Goal: Contribute content: Contribute content

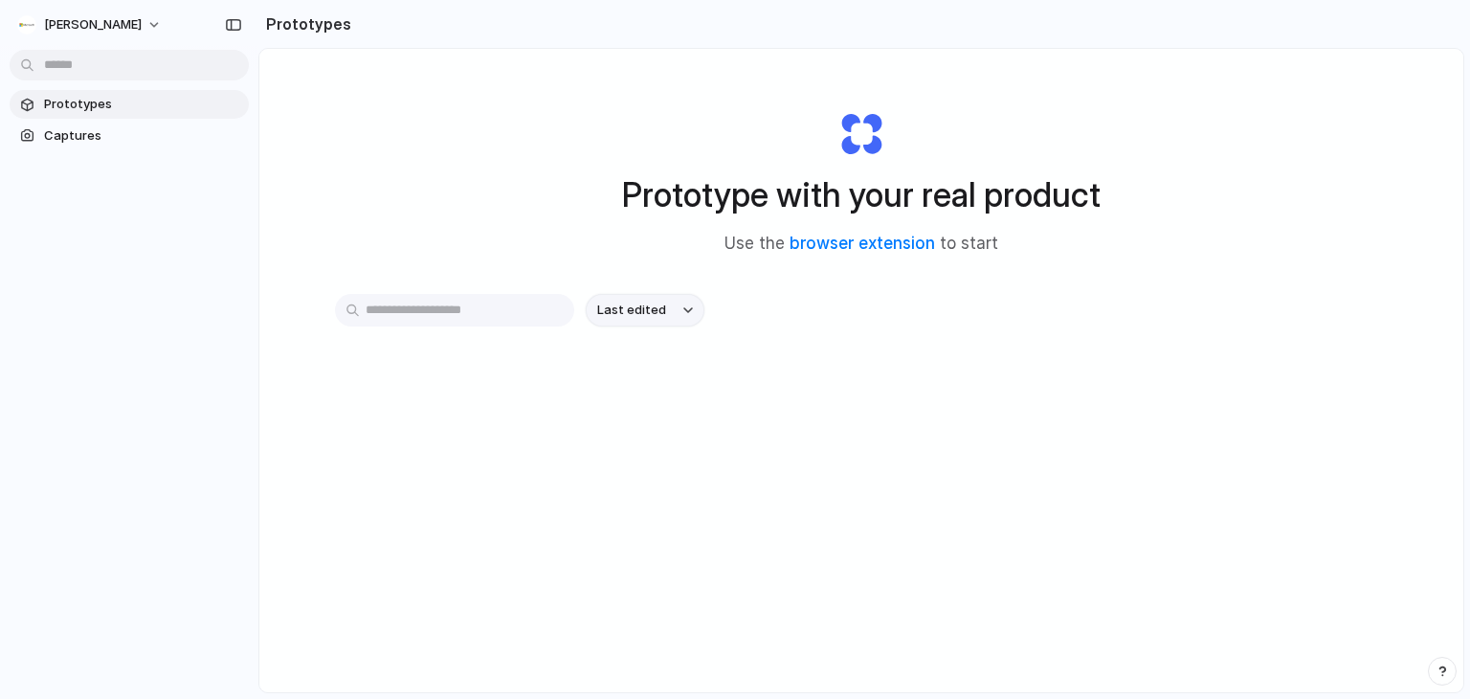
click at [668, 312] on button "Last edited" at bounding box center [645, 310] width 119 height 33
click at [1053, 460] on div "Last edited Last created Alphabetical" at bounding box center [735, 349] width 1470 height 699
click at [165, 35] on button "[PERSON_NAME]" at bounding box center [91, 25] width 162 height 31
click at [548, 185] on div "Settings Invite members Change theme Sign out" at bounding box center [735, 349] width 1470 height 699
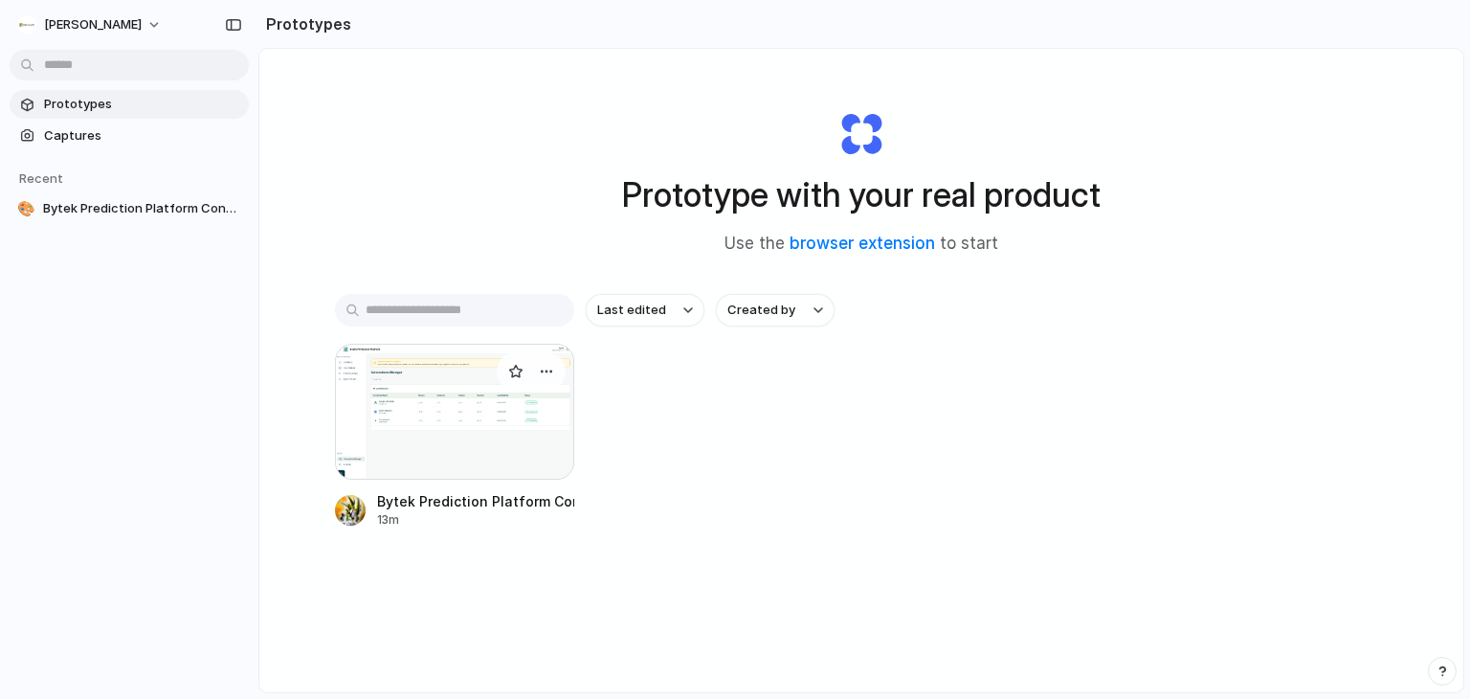
click at [490, 410] on div at bounding box center [454, 412] width 239 height 136
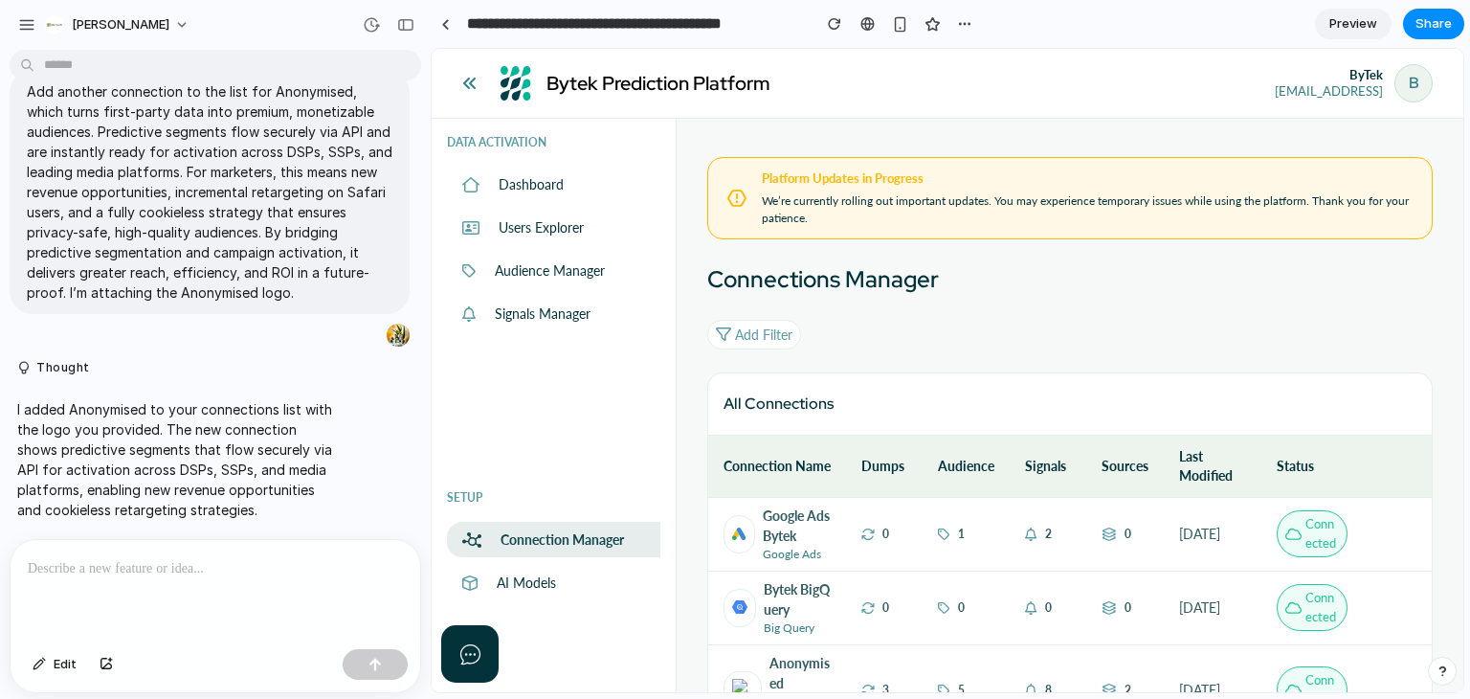
click at [172, 583] on div at bounding box center [216, 590] width 410 height 101
click at [162, 564] on p at bounding box center [215, 568] width 375 height 23
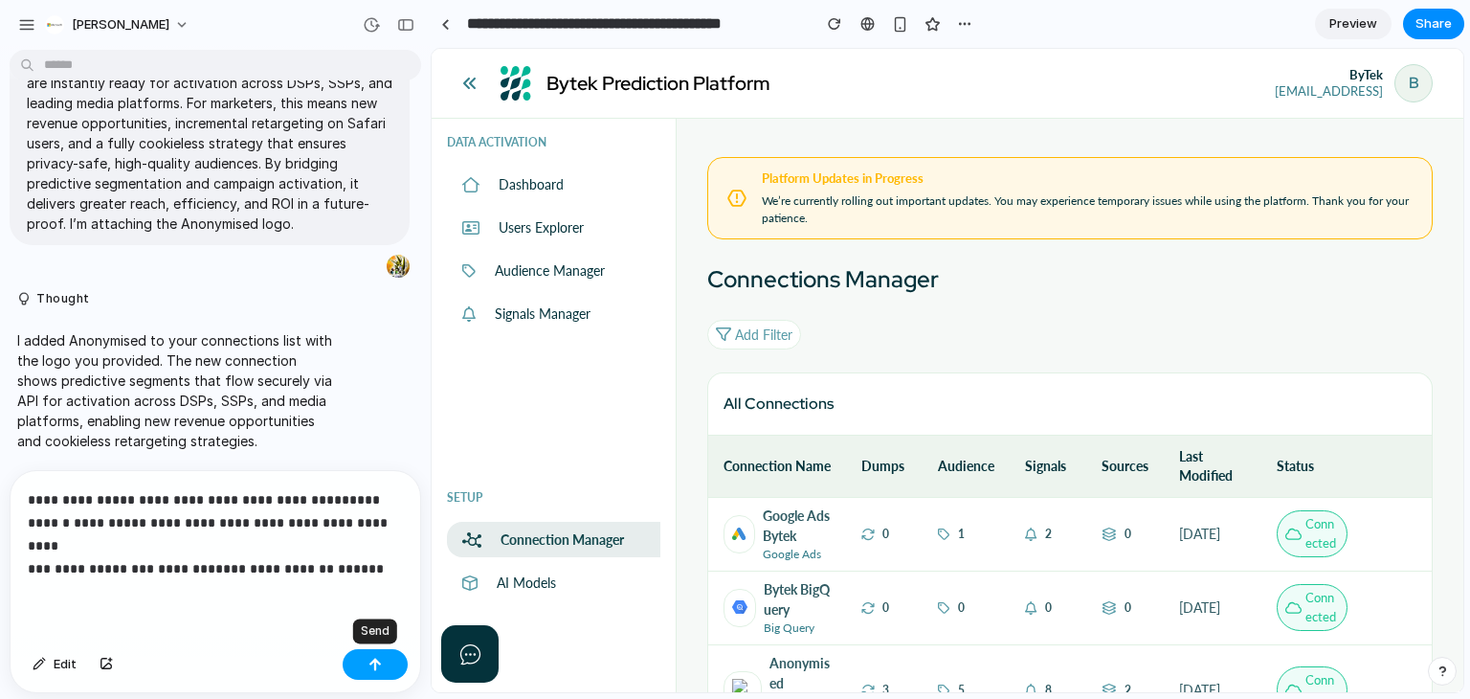
click at [368, 665] on div "button" at bounding box center [374, 664] width 13 height 13
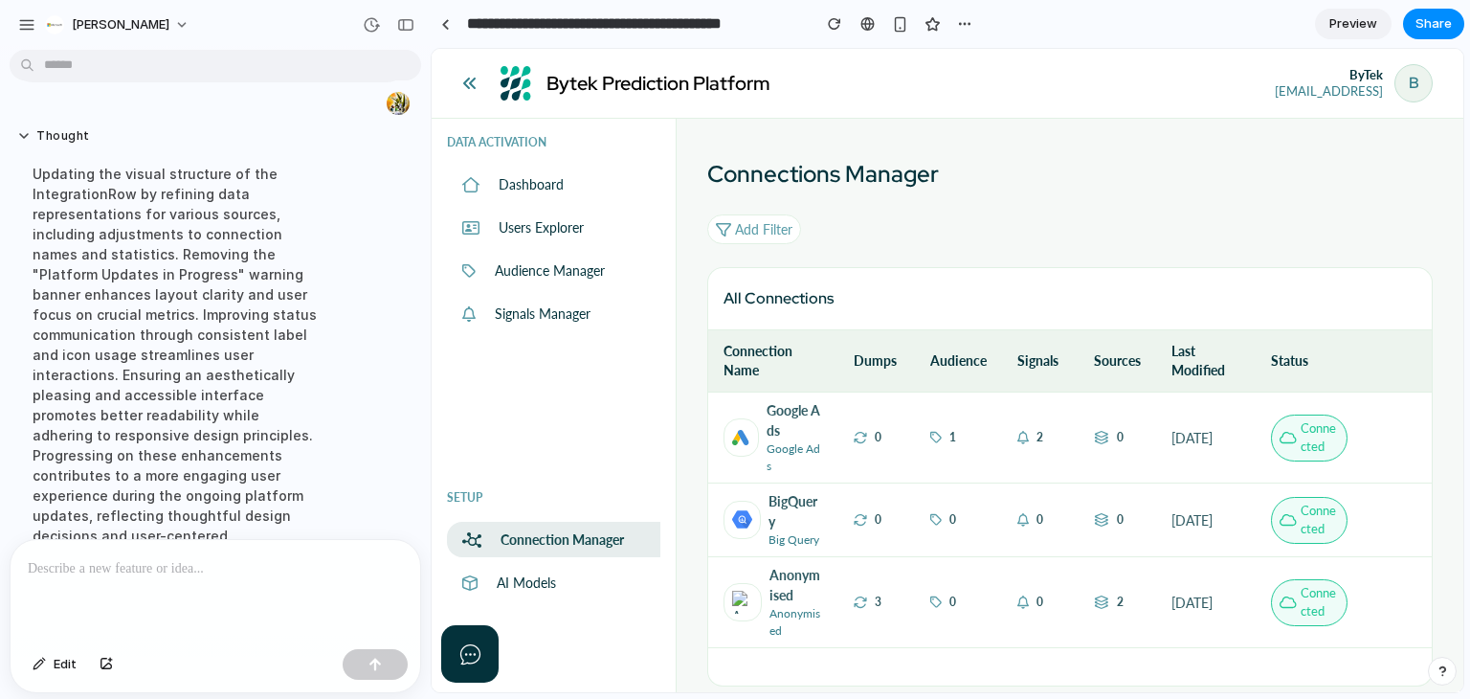
scroll to position [1179, 0]
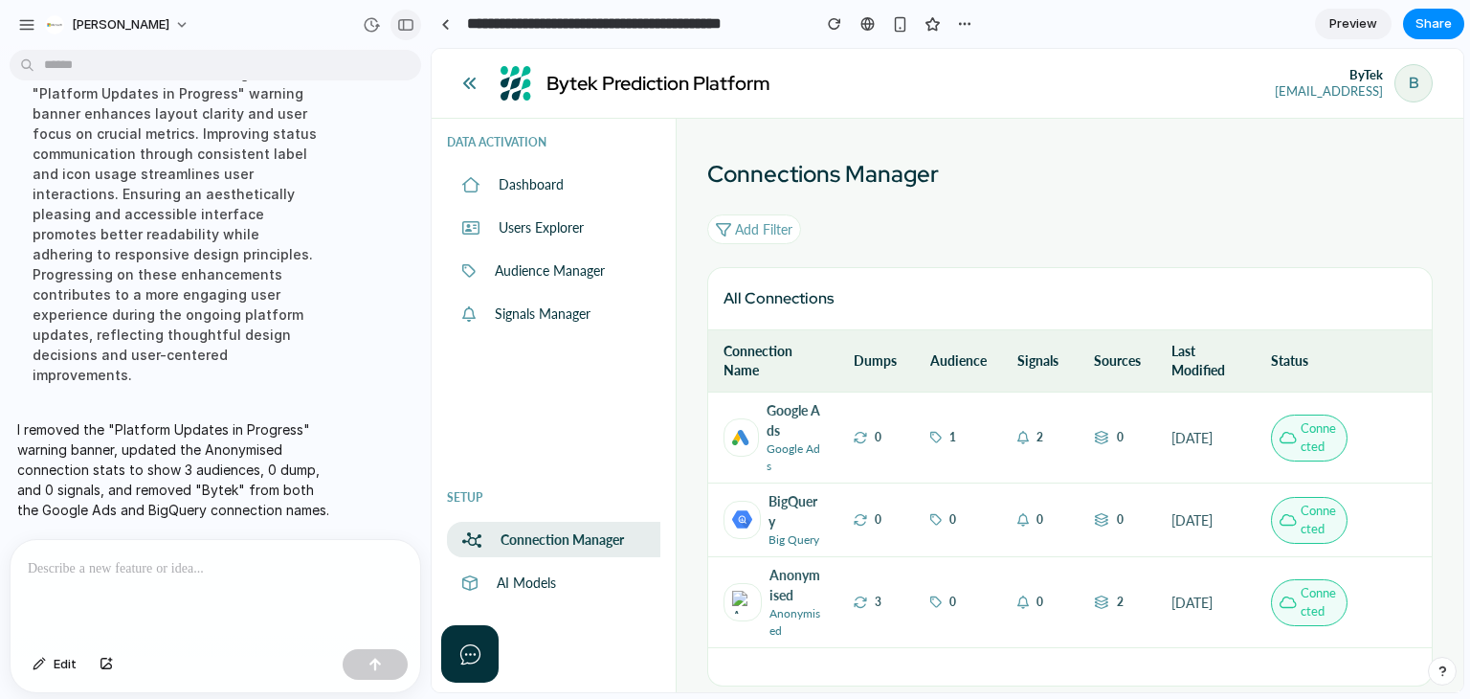
click at [403, 19] on div "button" at bounding box center [405, 24] width 17 height 13
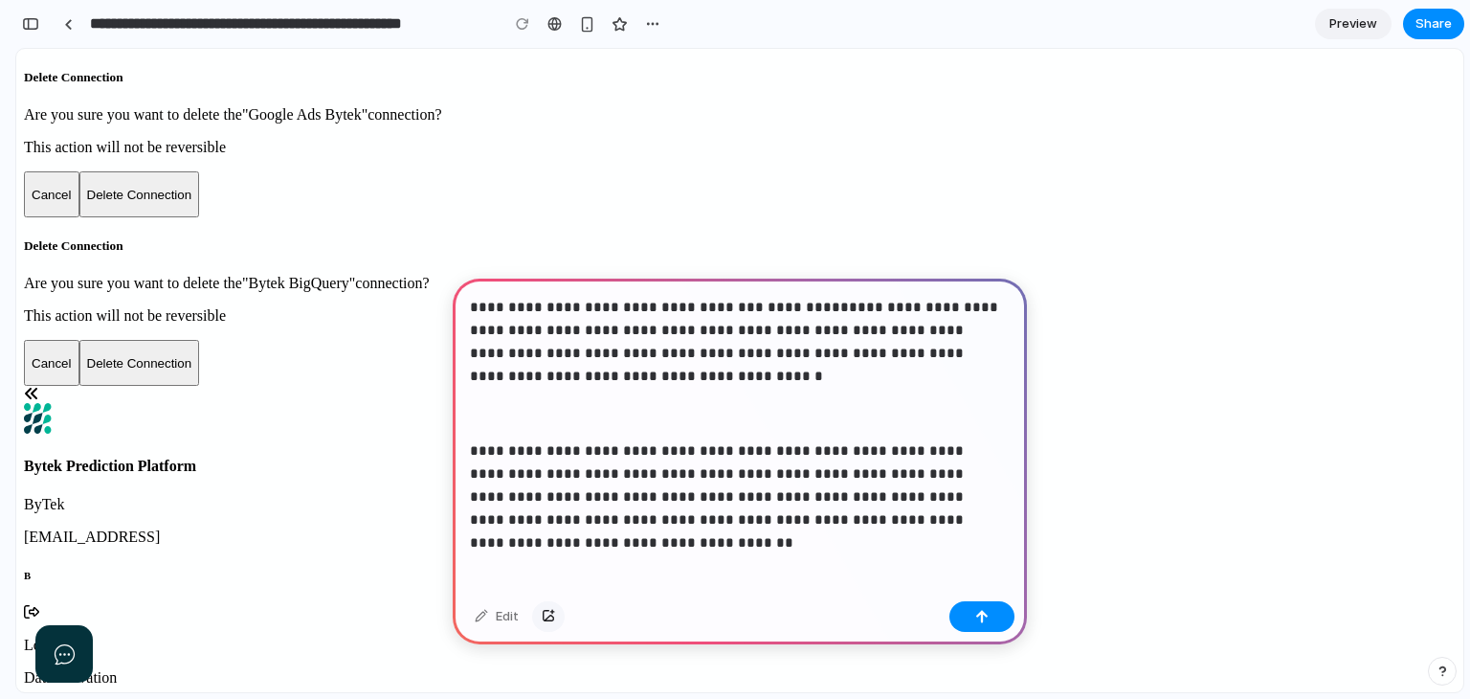
click at [547, 620] on div "button" at bounding box center [548, 616] width 13 height 11
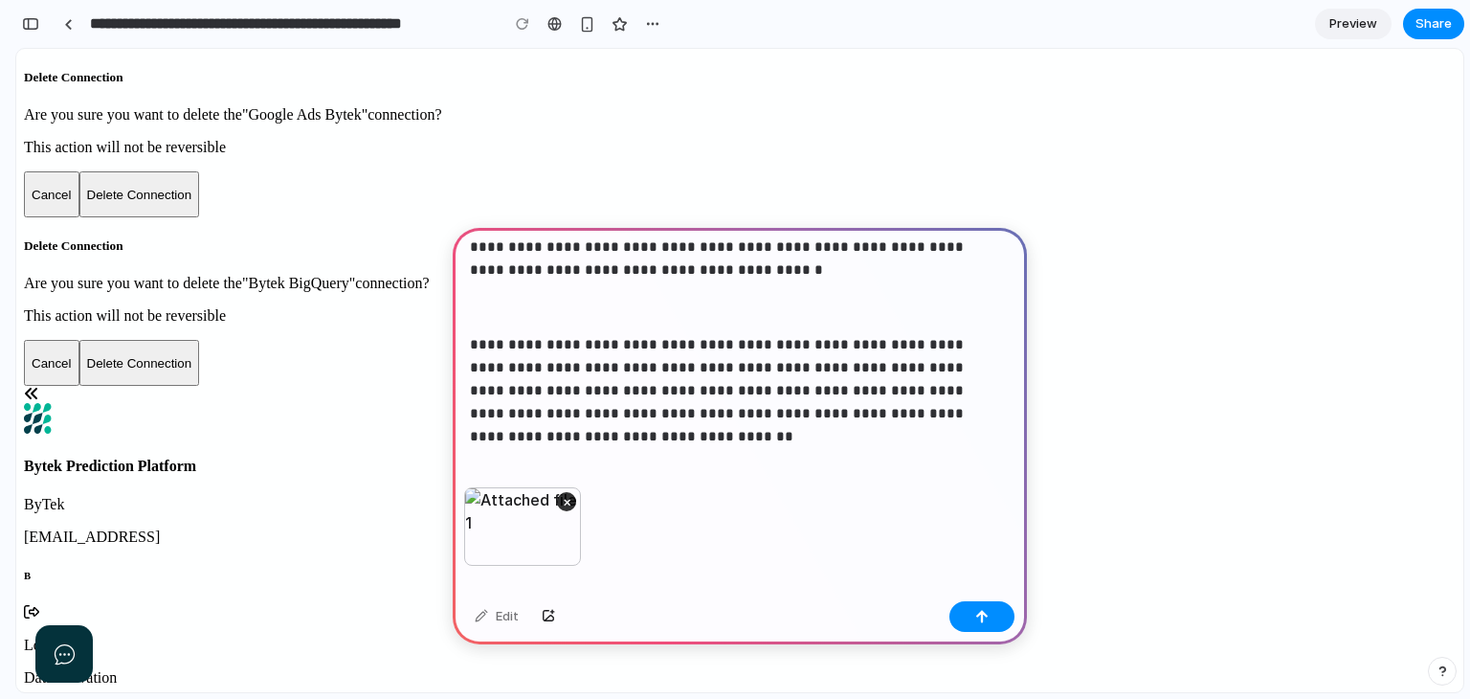
scroll to position [80, 0]
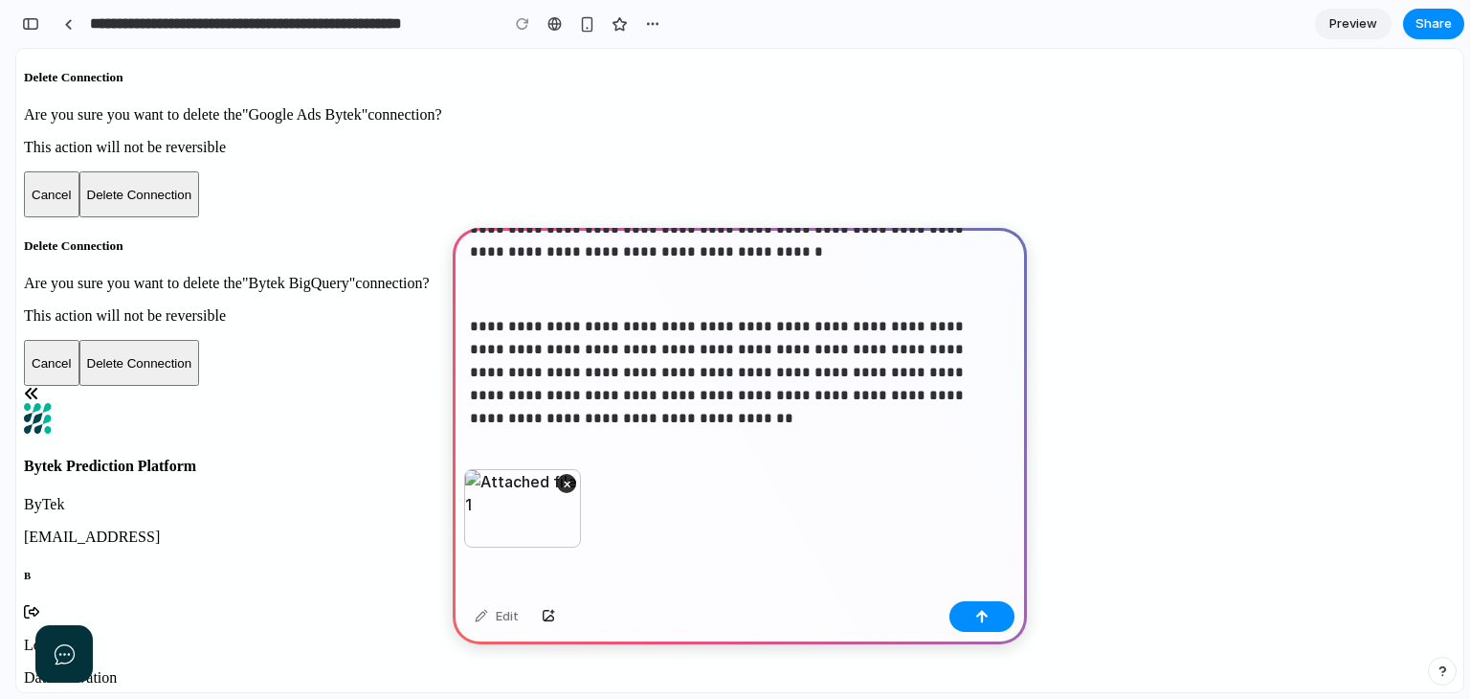
click at [966, 393] on p "**********" at bounding box center [736, 361] width 532 height 92
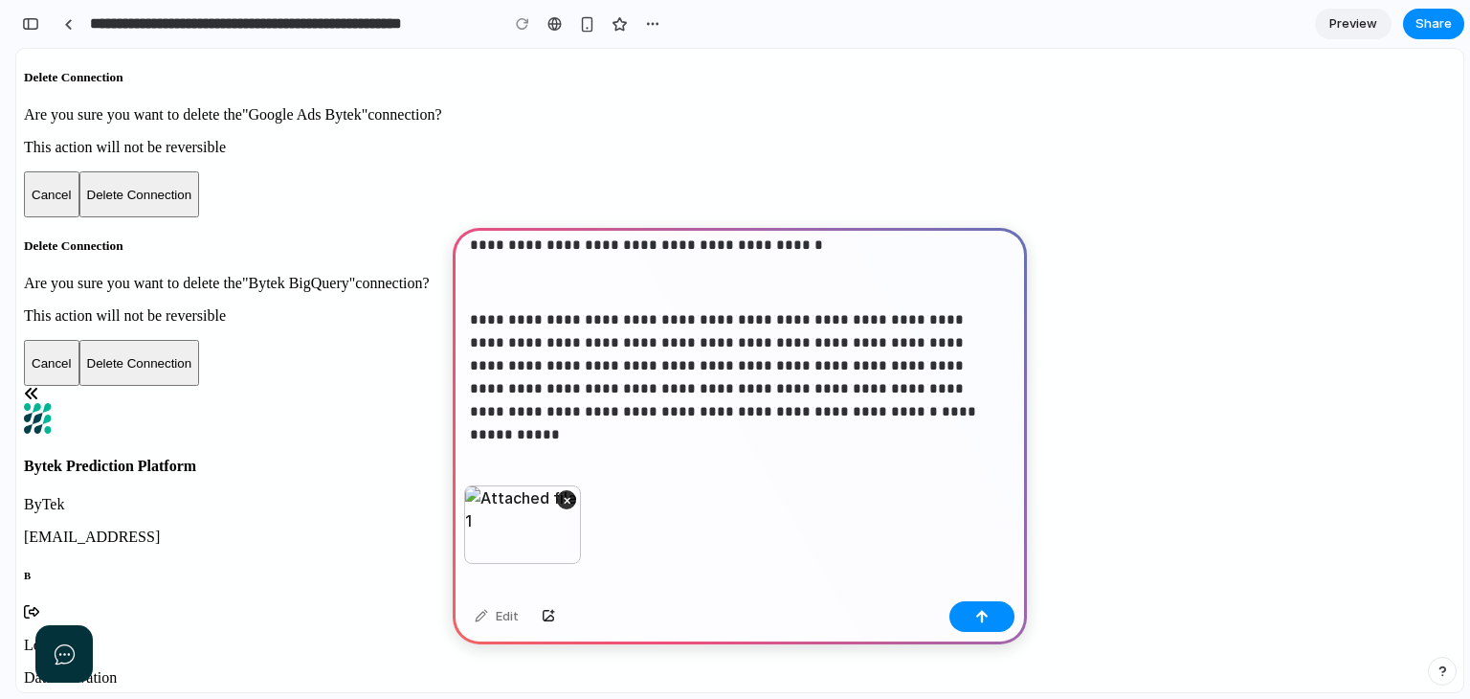
scroll to position [0, 0]
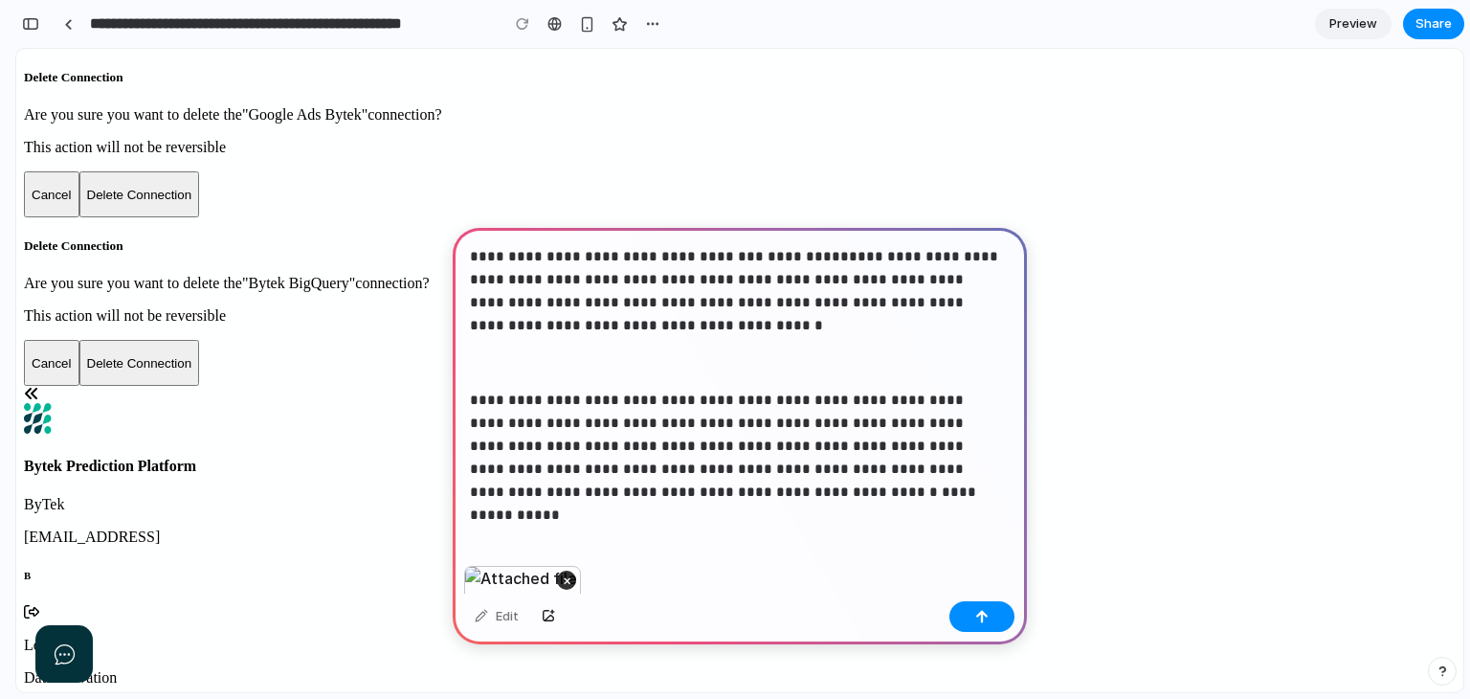
click at [468, 399] on div "**********" at bounding box center [740, 397] width 574 height 338
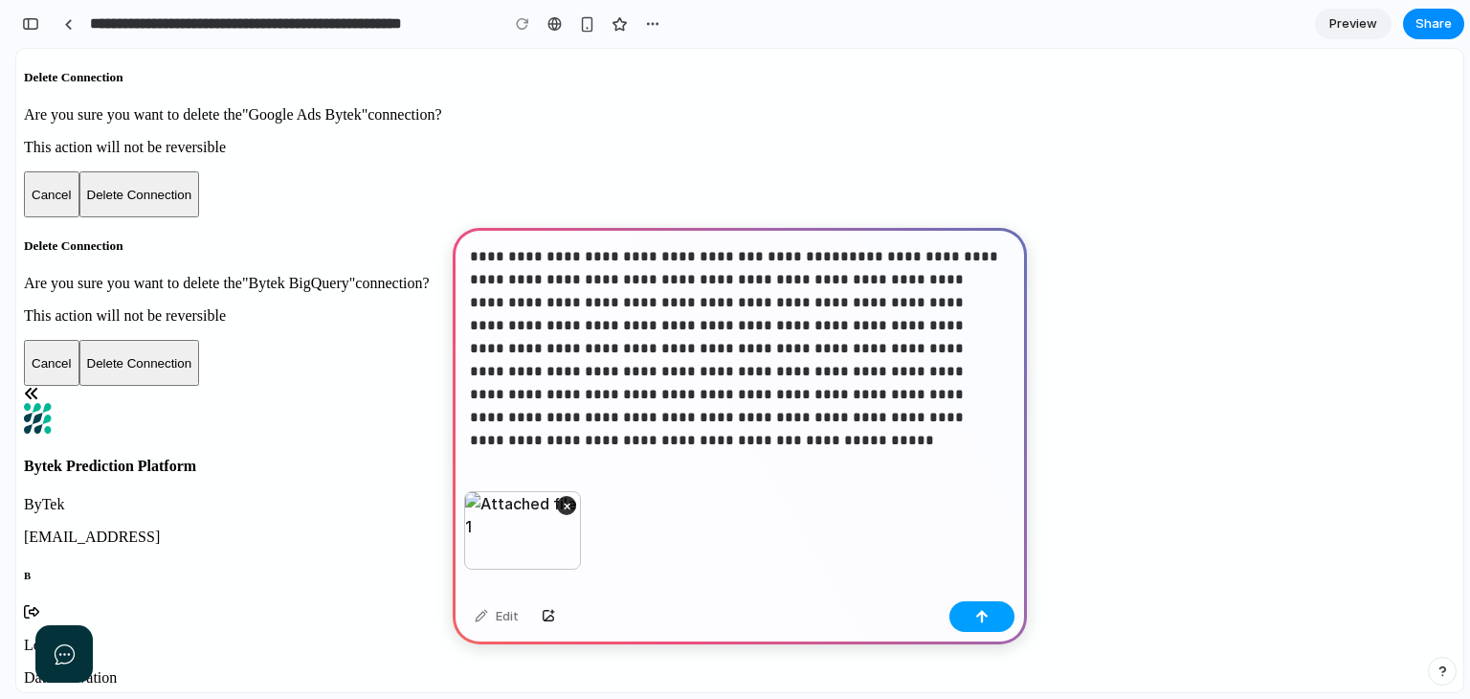
click at [983, 616] on div "button" at bounding box center [981, 616] width 13 height 13
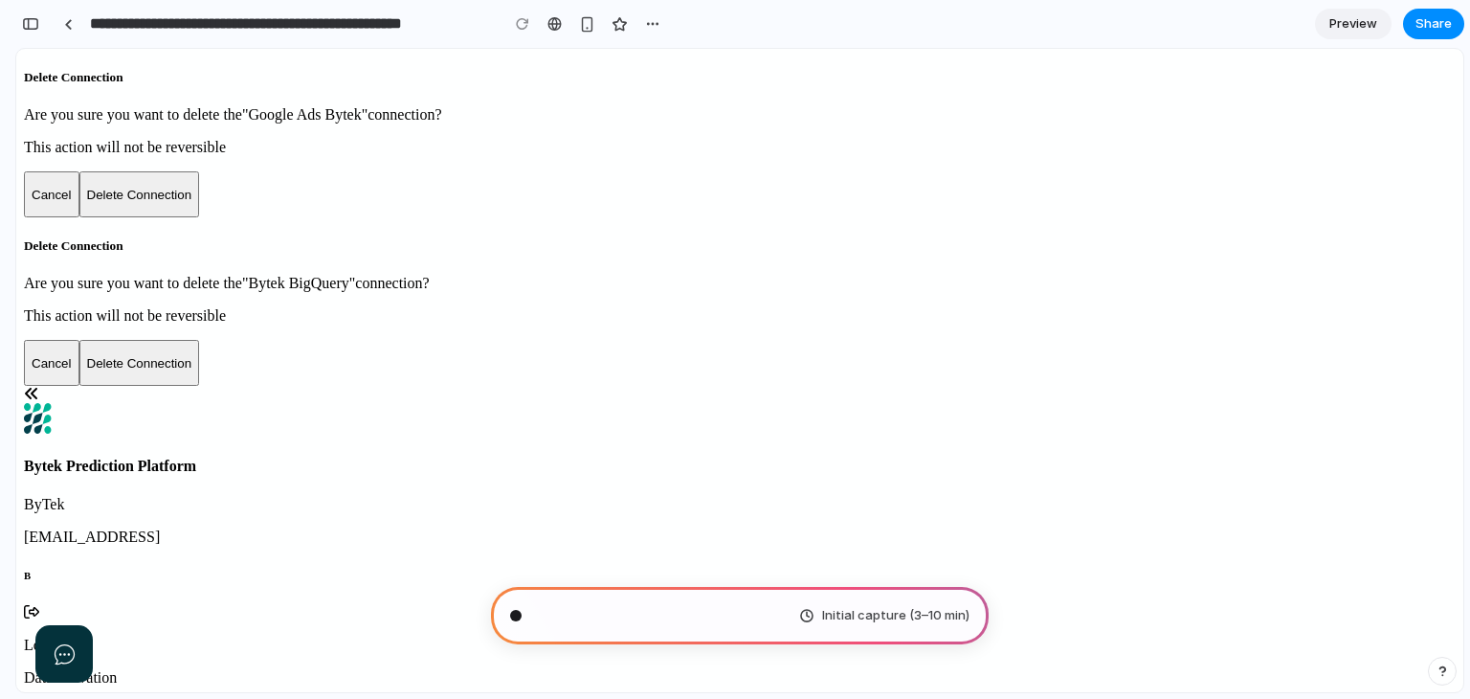
scroll to position [519, 0]
type input "**********"
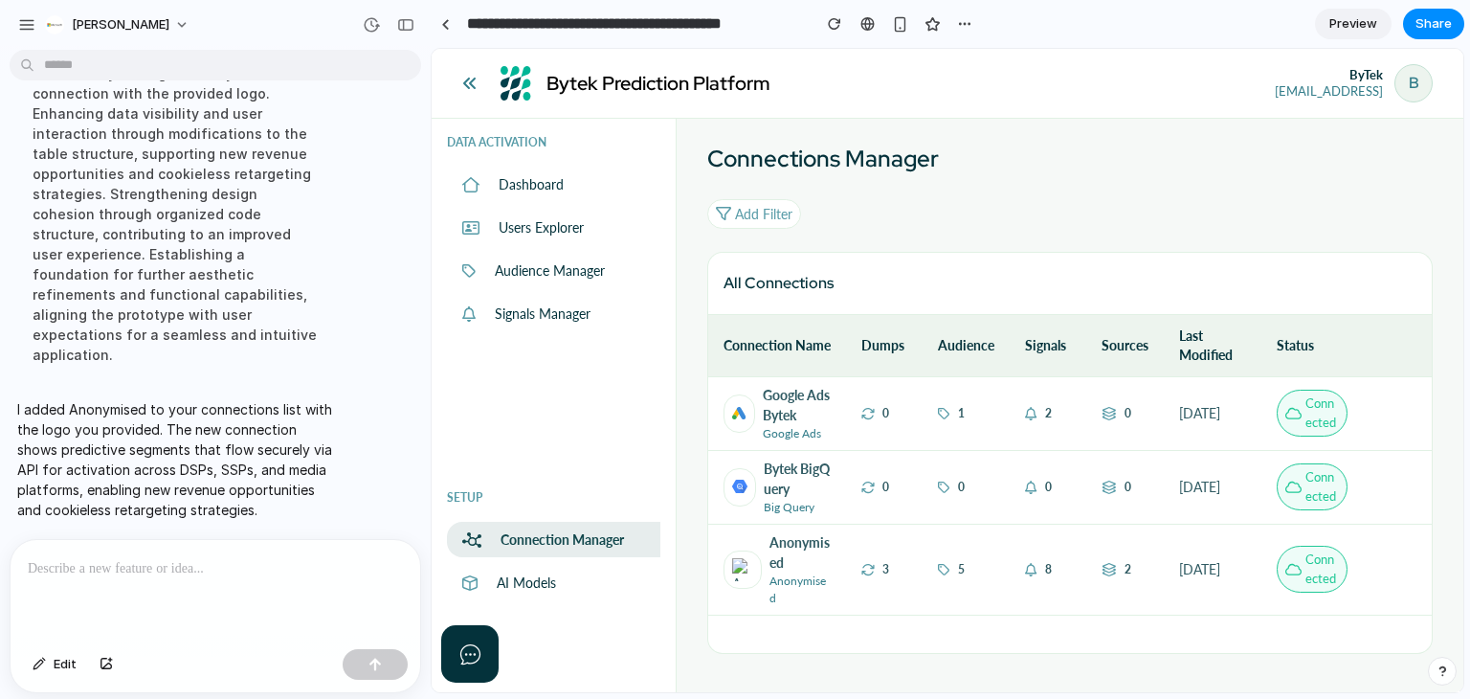
scroll to position [783, 0]
click at [443, 24] on div at bounding box center [445, 24] width 9 height 11
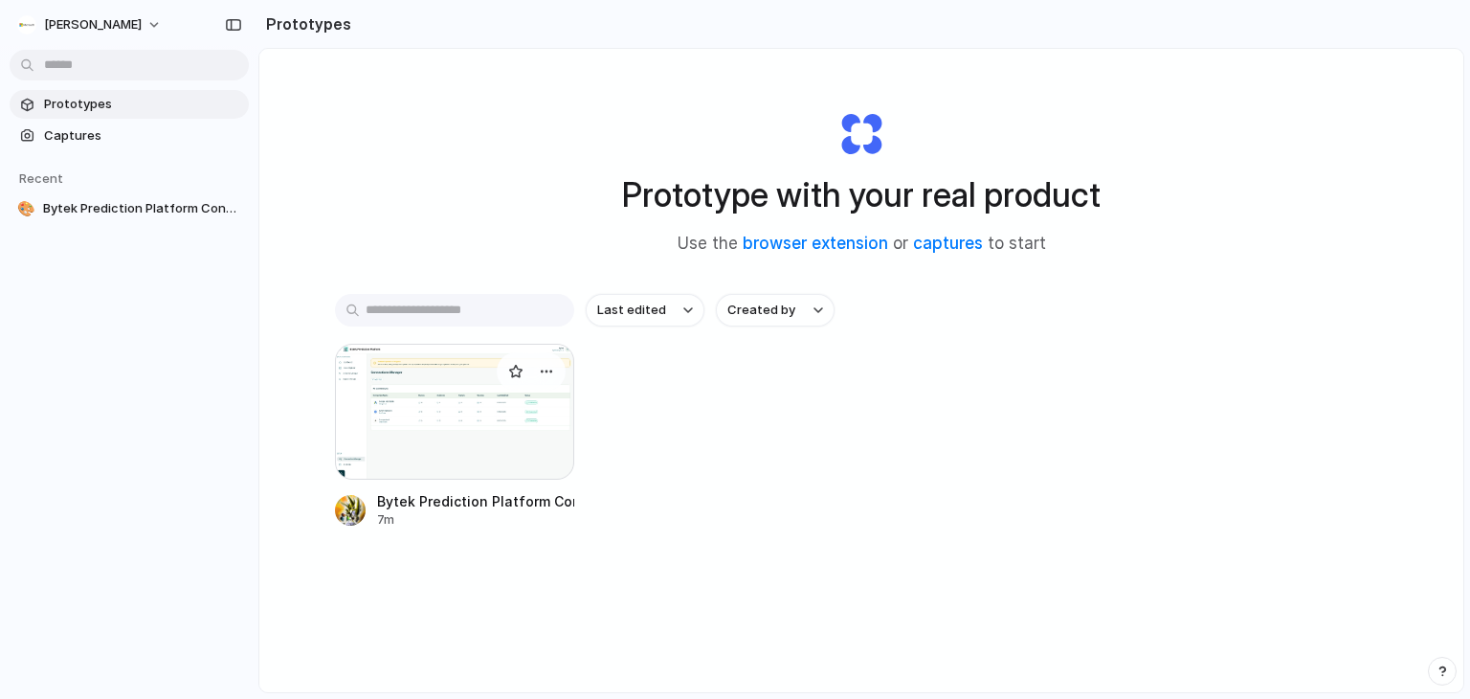
click at [465, 435] on div at bounding box center [454, 412] width 239 height 136
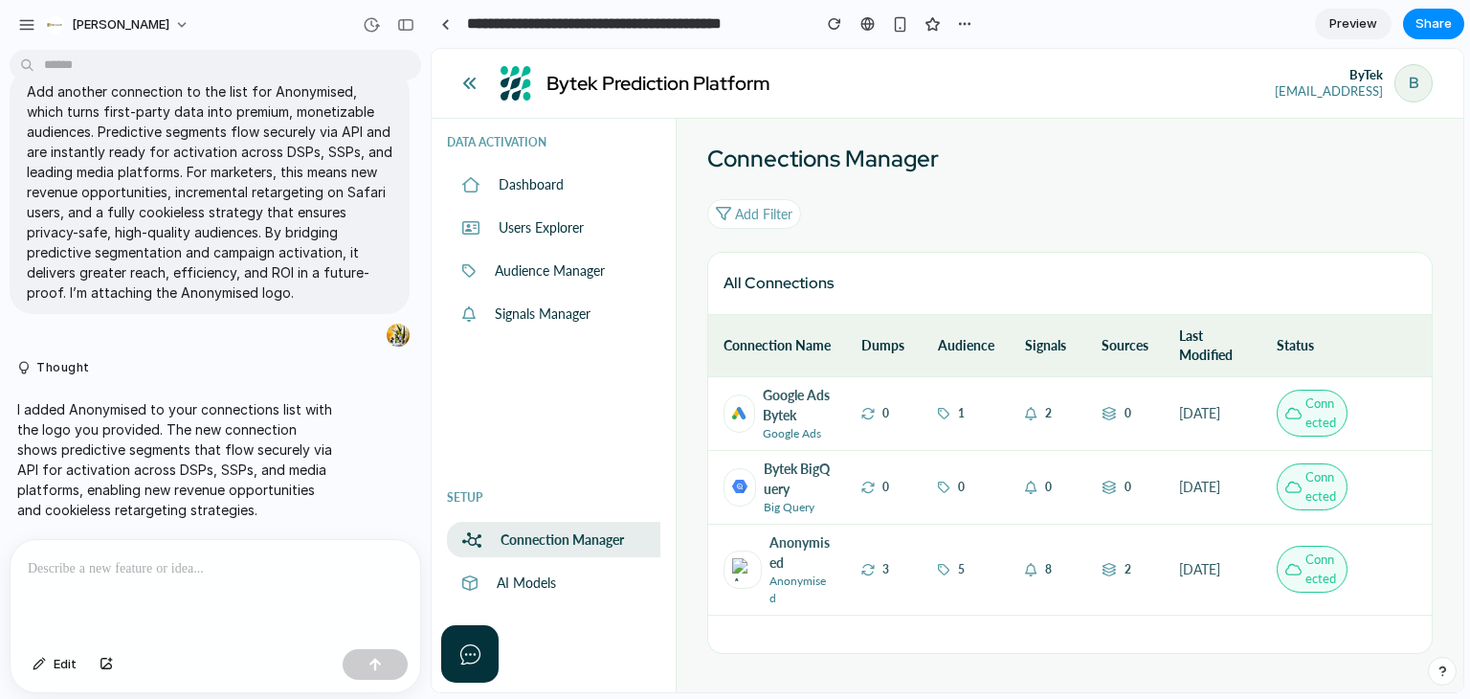
scroll to position [133, 0]
click at [624, 404] on div "Data activation Dashboard Users Explorer Audience Manager Signals Manager Setup…" at bounding box center [553, 405] width 213 height 543
click at [1299, 218] on div "Connections Manager Add Filter Connection Name Status All Connections Connectio…" at bounding box center [1069, 398] width 725 height 512
click at [835, 144] on h2 "Connections Manager" at bounding box center [1069, 159] width 725 height 34
click at [475, 85] on icon at bounding box center [469, 83] width 15 height 15
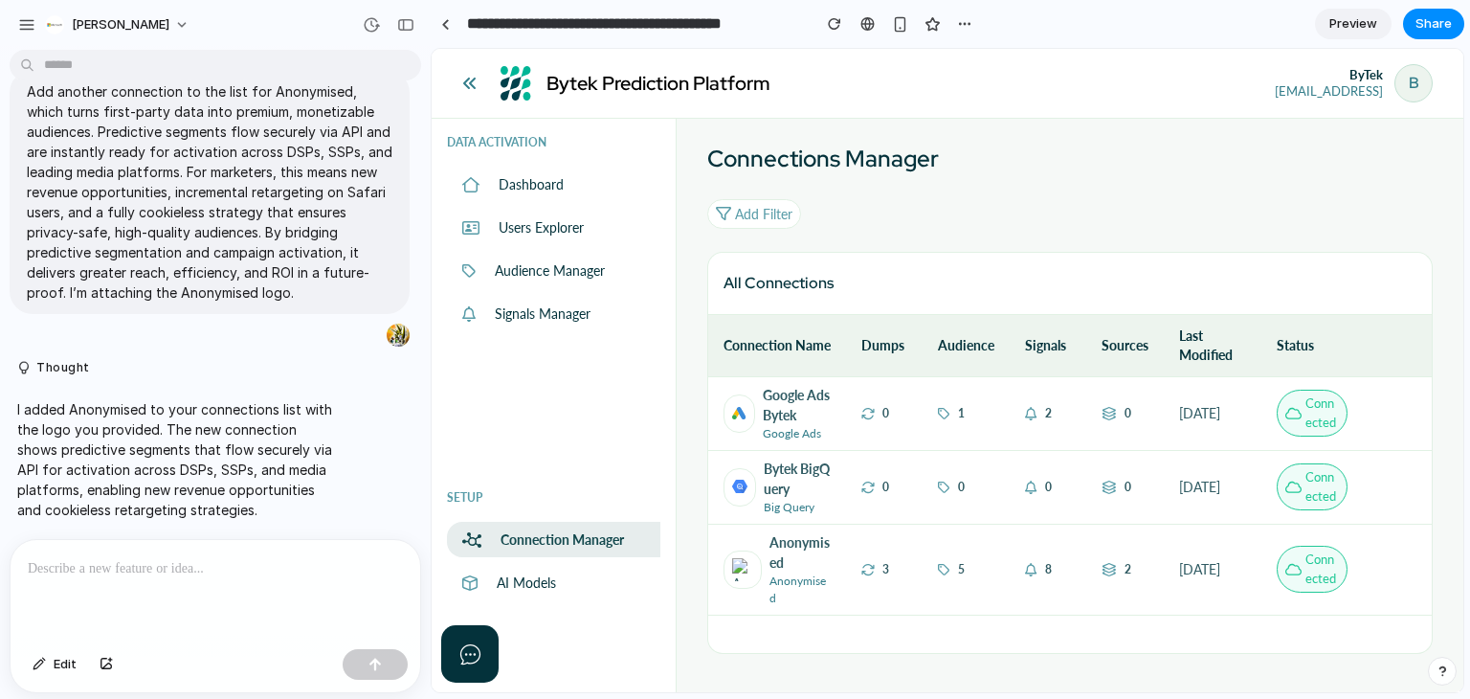
click at [469, 81] on icon at bounding box center [469, 83] width 15 height 15
click at [1163, 95] on div "Bytek Prediction Platform ByTek [EMAIL_ADDRESS] B Logout" at bounding box center [948, 84] width 1032 height 70
click at [444, 26] on div at bounding box center [445, 24] width 9 height 11
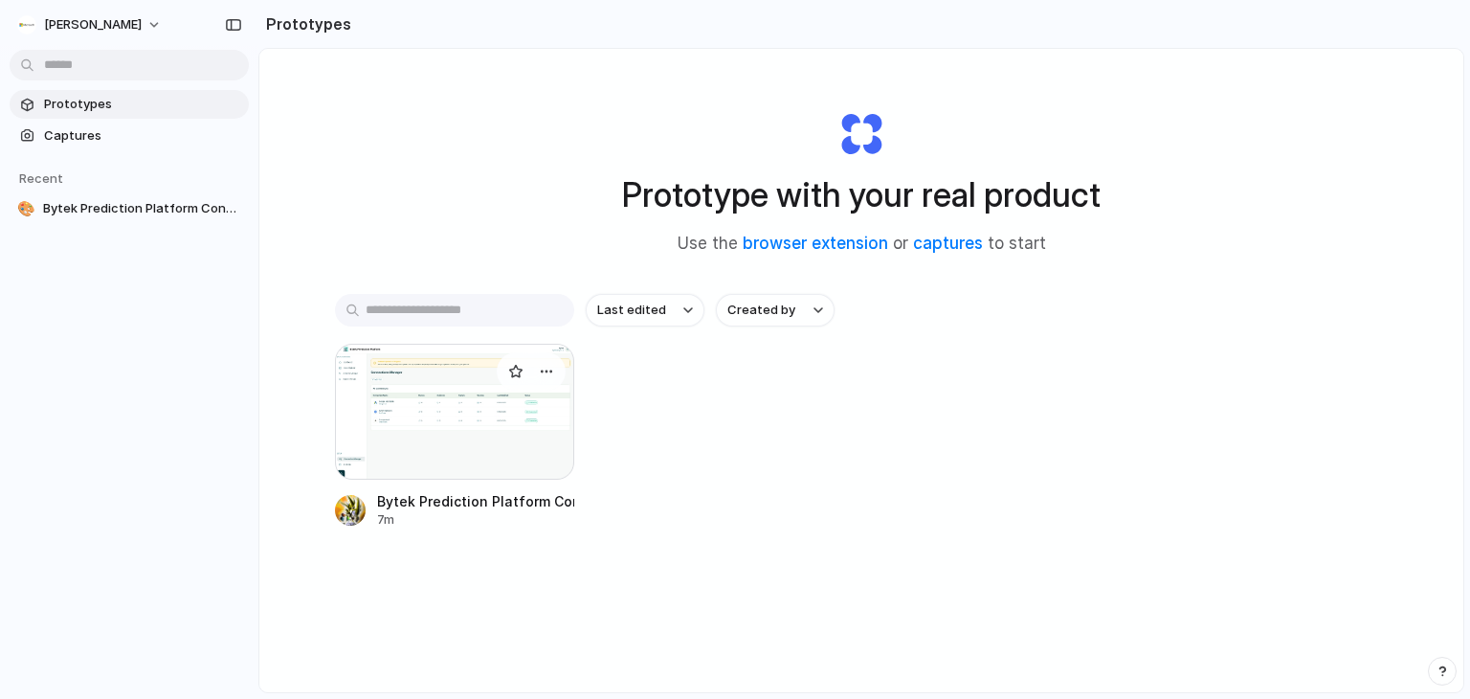
click at [448, 412] on div at bounding box center [454, 412] width 239 height 136
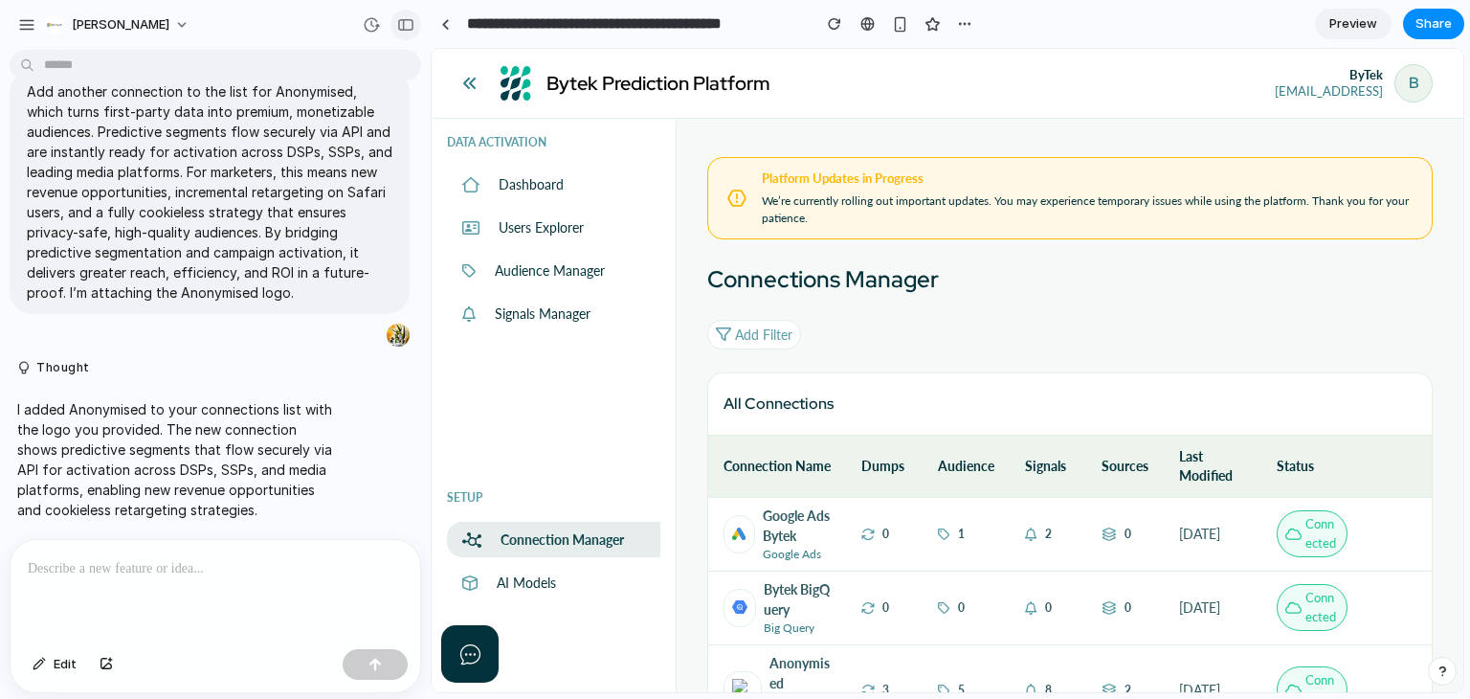
click at [411, 27] on div "button" at bounding box center [405, 24] width 17 height 13
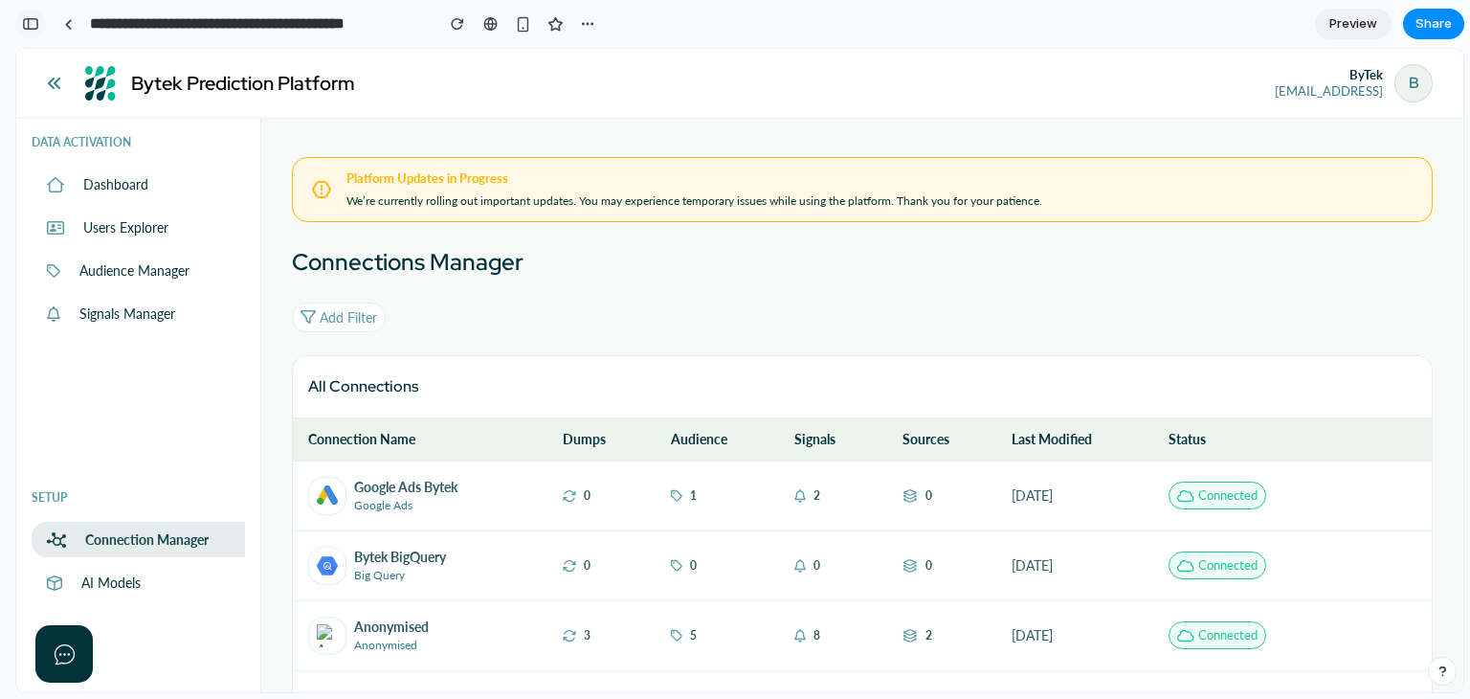
click at [34, 20] on div "button" at bounding box center [30, 23] width 17 height 13
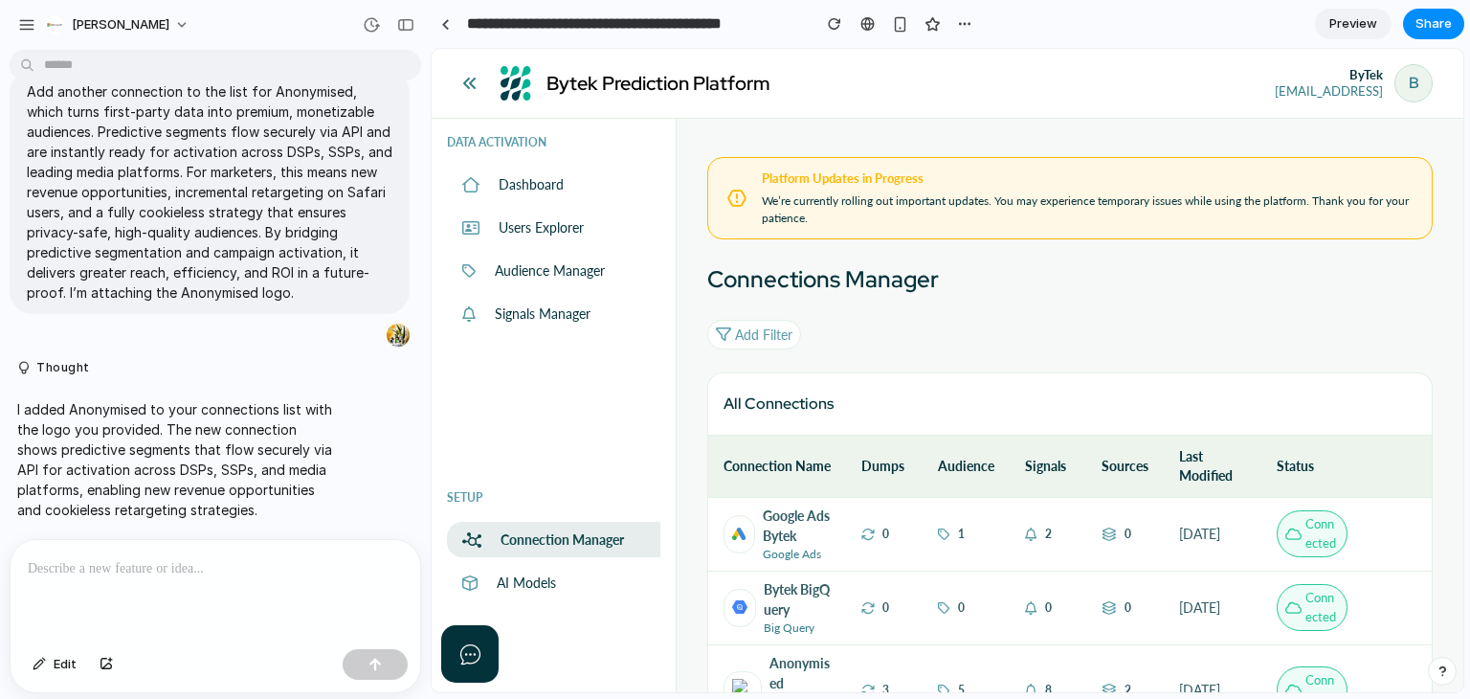
scroll to position [452, 0]
click at [67, 659] on span "Edit" at bounding box center [65, 664] width 23 height 19
drag, startPoint x: 100, startPoint y: 553, endPoint x: 98, endPoint y: 566, distance: 12.6
click at [100, 558] on p at bounding box center [215, 568] width 375 height 23
click at [98, 566] on p at bounding box center [215, 568] width 375 height 23
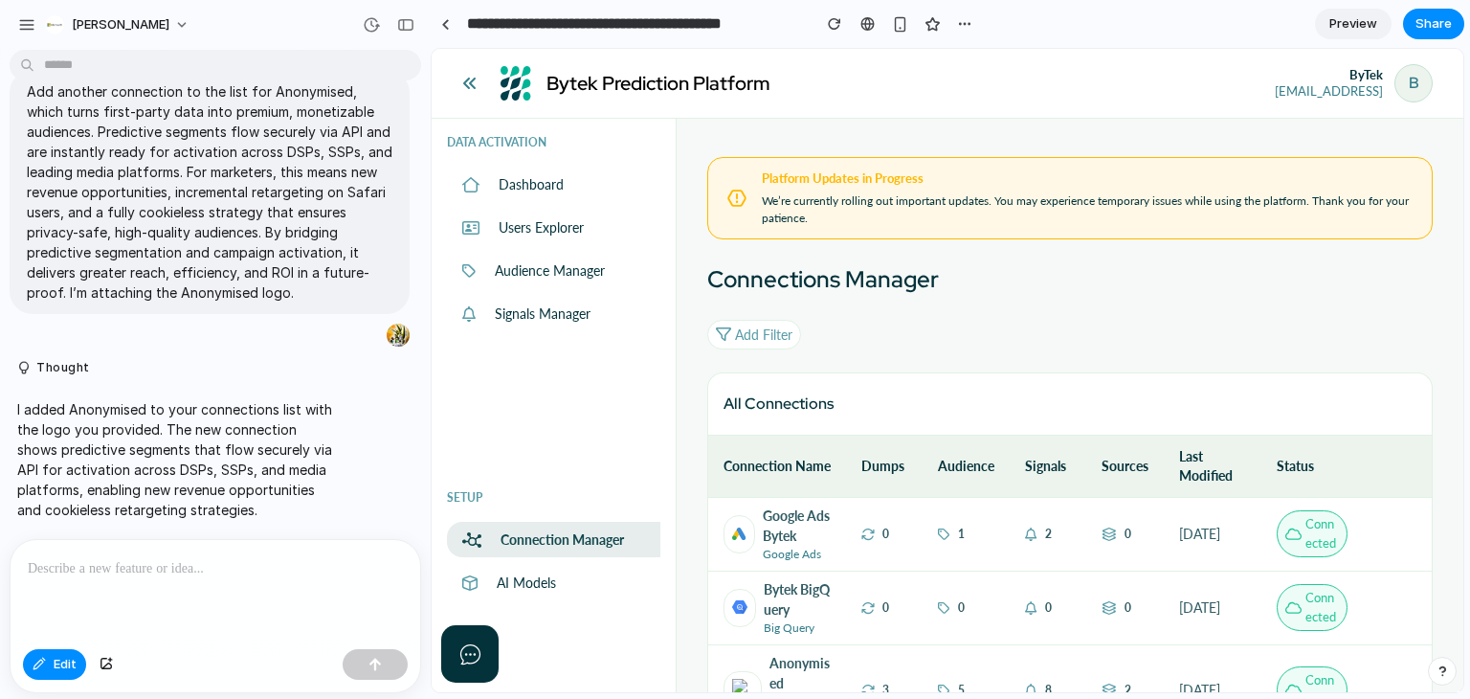
click at [142, 558] on p at bounding box center [215, 568] width 375 height 23
click at [67, 657] on span "Edit" at bounding box center [65, 664] width 23 height 19
click at [127, 543] on div at bounding box center [216, 590] width 410 height 101
click at [124, 560] on p at bounding box center [215, 568] width 375 height 23
click at [46, 660] on button "Edit" at bounding box center [54, 664] width 63 height 31
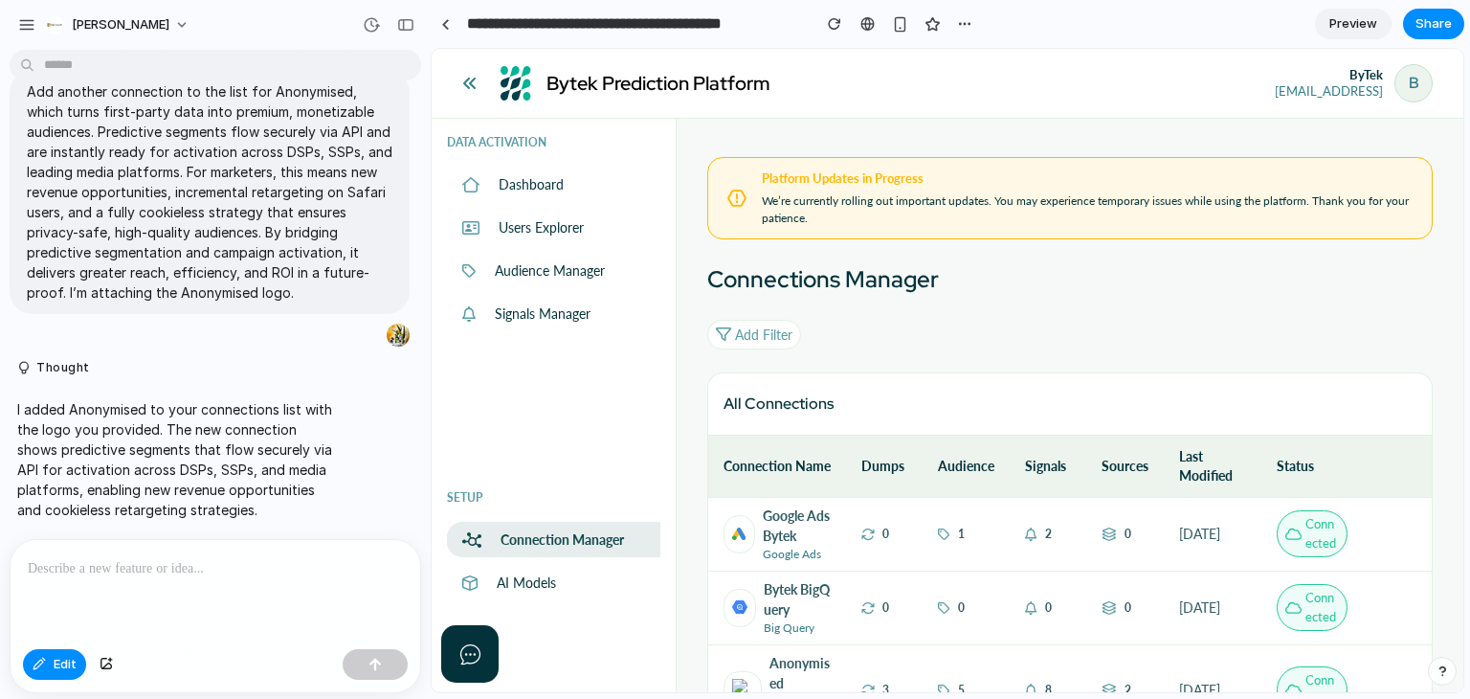
click at [180, 559] on p at bounding box center [215, 568] width 375 height 23
click at [65, 657] on span "Edit" at bounding box center [65, 664] width 23 height 19
click at [111, 571] on p at bounding box center [215, 568] width 375 height 23
click at [139, 568] on p at bounding box center [215, 568] width 375 height 23
click at [136, 570] on p at bounding box center [215, 568] width 375 height 23
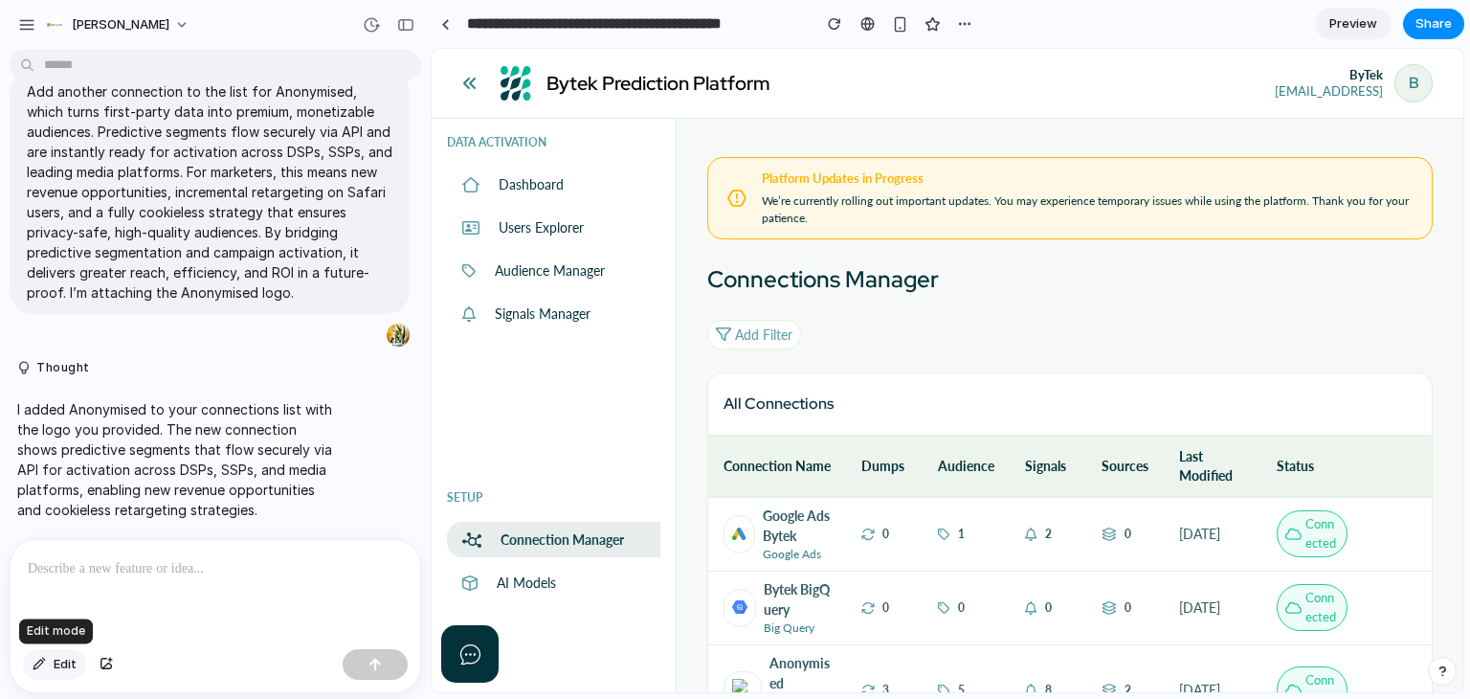
click at [65, 664] on span "Edit" at bounding box center [65, 664] width 23 height 19
click at [117, 557] on p at bounding box center [215, 568] width 375 height 23
click at [85, 568] on p at bounding box center [215, 568] width 375 height 23
click at [103, 568] on p at bounding box center [215, 568] width 375 height 23
drag, startPoint x: 102, startPoint y: 568, endPoint x: 107, endPoint y: 580, distance: 13.3
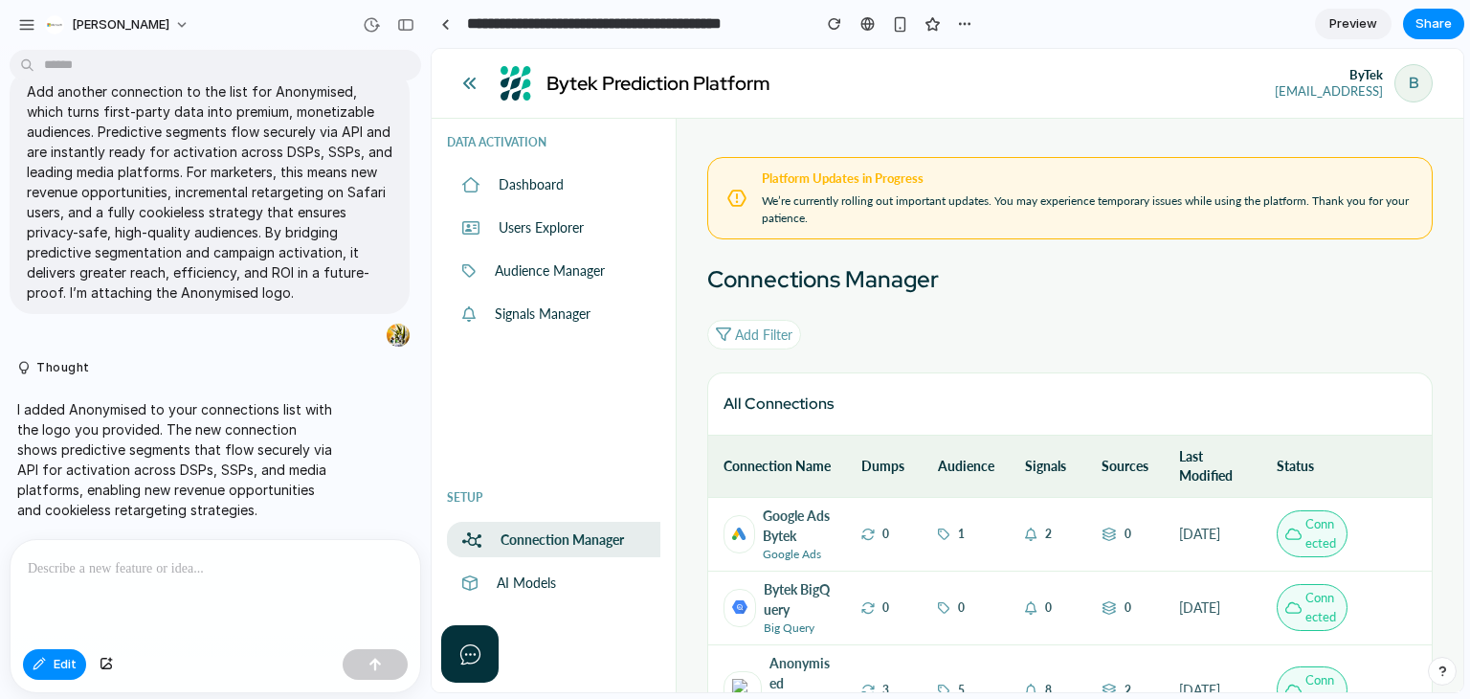
click at [101, 569] on p at bounding box center [215, 568] width 375 height 23
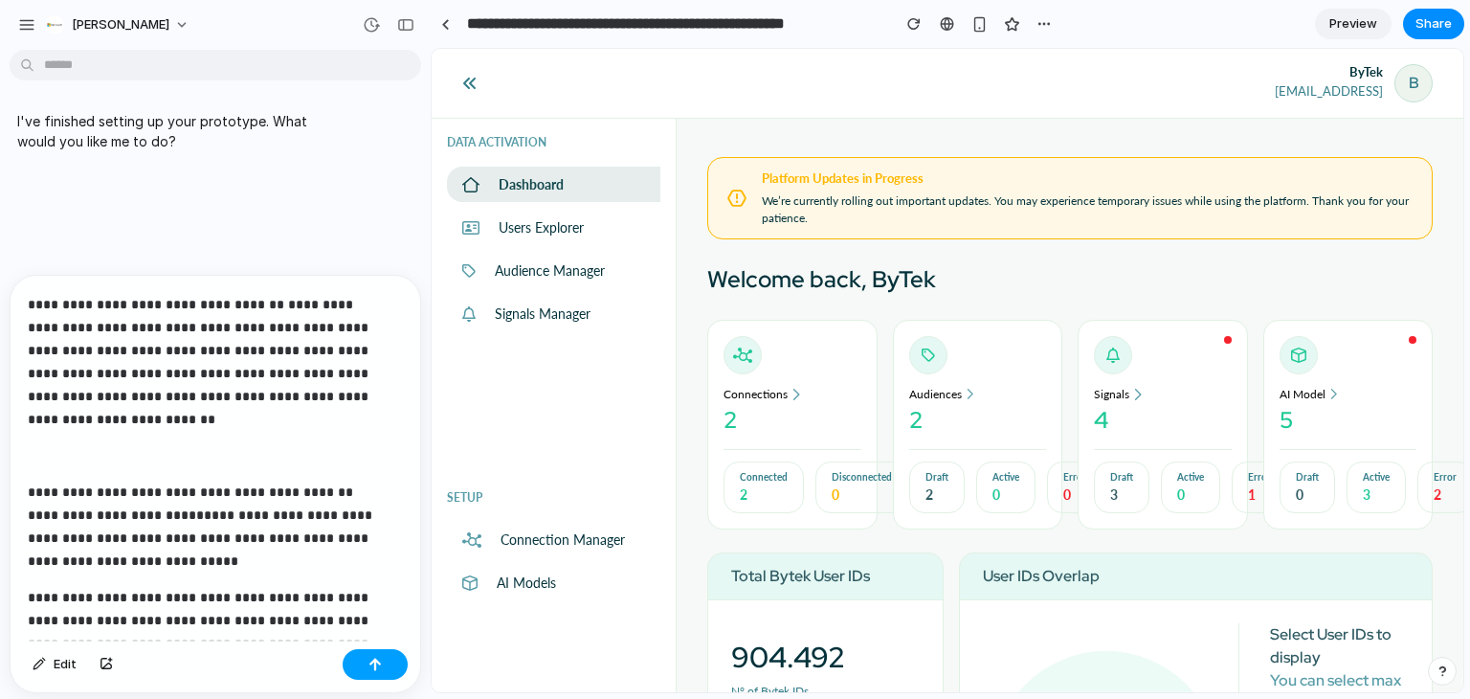
click at [374, 659] on div "button" at bounding box center [374, 664] width 13 height 13
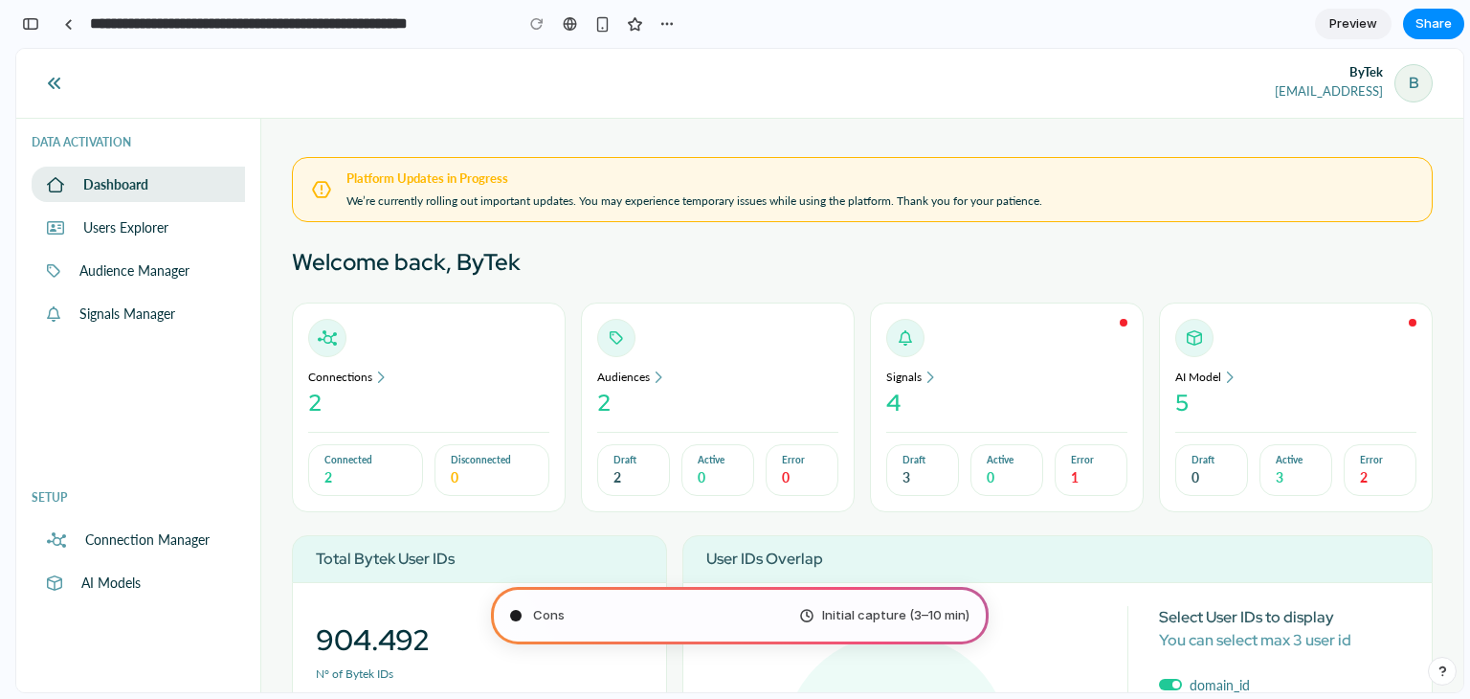
scroll to position [479, 0]
type input "**********"
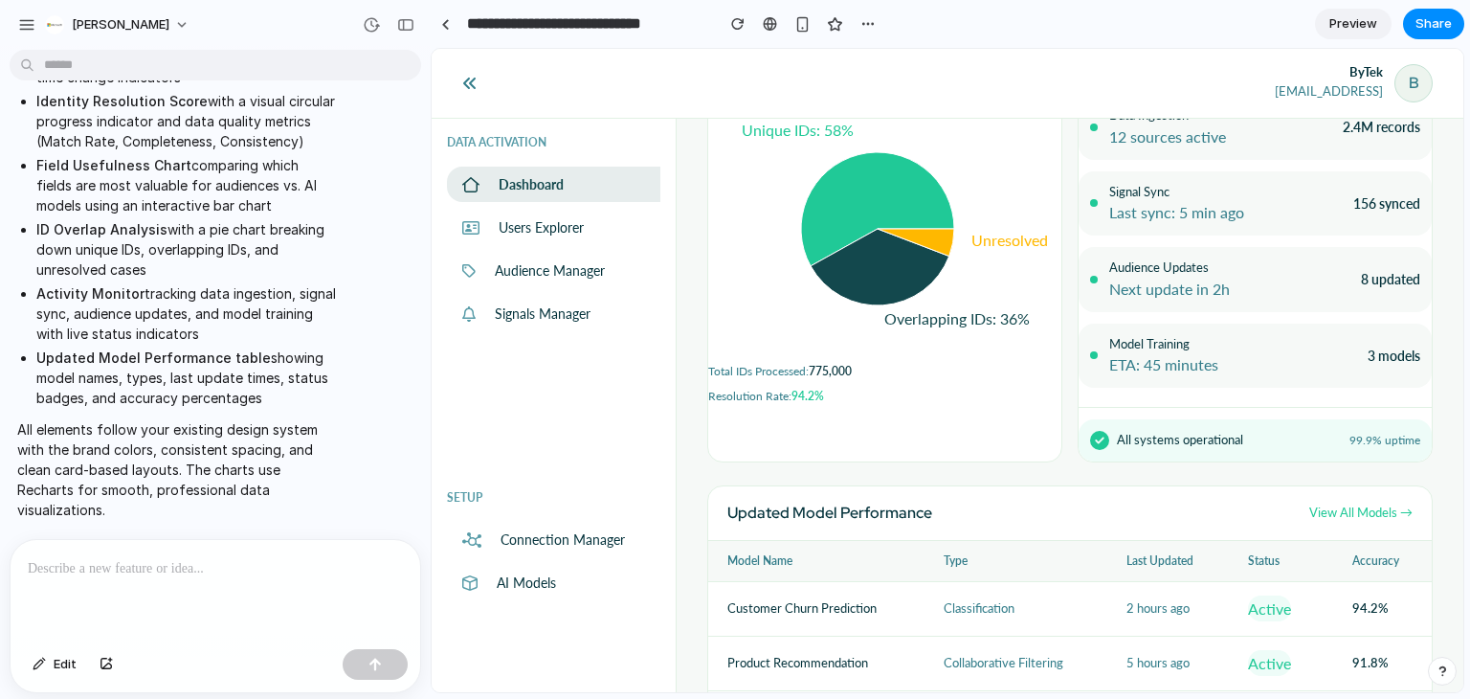
scroll to position [861, 0]
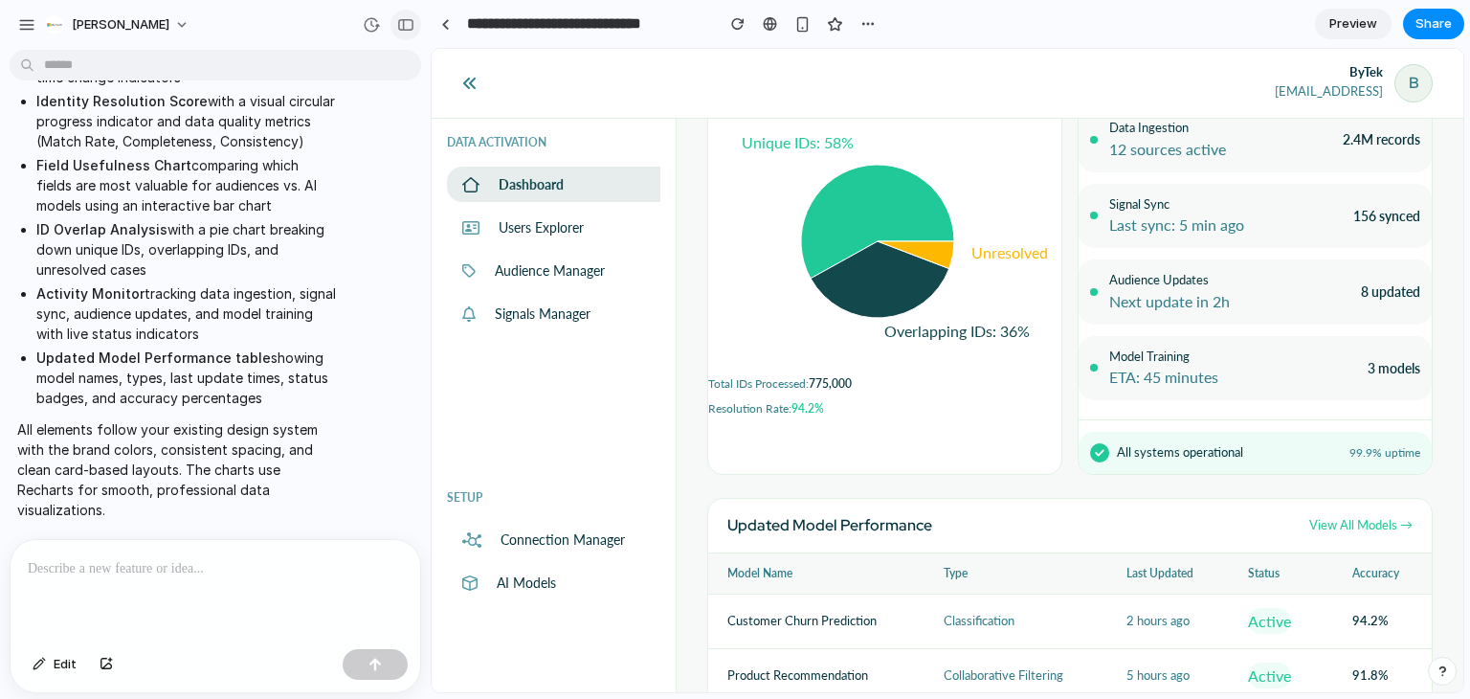
click at [414, 19] on button "button" at bounding box center [405, 25] width 31 height 31
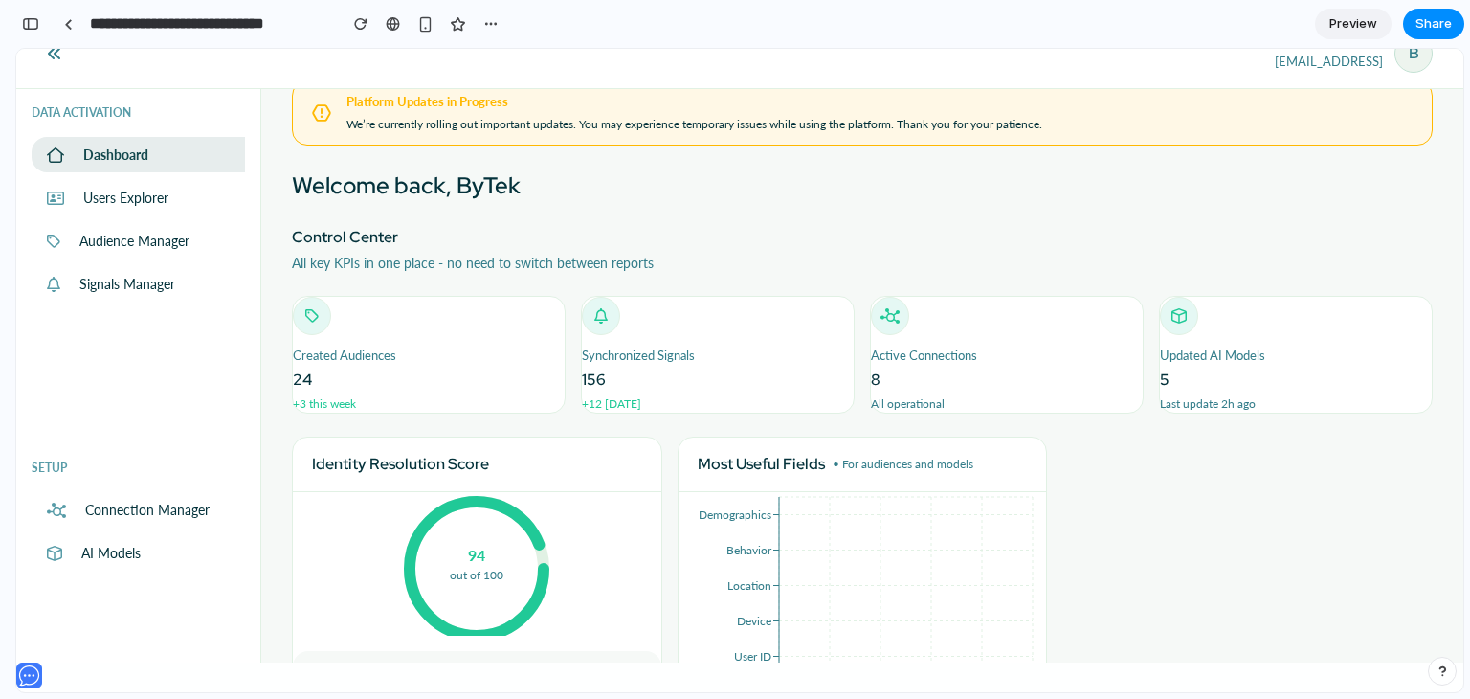
scroll to position [0, 0]
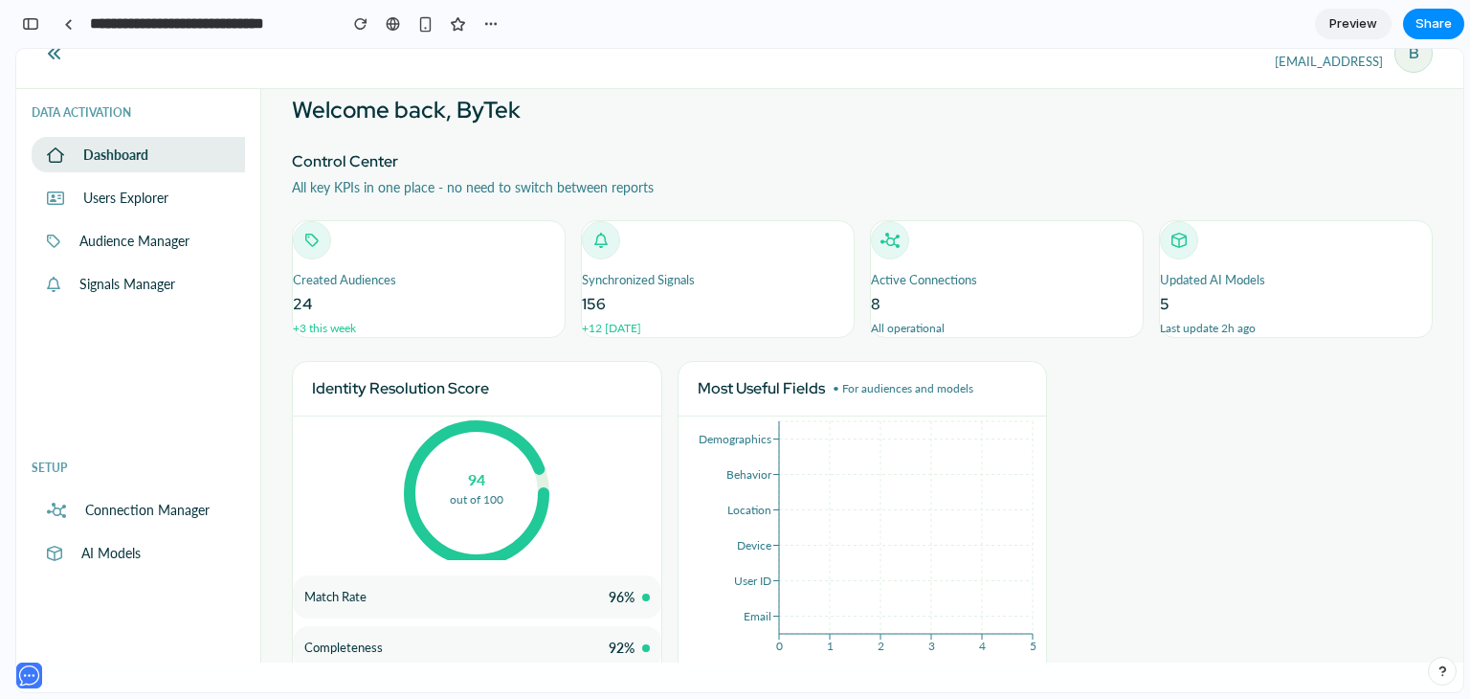
drag, startPoint x: 1438, startPoint y: 173, endPoint x: 1485, endPoint y: 268, distance: 105.7
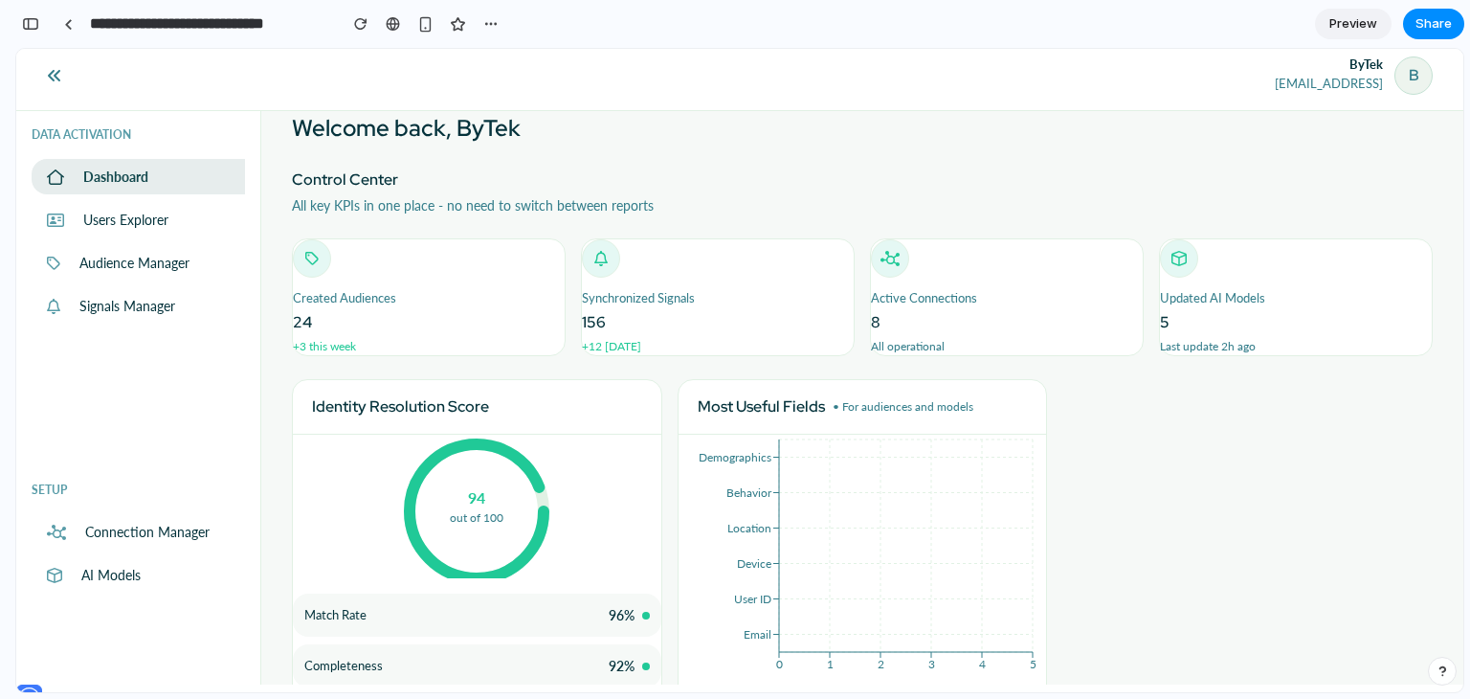
scroll to position [1, 0]
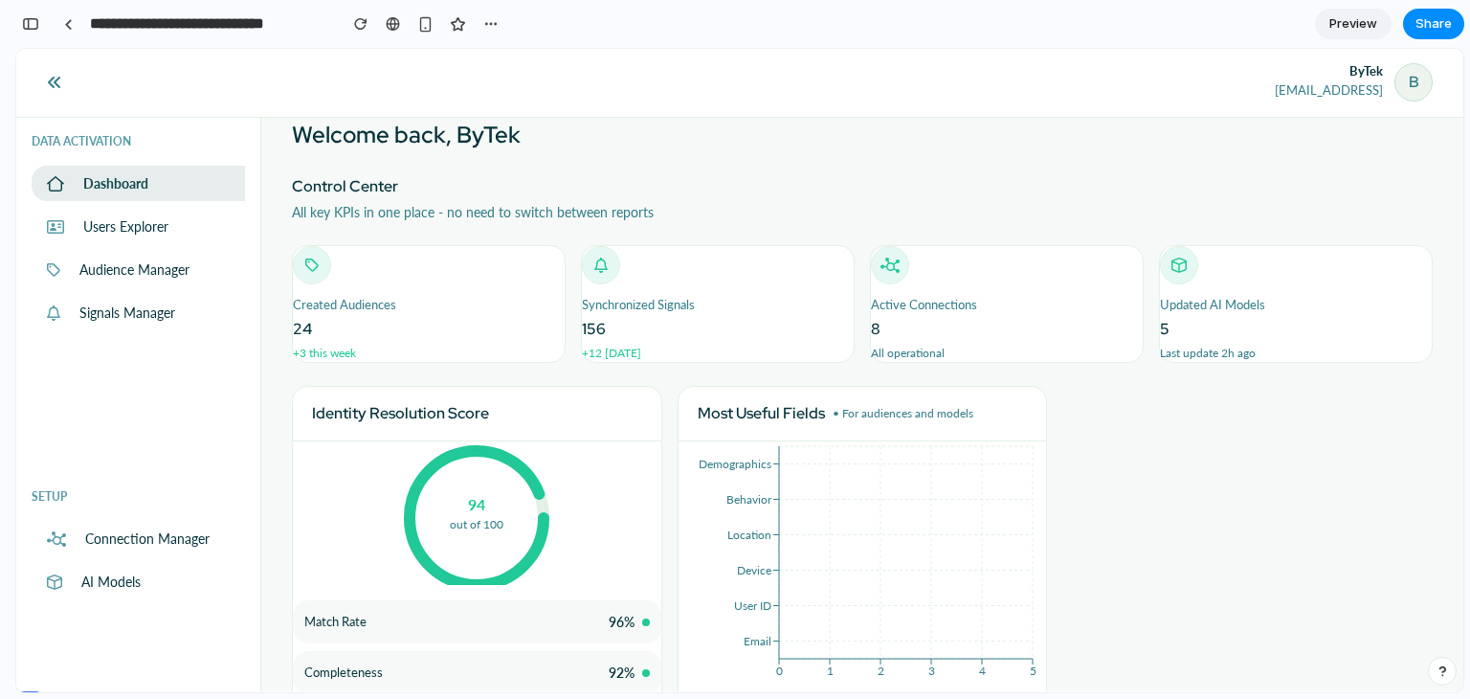
drag, startPoint x: 1456, startPoint y: 163, endPoint x: 1485, endPoint y: 236, distance: 79.4
click at [72, 24] on div at bounding box center [68, 24] width 9 height 11
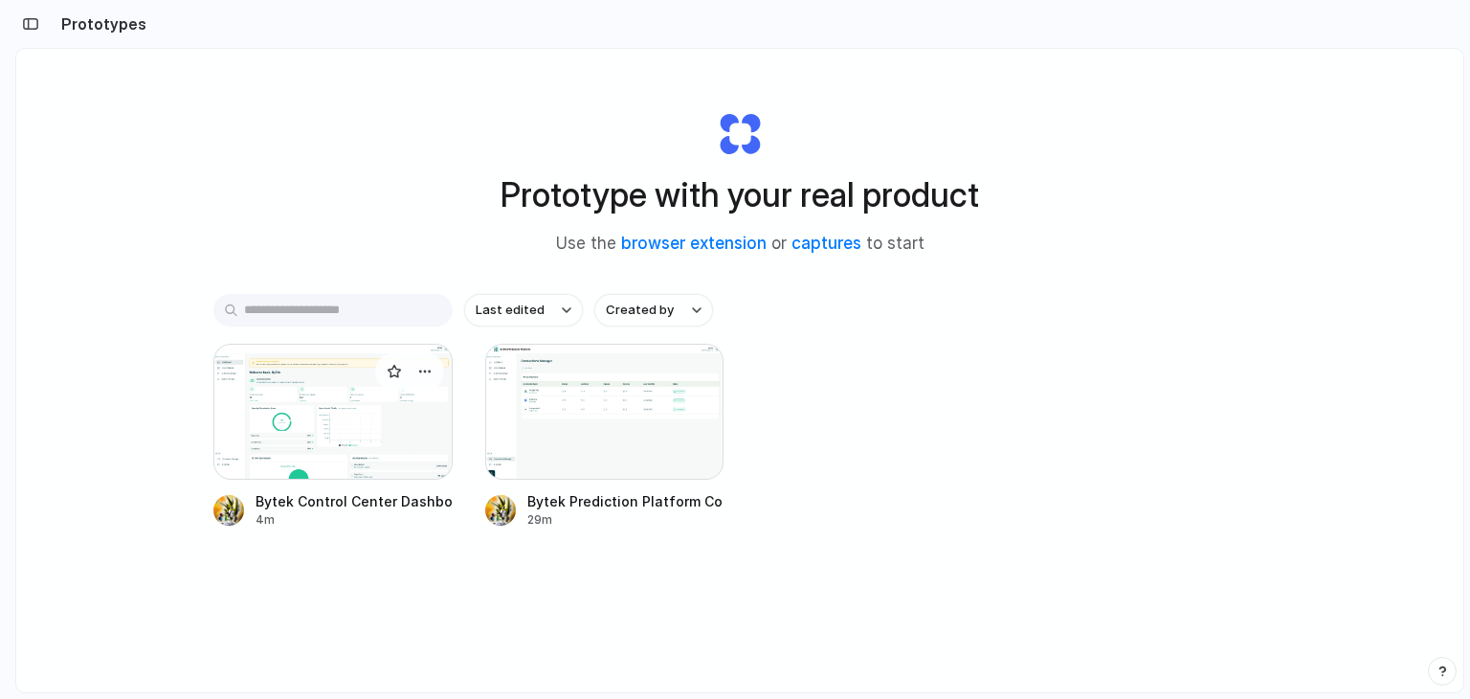
click at [371, 447] on div at bounding box center [332, 412] width 239 height 136
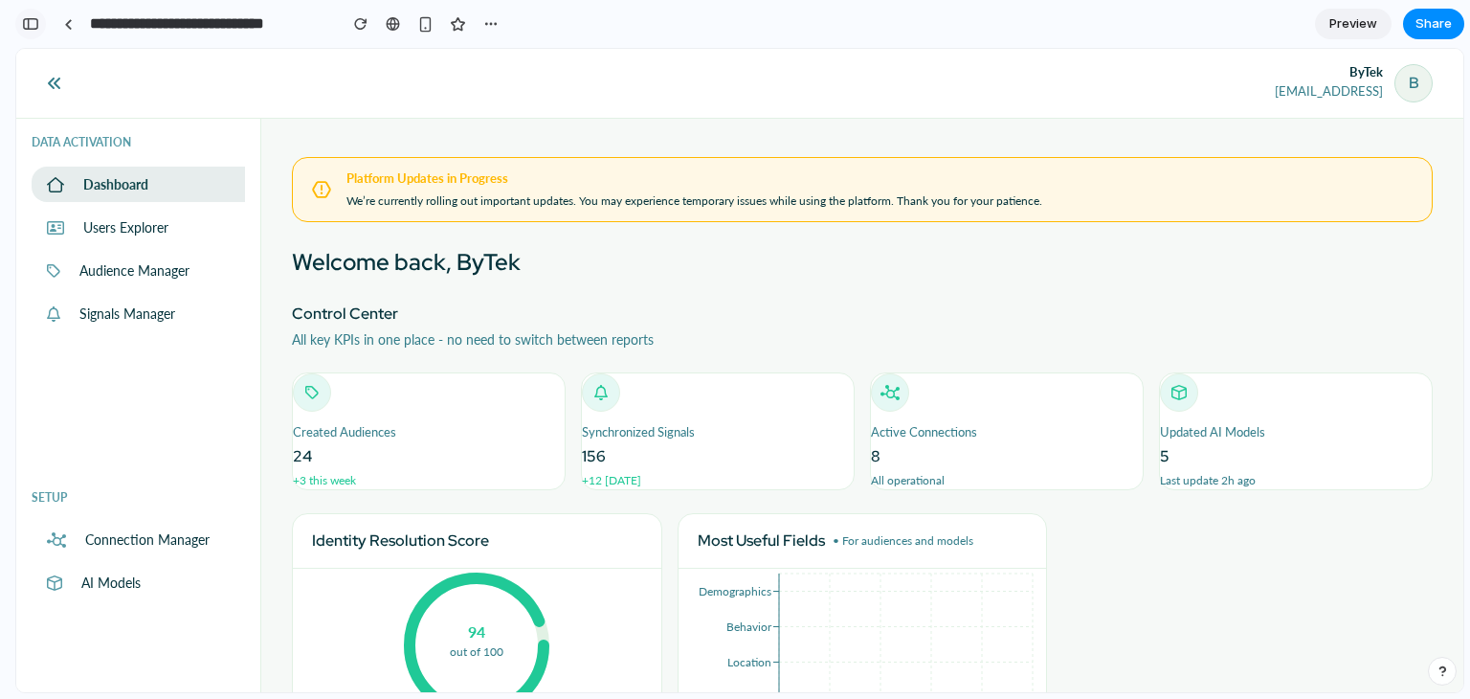
click at [32, 22] on div "button" at bounding box center [30, 23] width 17 height 13
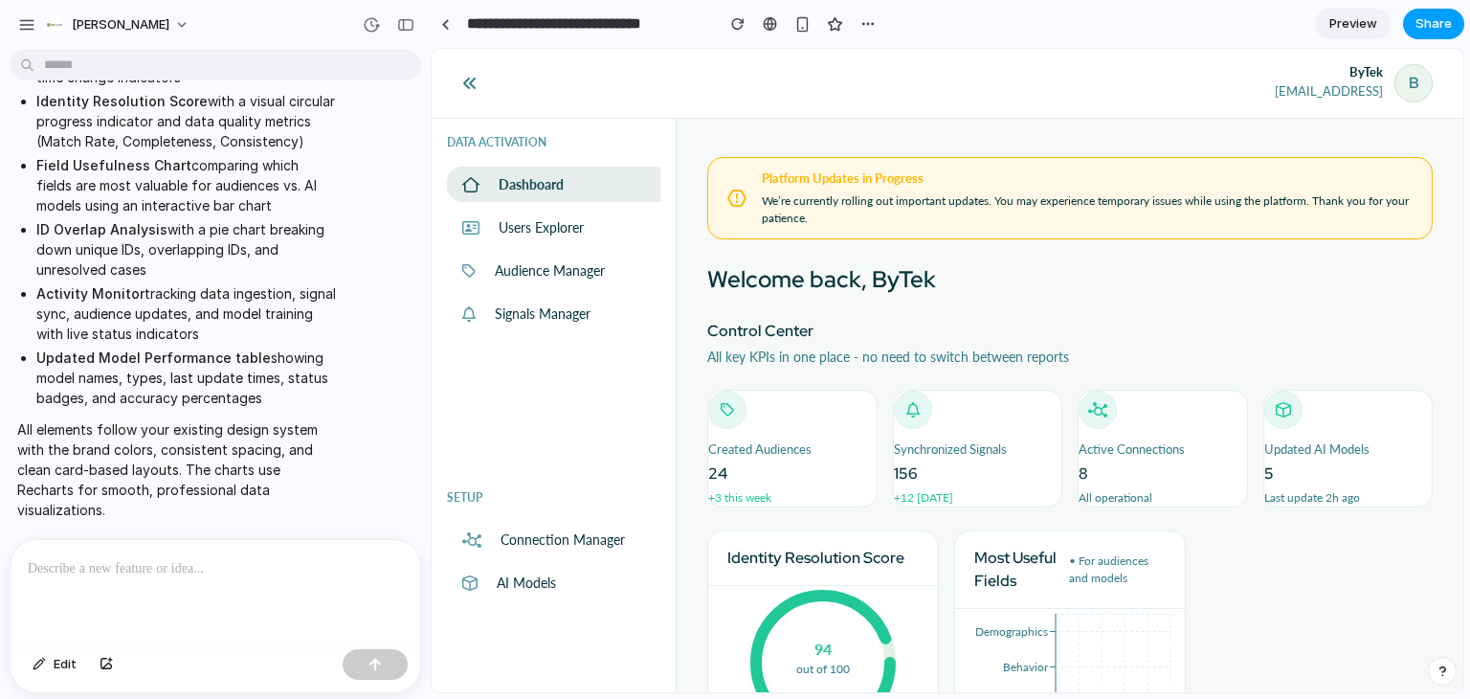
click at [1428, 18] on span "Share" at bounding box center [1434, 23] width 36 height 19
click at [1014, 27] on div "Share ' Bytek Control Center Dashboard ' Giovanni Morleschi Creator Anyone at G…" at bounding box center [735, 349] width 1470 height 699
drag, startPoint x: 1330, startPoint y: 16, endPoint x: 1325, endPoint y: 39, distance: 23.7
click at [1330, 16] on span "Preview" at bounding box center [1353, 23] width 48 height 19
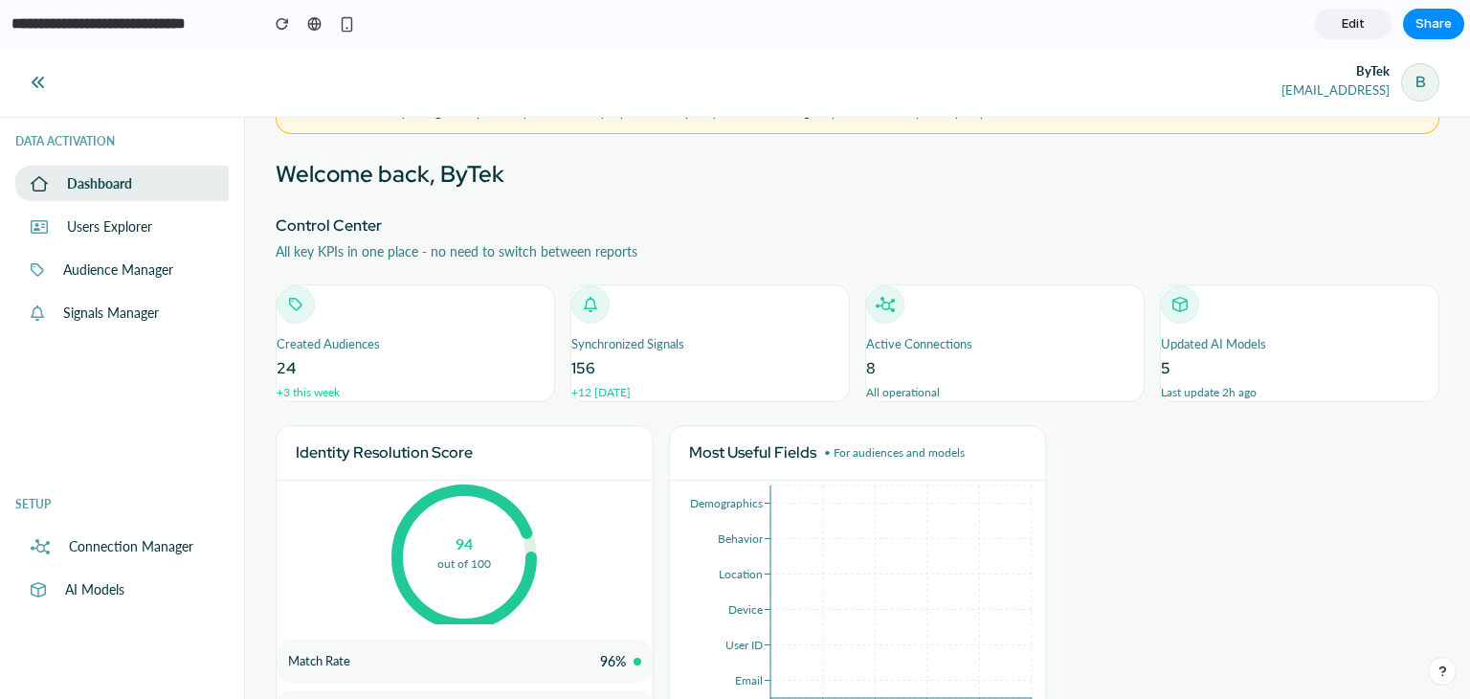
scroll to position [287, 0]
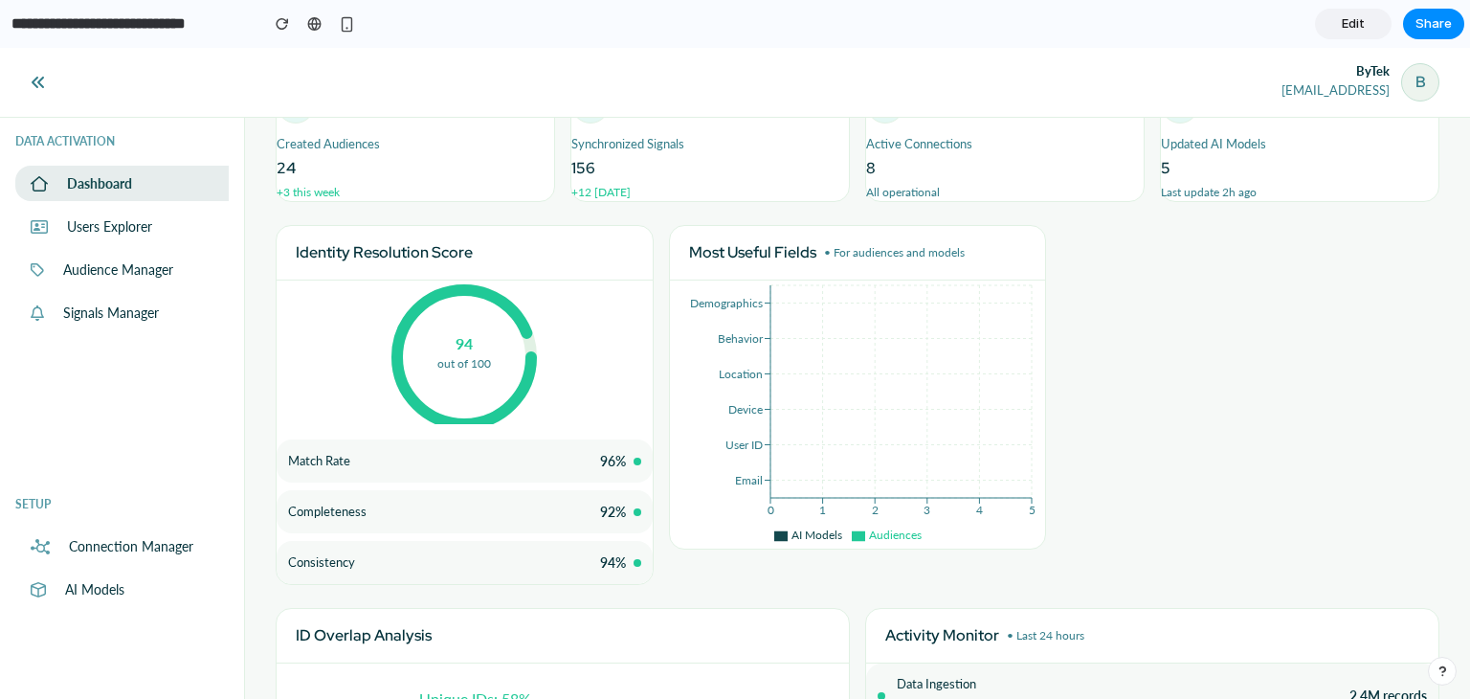
click at [37, 82] on icon at bounding box center [38, 82] width 12 height 11
click at [188, 20] on input "**********" at bounding box center [130, 24] width 245 height 34
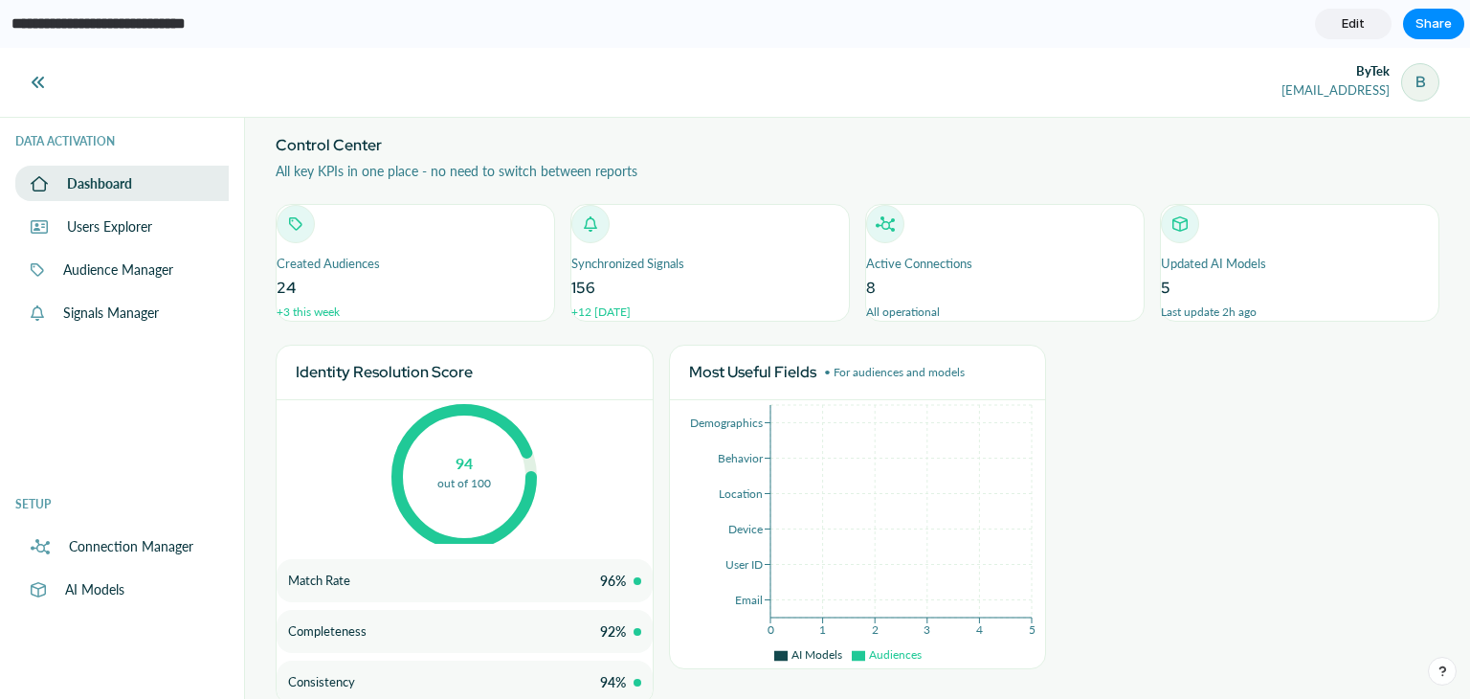
scroll to position [0, 0]
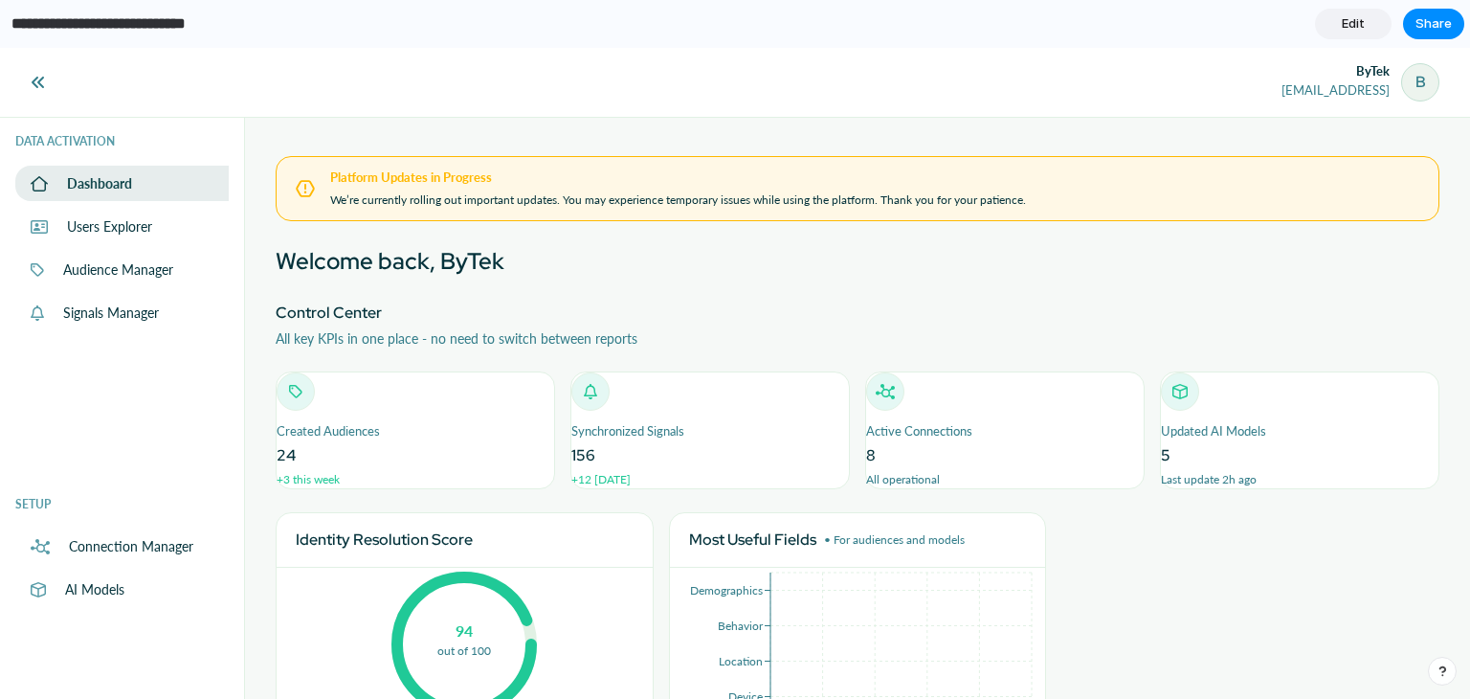
click at [38, 78] on icon at bounding box center [38, 82] width 15 height 15
click at [37, 84] on icon at bounding box center [38, 82] width 15 height 15
click at [1348, 20] on span "Edit" at bounding box center [1353, 23] width 23 height 19
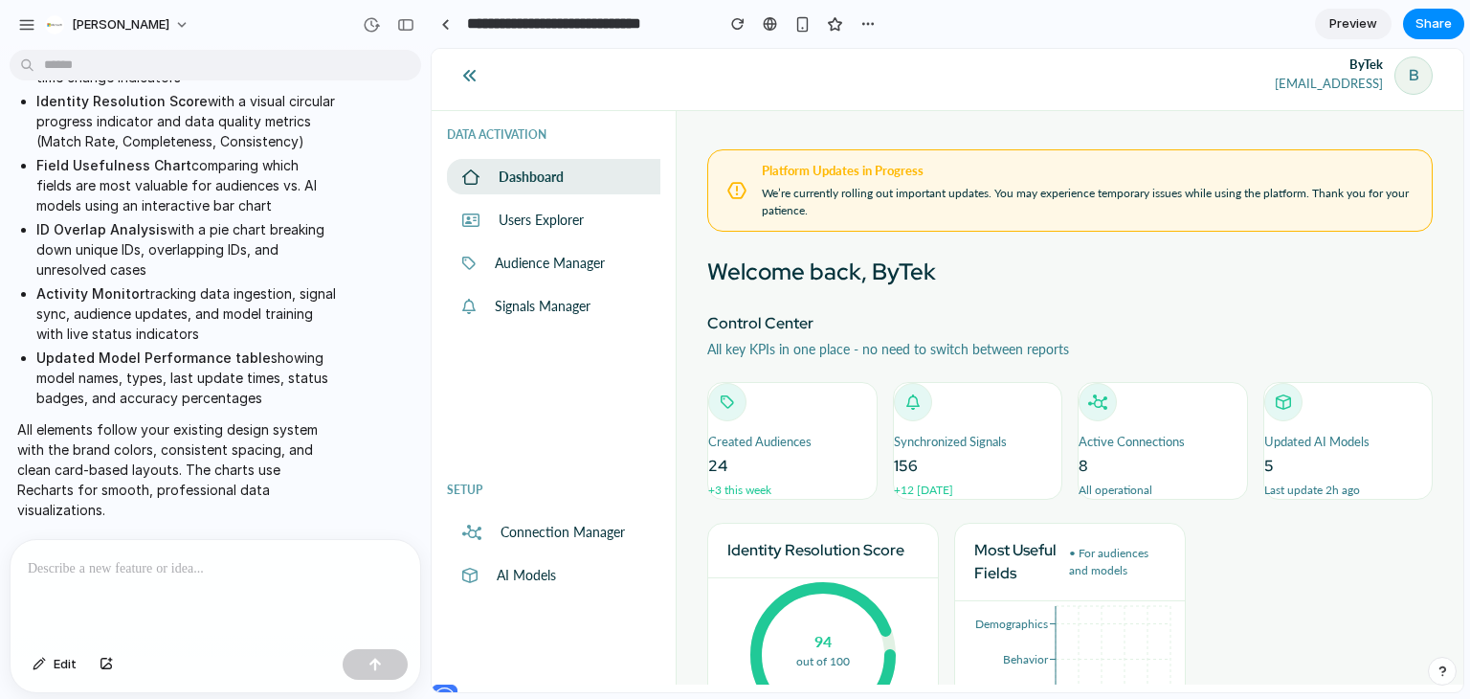
scroll to position [30, 0]
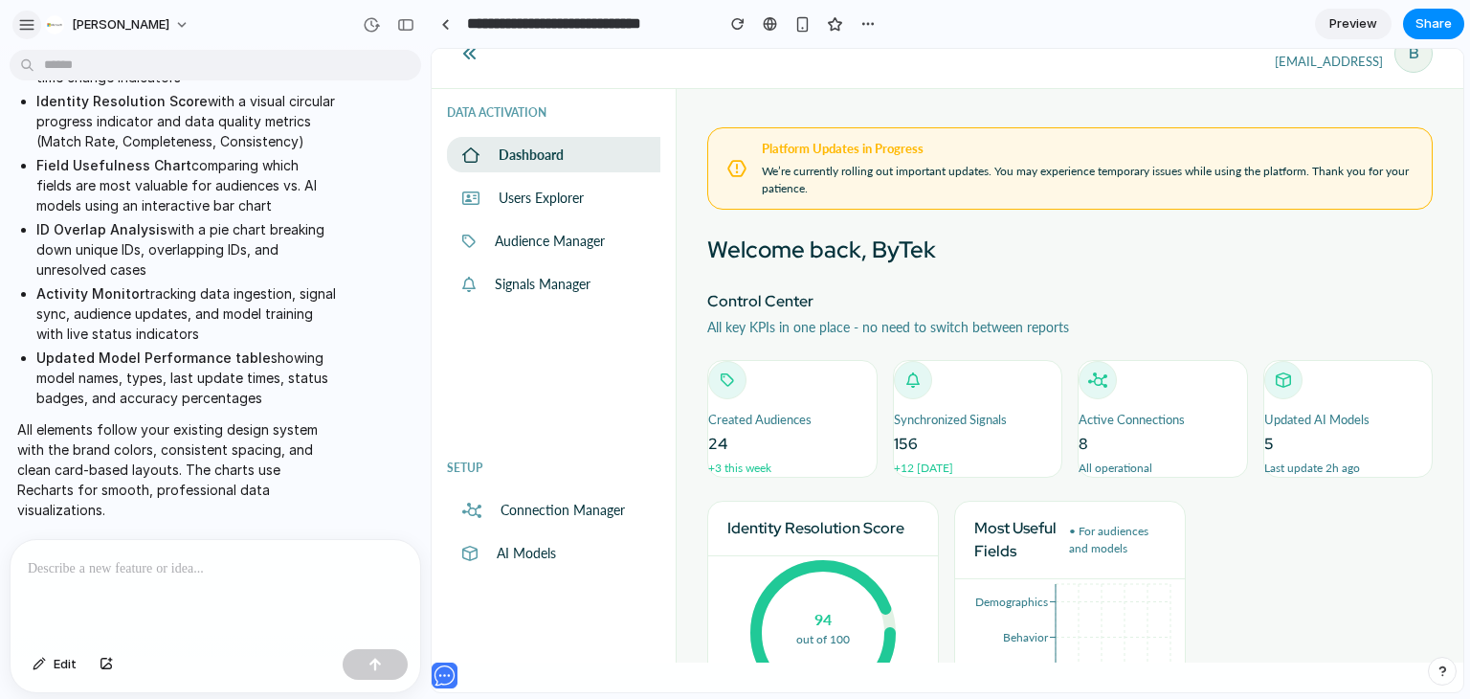
click at [18, 23] on div "button" at bounding box center [26, 24] width 17 height 17
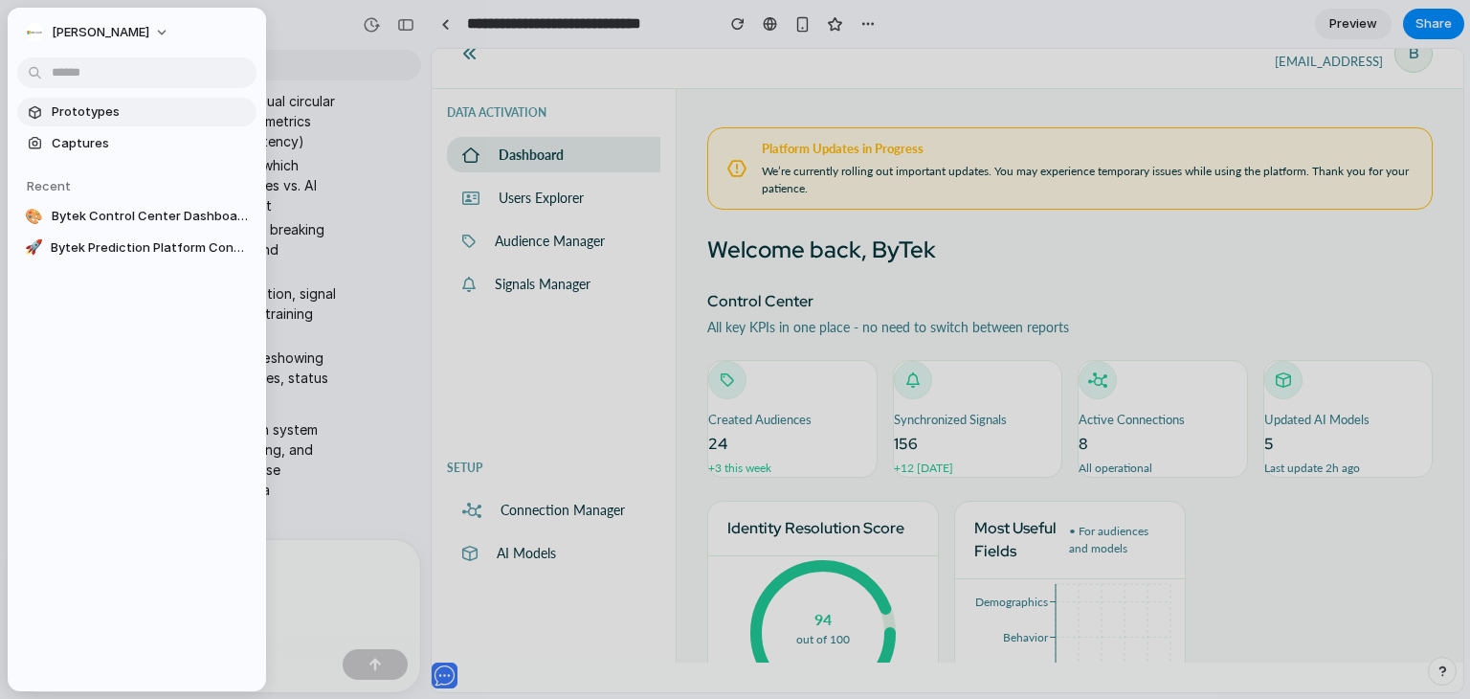
click at [103, 105] on span "Prototypes" at bounding box center [150, 111] width 197 height 19
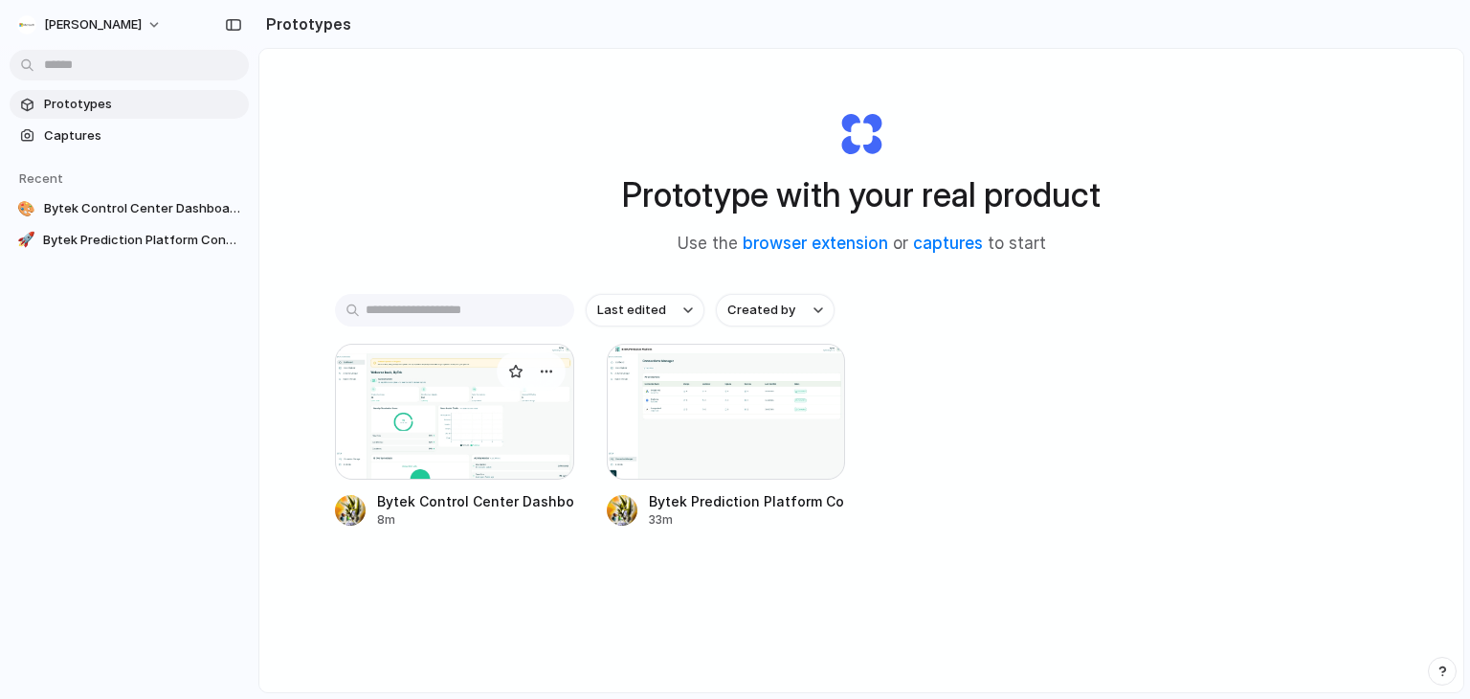
click at [482, 423] on div at bounding box center [454, 412] width 239 height 136
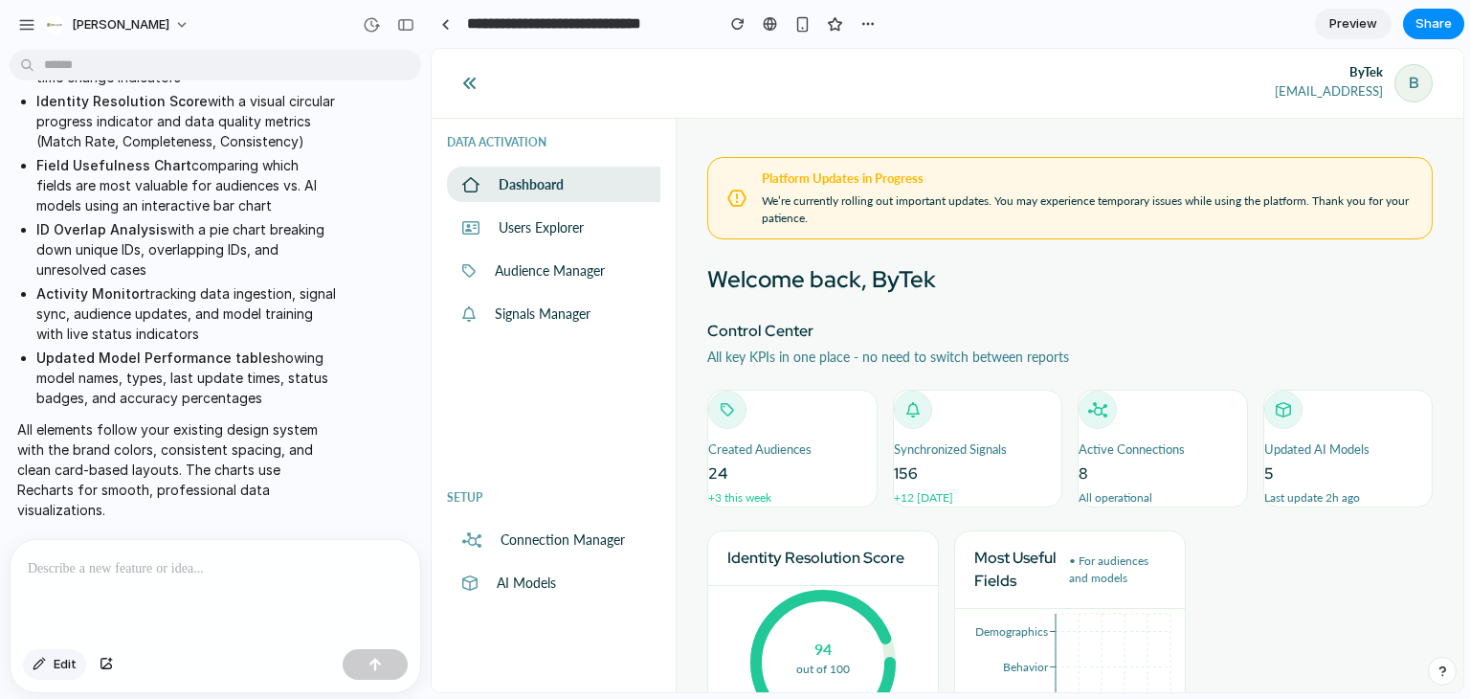
click at [56, 652] on button "Edit" at bounding box center [54, 664] width 63 height 31
click at [27, 14] on button "button" at bounding box center [26, 25] width 29 height 29
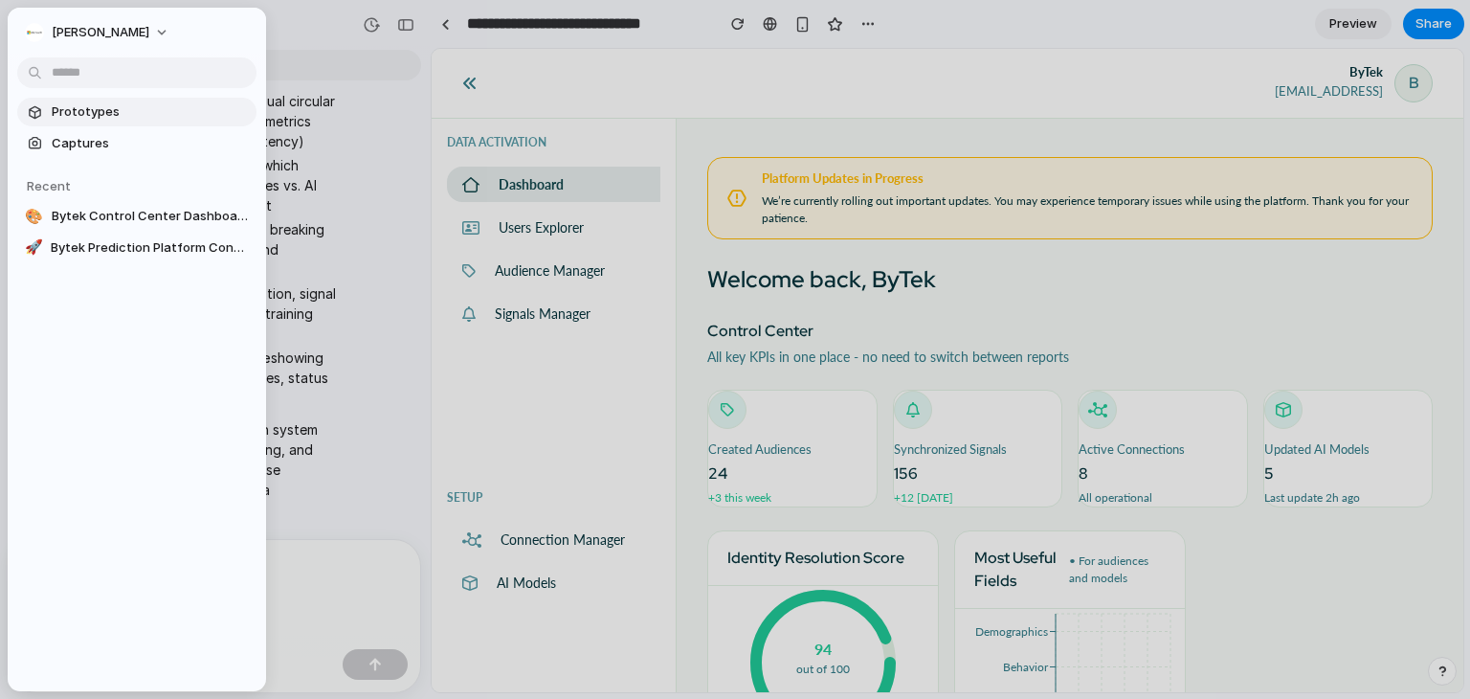
click at [88, 112] on span "Prototypes" at bounding box center [150, 111] width 197 height 19
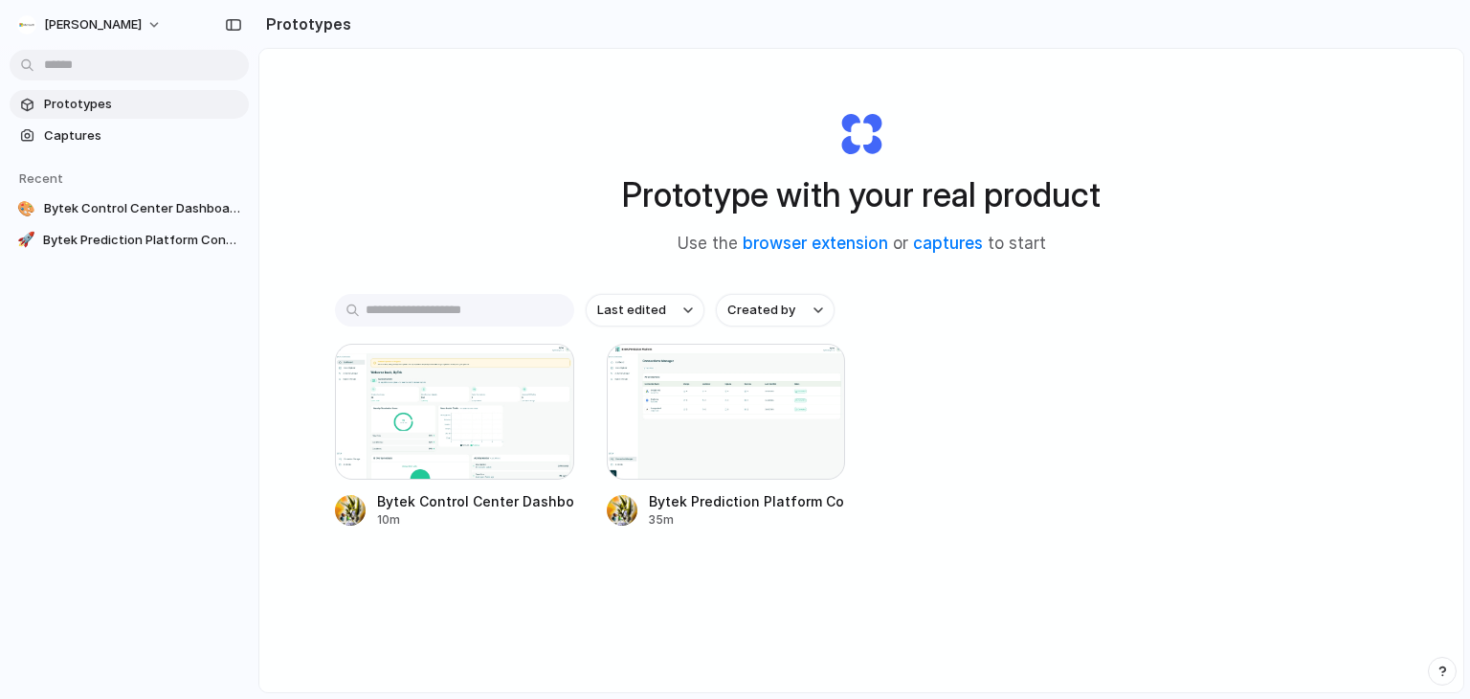
drag, startPoint x: 1095, startPoint y: 528, endPoint x: 373, endPoint y: 480, distance: 723.2
click at [1094, 529] on div "Last edited Created by Bytek Control Center Dashboard 10m Bytek Prediction Plat…" at bounding box center [861, 470] width 1053 height 353
click at [348, 407] on div at bounding box center [454, 412] width 239 height 136
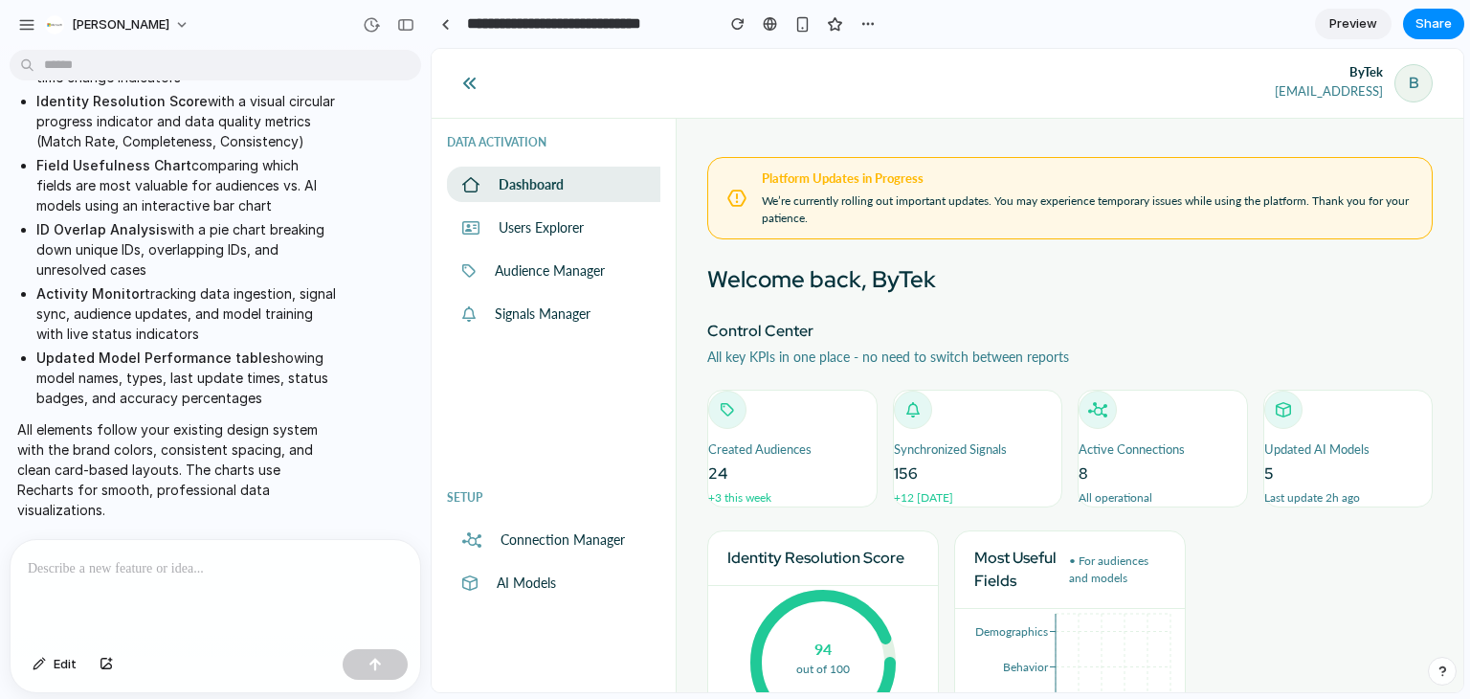
click at [146, 562] on p at bounding box center [215, 568] width 375 height 23
click at [47, 669] on button "Edit" at bounding box center [54, 664] width 63 height 31
click at [162, 557] on p at bounding box center [215, 568] width 375 height 23
click at [165, 578] on div at bounding box center [216, 590] width 410 height 101
click at [43, 661] on div "button" at bounding box center [39, 663] width 13 height 11
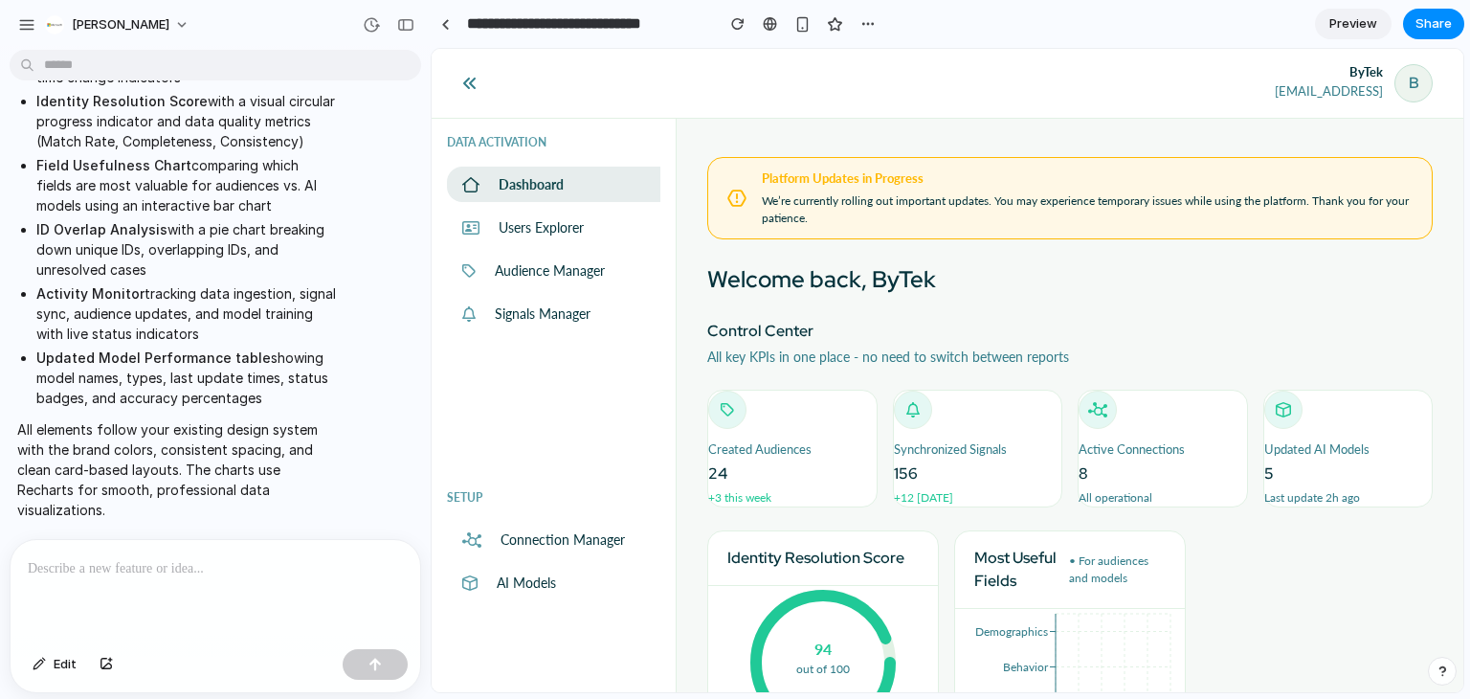
click at [135, 559] on p at bounding box center [215, 568] width 375 height 23
click at [474, 94] on div at bounding box center [481, 83] width 38 height 38
click at [475, 78] on icon at bounding box center [469, 83] width 12 height 11
click at [396, 24] on button "button" at bounding box center [405, 25] width 31 height 31
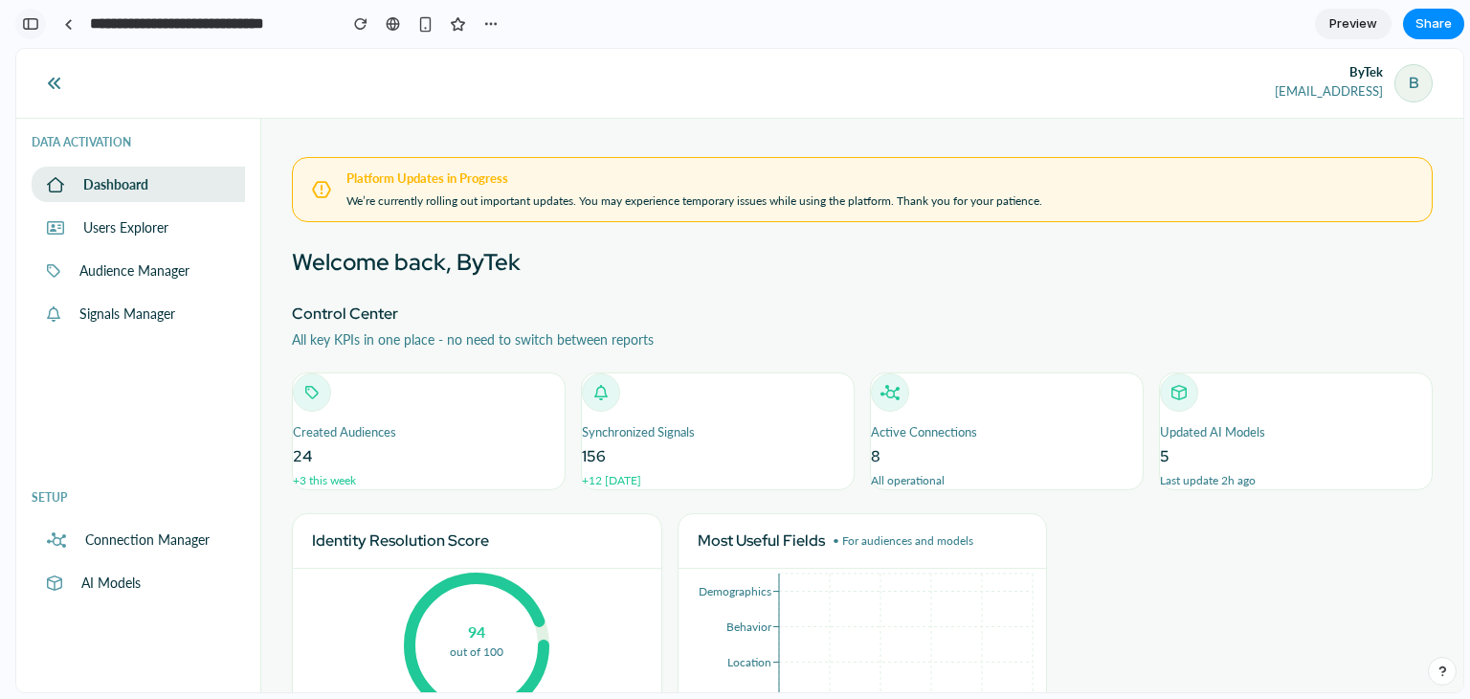
click at [23, 24] on div "button" at bounding box center [30, 23] width 17 height 13
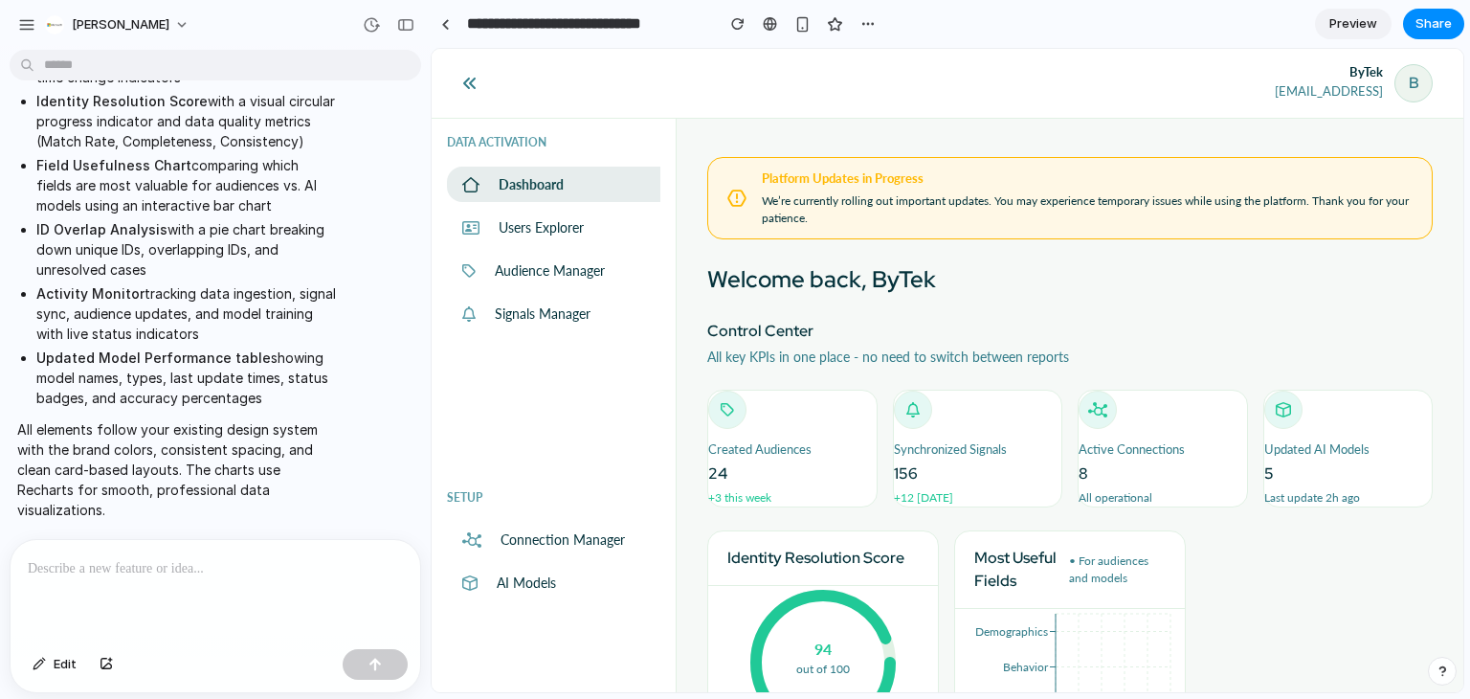
click at [235, 568] on p at bounding box center [215, 568] width 375 height 23
drag, startPoint x: 310, startPoint y: 592, endPoint x: 357, endPoint y: 529, distance: 78.7
click at [310, 593] on div at bounding box center [216, 590] width 410 height 101
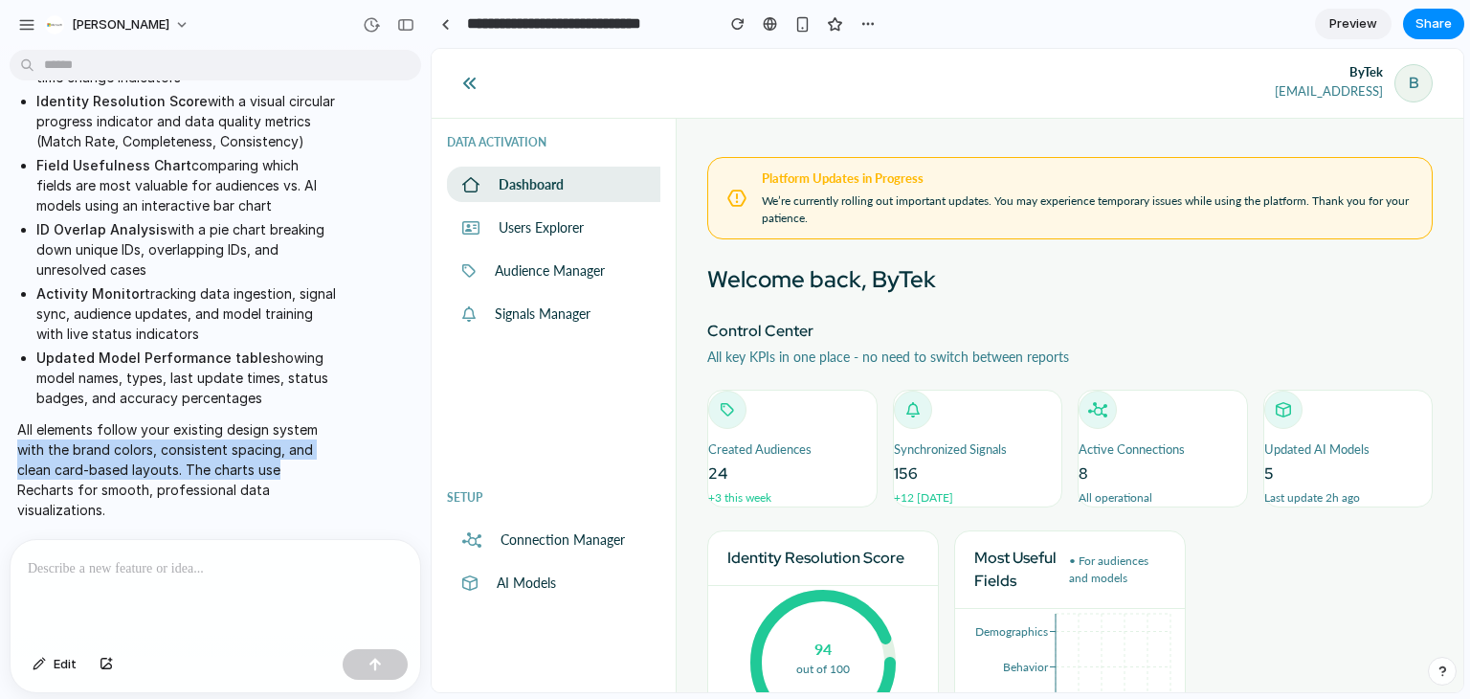
drag, startPoint x: 411, startPoint y: 422, endPoint x: 176, endPoint y: 596, distance: 292.1
click at [414, 473] on div "I've finished setting up your prototype. What would you like me to do? I’d like…" at bounding box center [209, 297] width 419 height 481
click at [42, 672] on button "Edit" at bounding box center [54, 664] width 63 height 31
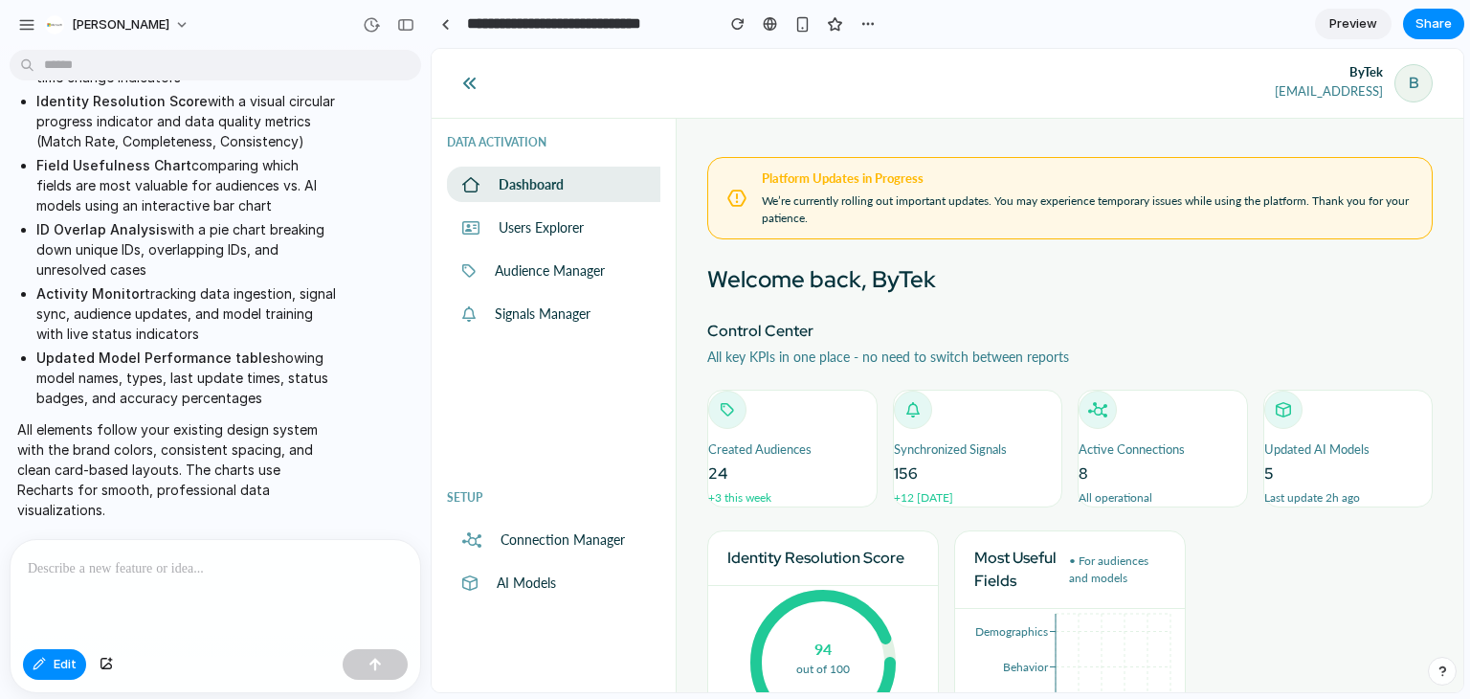
click at [120, 567] on p at bounding box center [215, 568] width 375 height 23
paste div
click at [444, 27] on div at bounding box center [445, 24] width 9 height 11
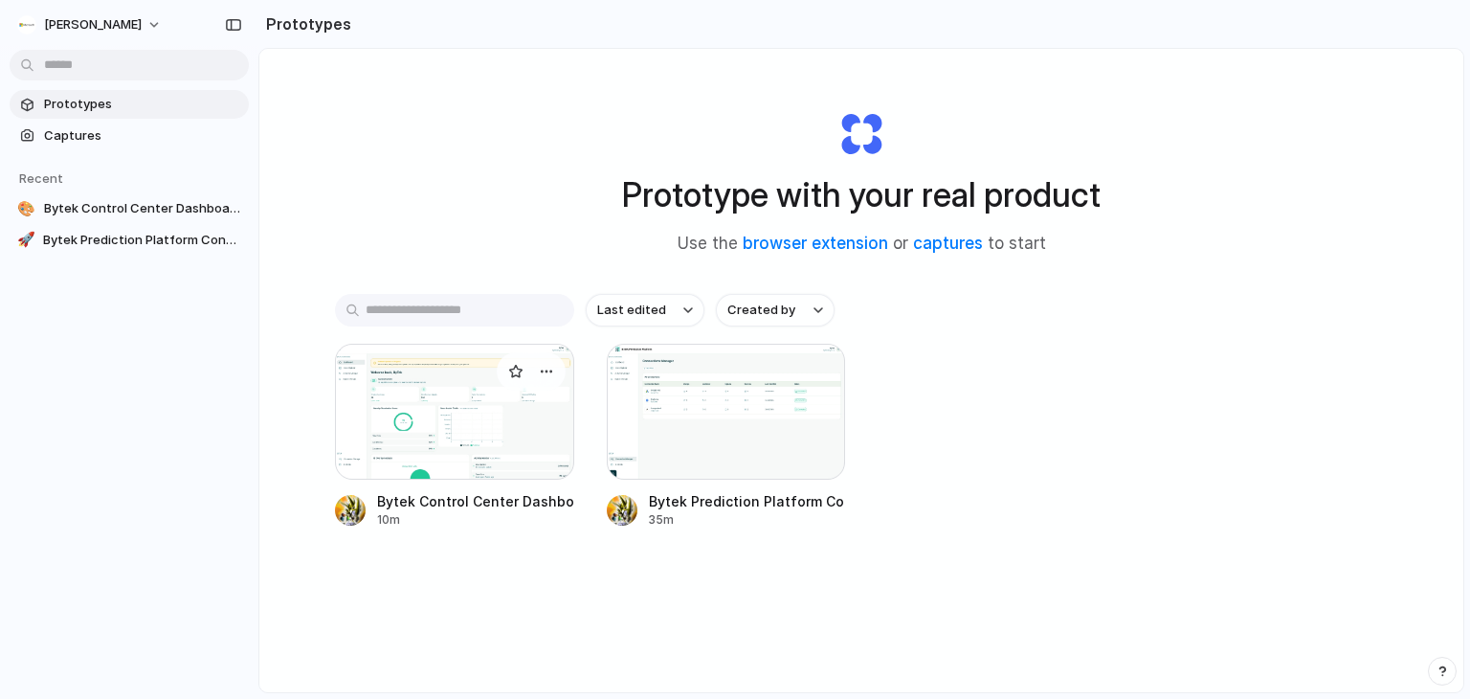
click at [486, 390] on div at bounding box center [454, 412] width 239 height 136
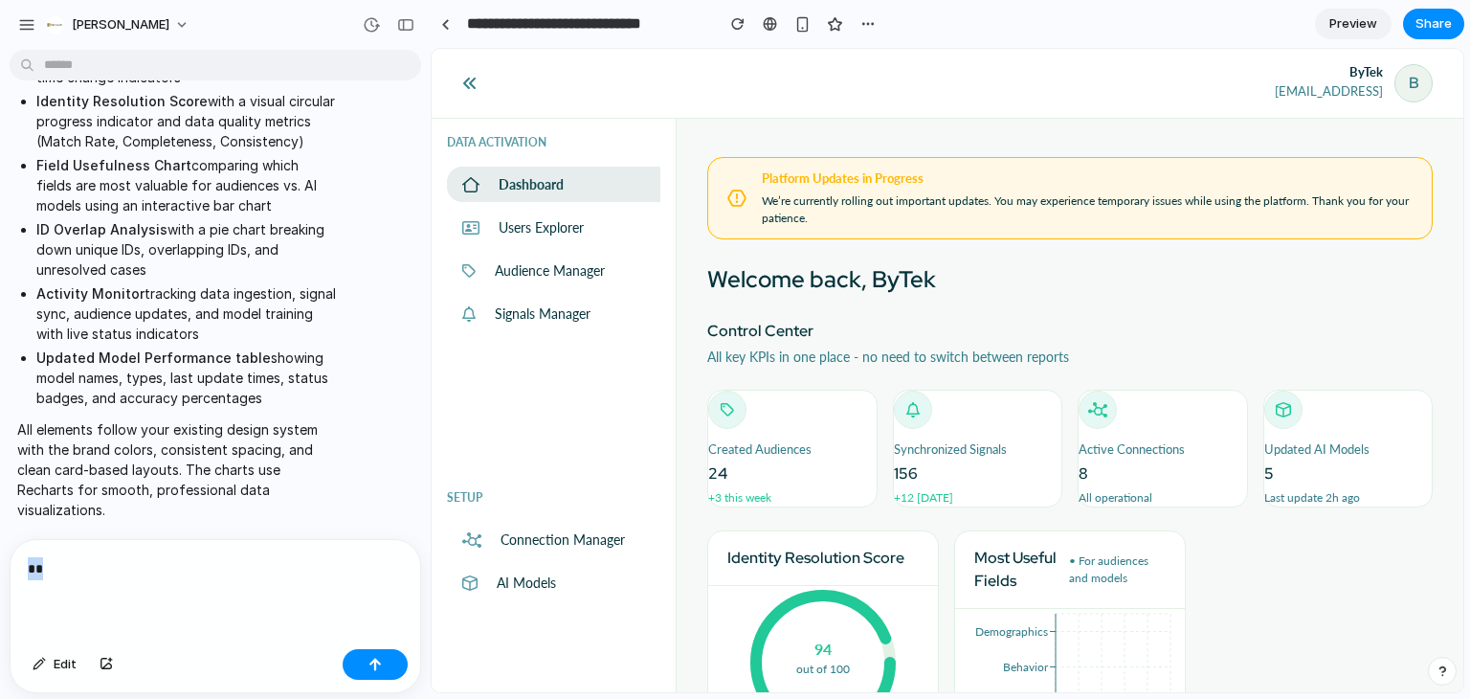
drag, startPoint x: 73, startPoint y: 572, endPoint x: 14, endPoint y: 571, distance: 58.4
click at [14, 571] on div "**" at bounding box center [216, 590] width 410 height 101
click at [69, 663] on span "Edit" at bounding box center [65, 664] width 23 height 19
click at [245, 472] on p "All elements follow your existing design system with the brand colors, consiste…" at bounding box center [177, 469] width 320 height 100
click at [250, 491] on p "All elements follow your existing design system with the brand colors, consiste…" at bounding box center [177, 469] width 320 height 100
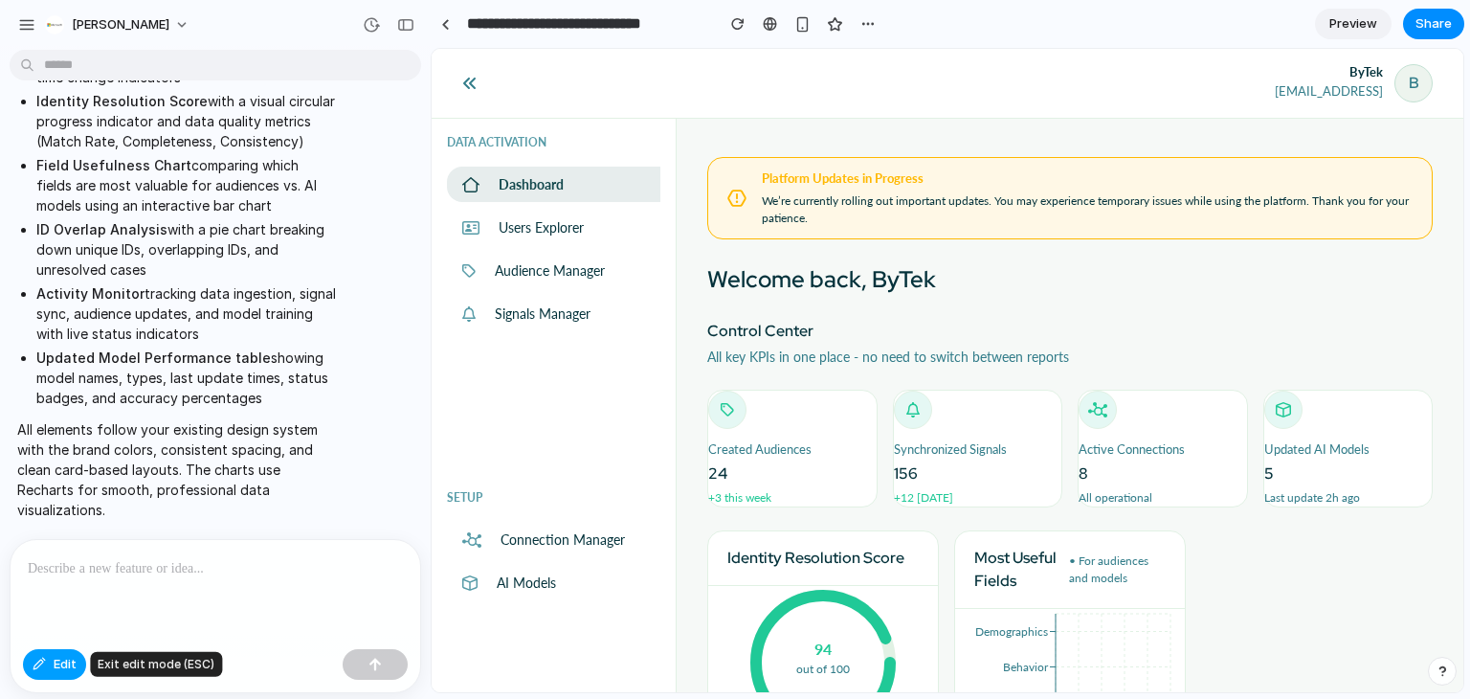
click at [66, 675] on button "Edit" at bounding box center [54, 664] width 63 height 31
click at [121, 570] on p at bounding box center [212, 568] width 368 height 23
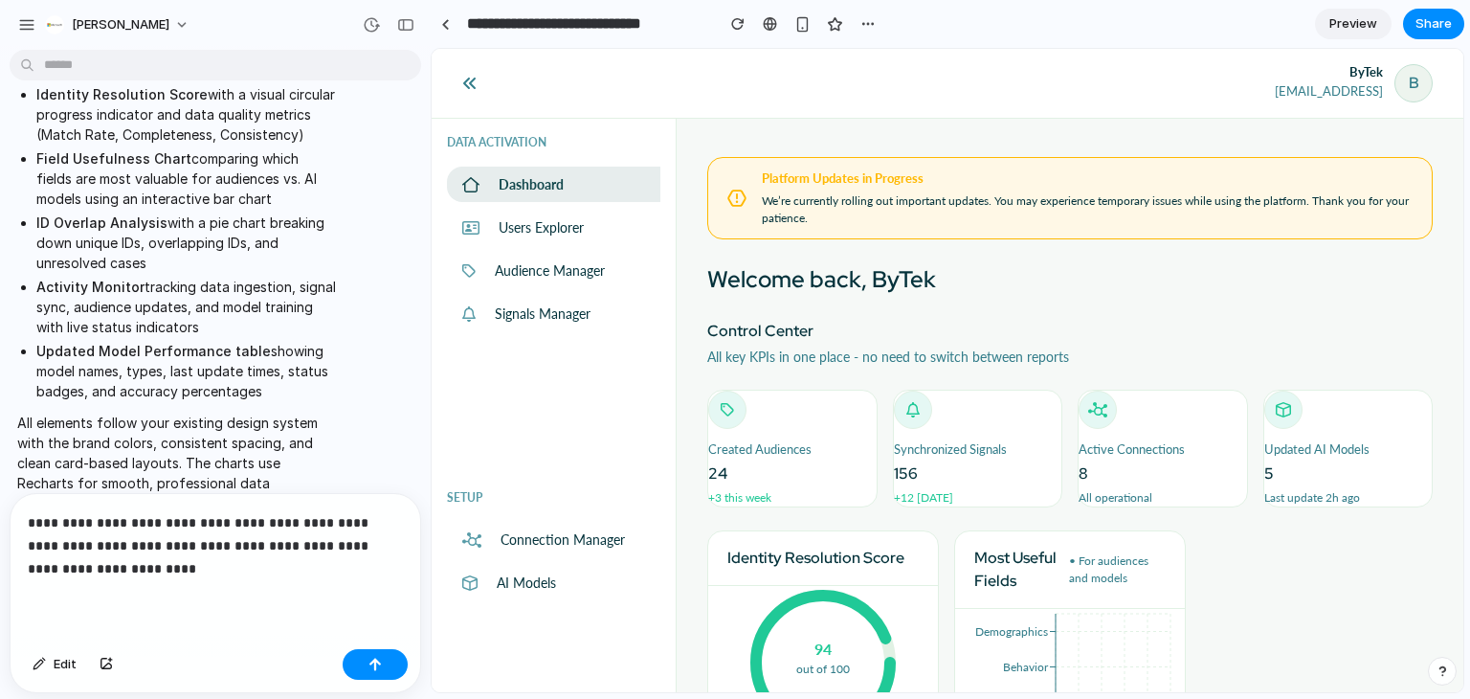
scroll to position [725, 0]
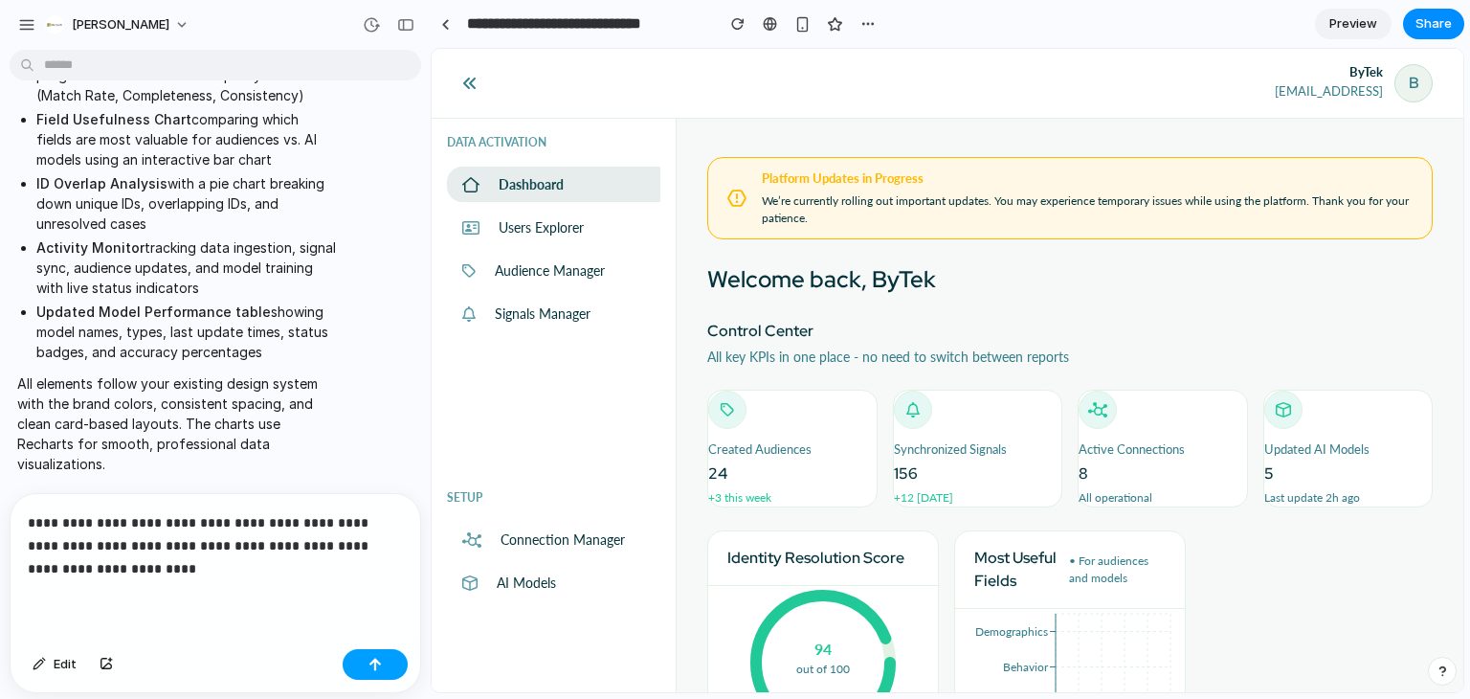
click at [368, 658] on div "button" at bounding box center [374, 664] width 13 height 13
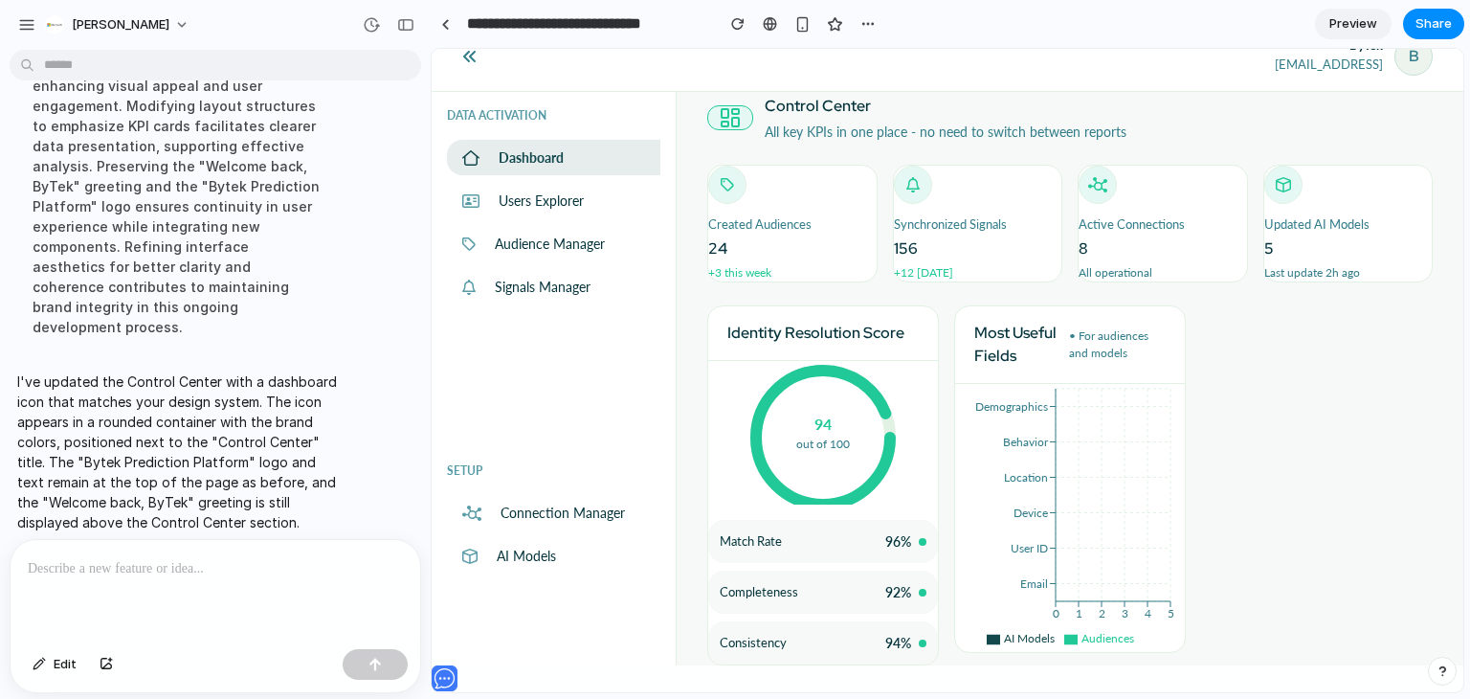
scroll to position [30, 0]
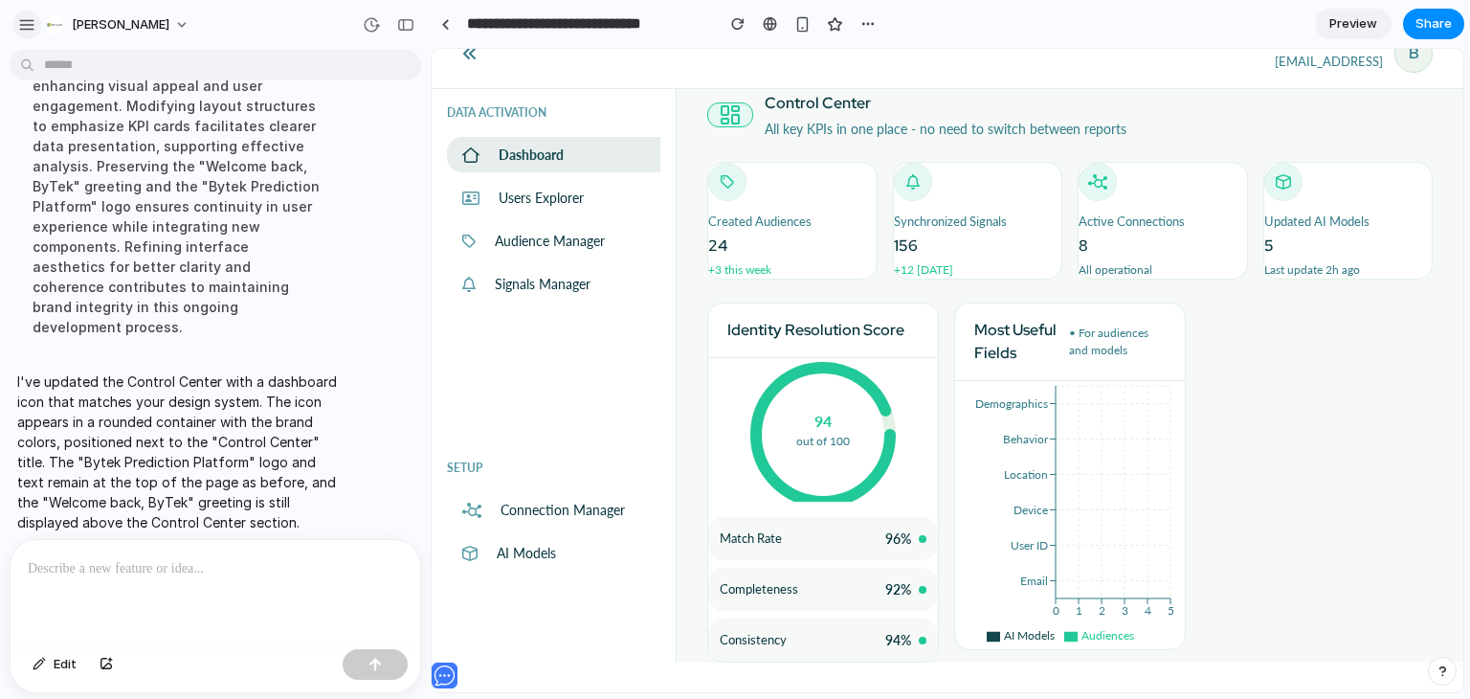
click at [25, 12] on button "button" at bounding box center [26, 25] width 29 height 29
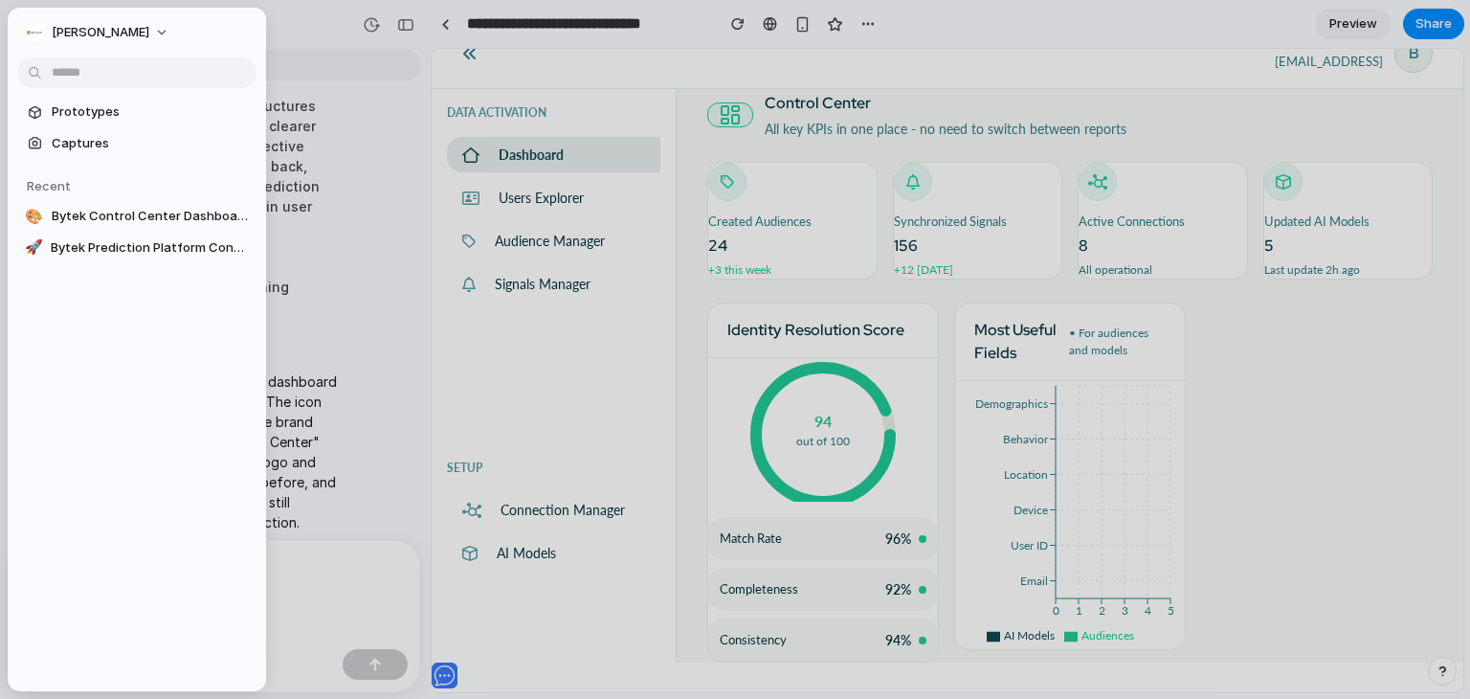
drag, startPoint x: 96, startPoint y: 108, endPoint x: 123, endPoint y: 123, distance: 30.9
click at [96, 108] on span "Prototypes" at bounding box center [150, 111] width 197 height 19
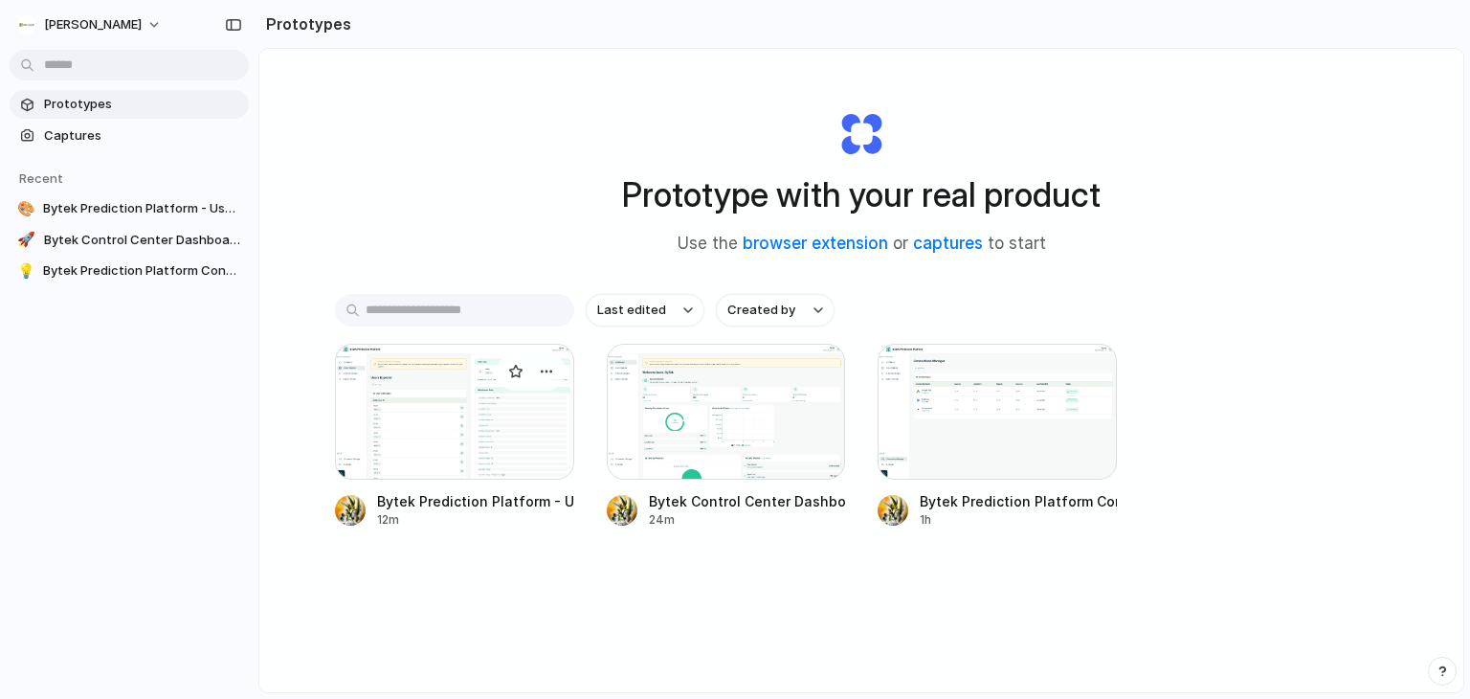
click at [471, 437] on div at bounding box center [454, 412] width 239 height 136
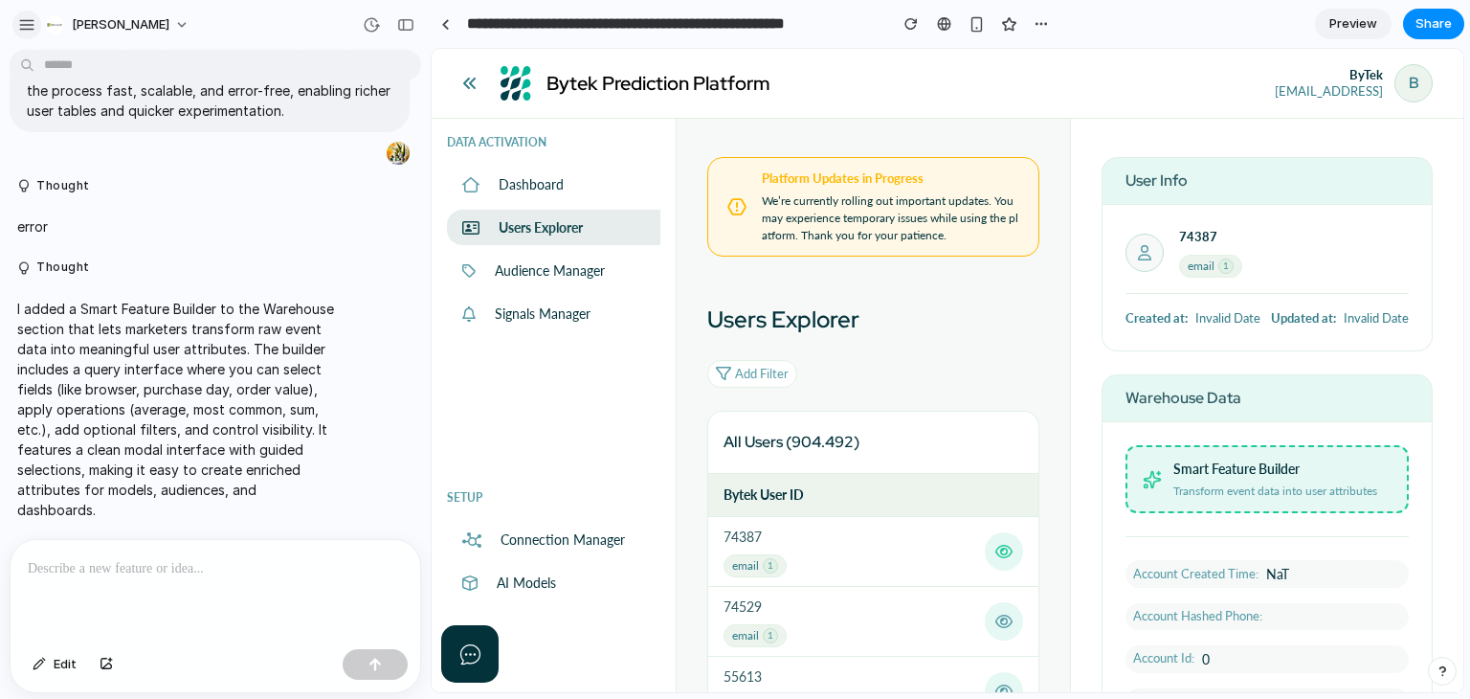
click at [29, 27] on div "button" at bounding box center [26, 24] width 17 height 17
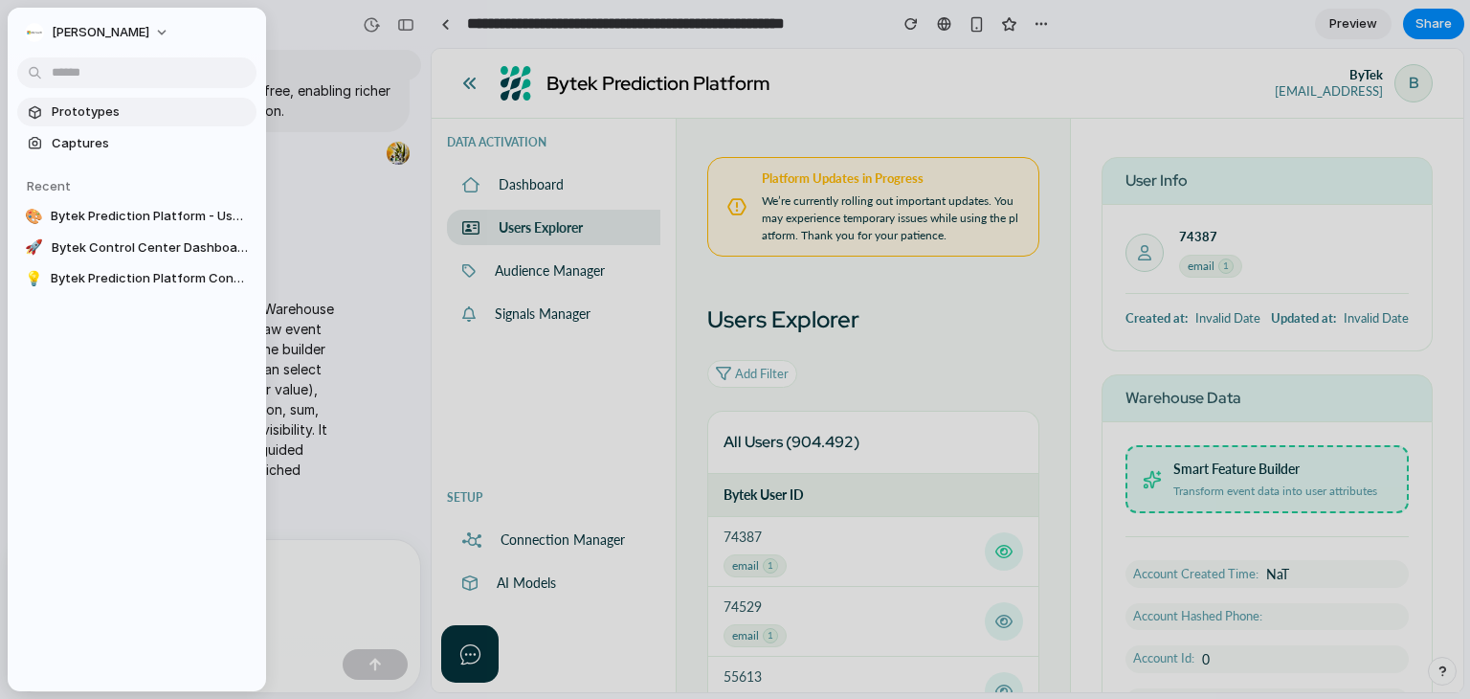
click at [86, 112] on span "Prototypes" at bounding box center [150, 111] width 197 height 19
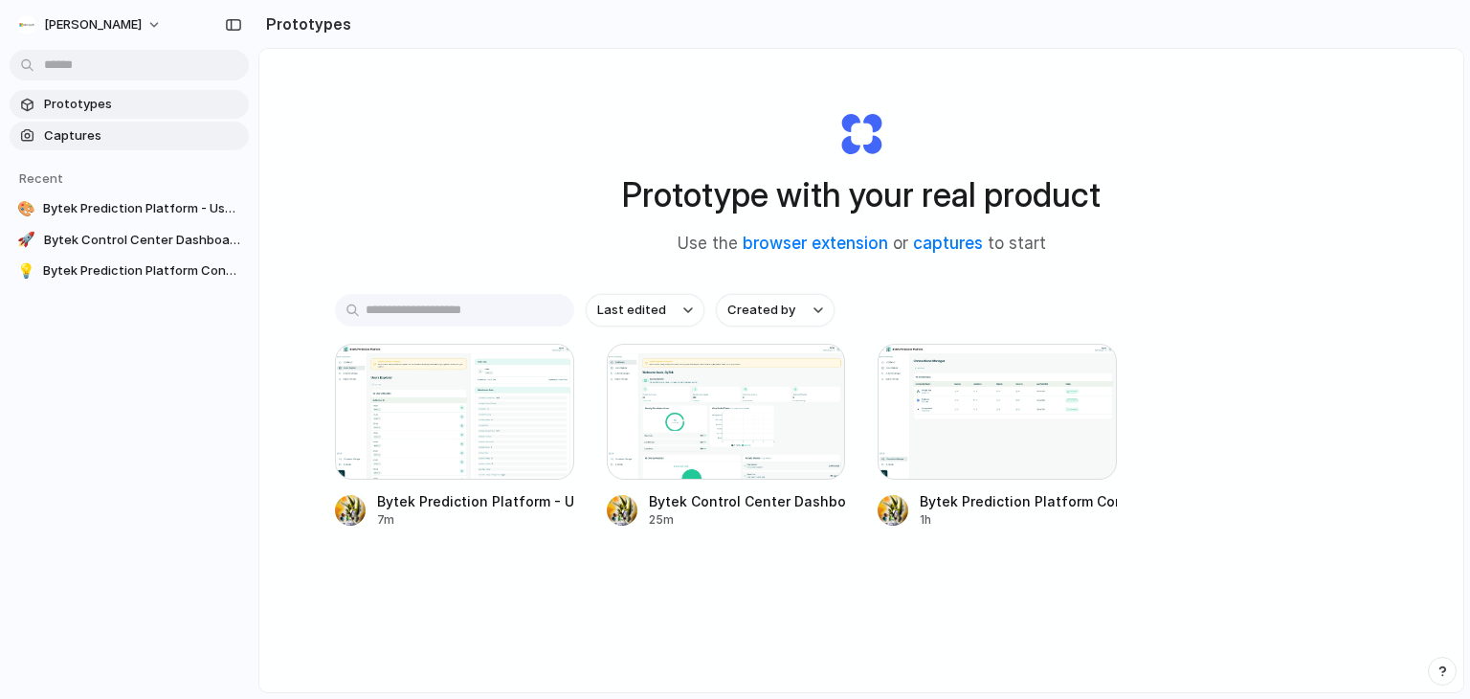
click at [78, 143] on span "Captures" at bounding box center [142, 135] width 197 height 19
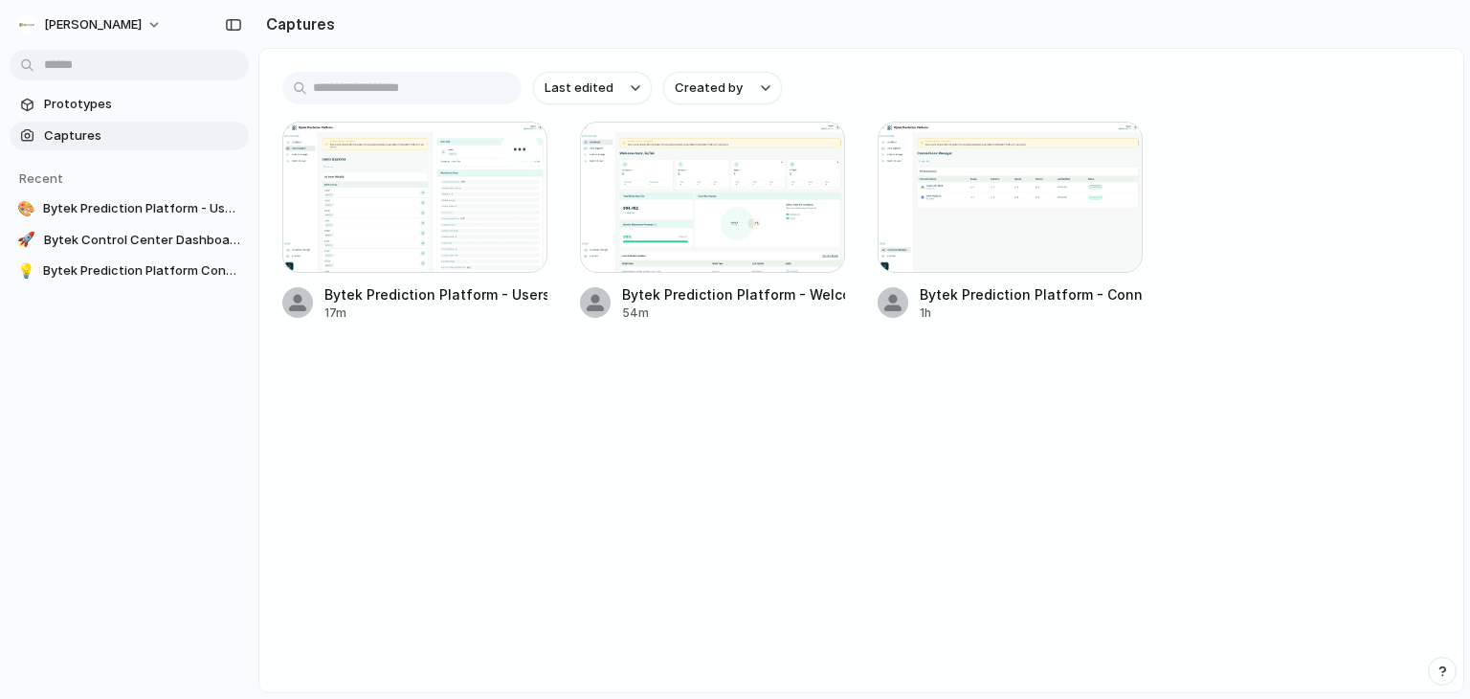
click at [402, 201] on div at bounding box center [414, 197] width 265 height 151
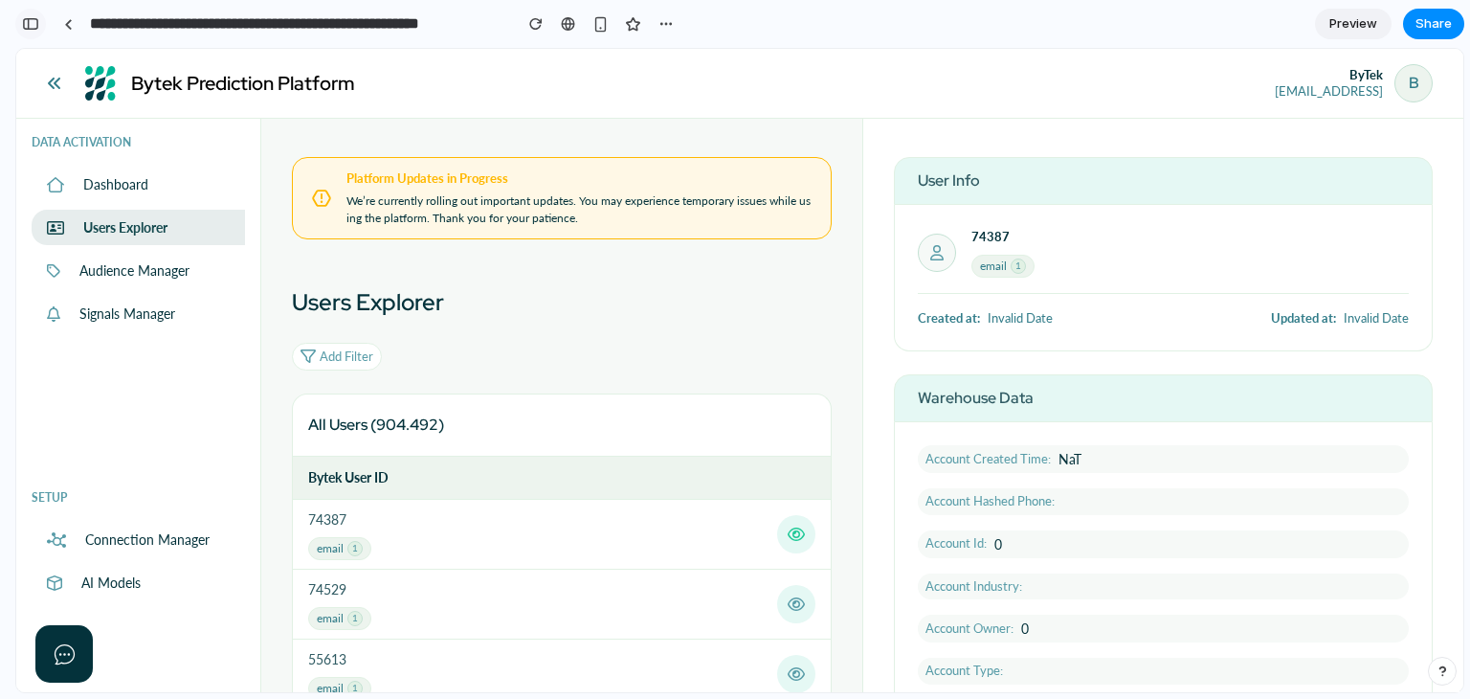
click at [31, 25] on div "button" at bounding box center [30, 23] width 17 height 13
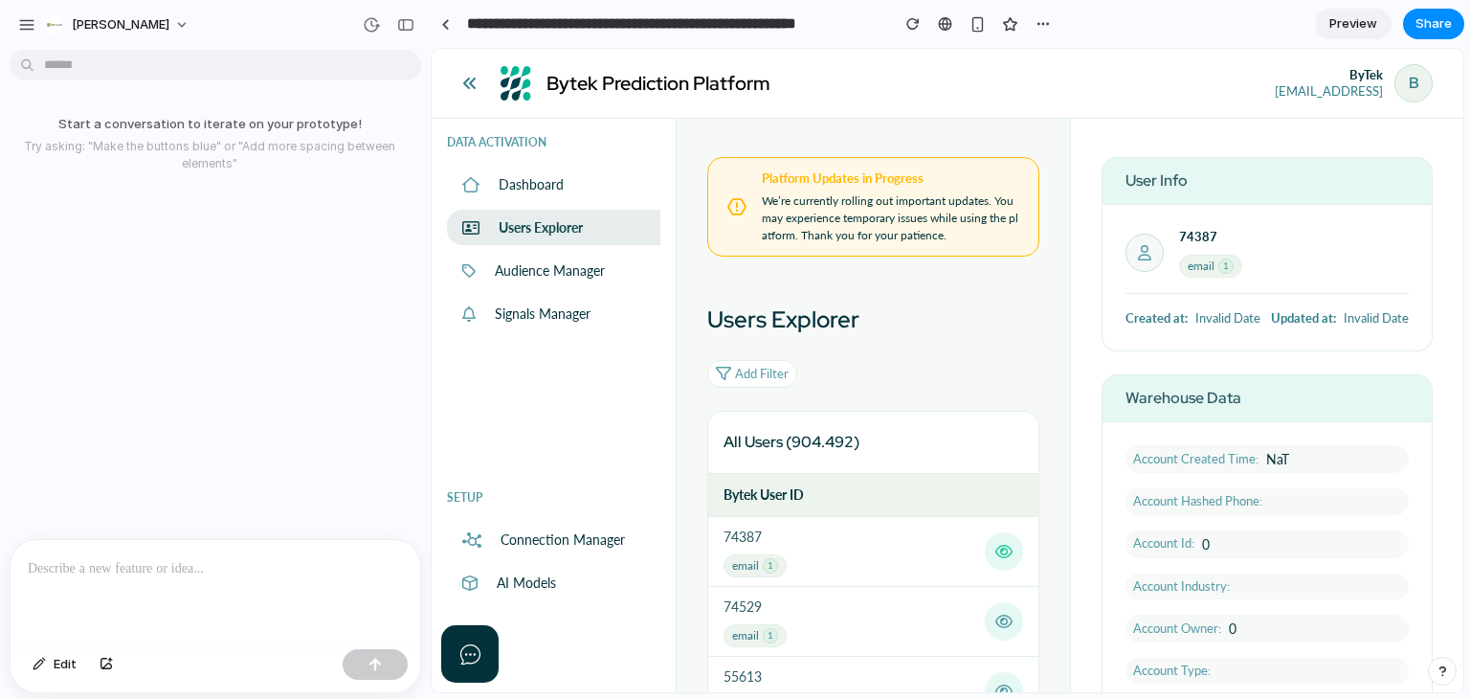
click at [264, 564] on p at bounding box center [215, 568] width 375 height 23
click at [264, 563] on p at bounding box center [215, 568] width 375 height 23
click at [38, 568] on p at bounding box center [215, 568] width 375 height 23
click at [55, 655] on span "Edit" at bounding box center [65, 664] width 23 height 19
click at [103, 573] on div at bounding box center [216, 590] width 410 height 101
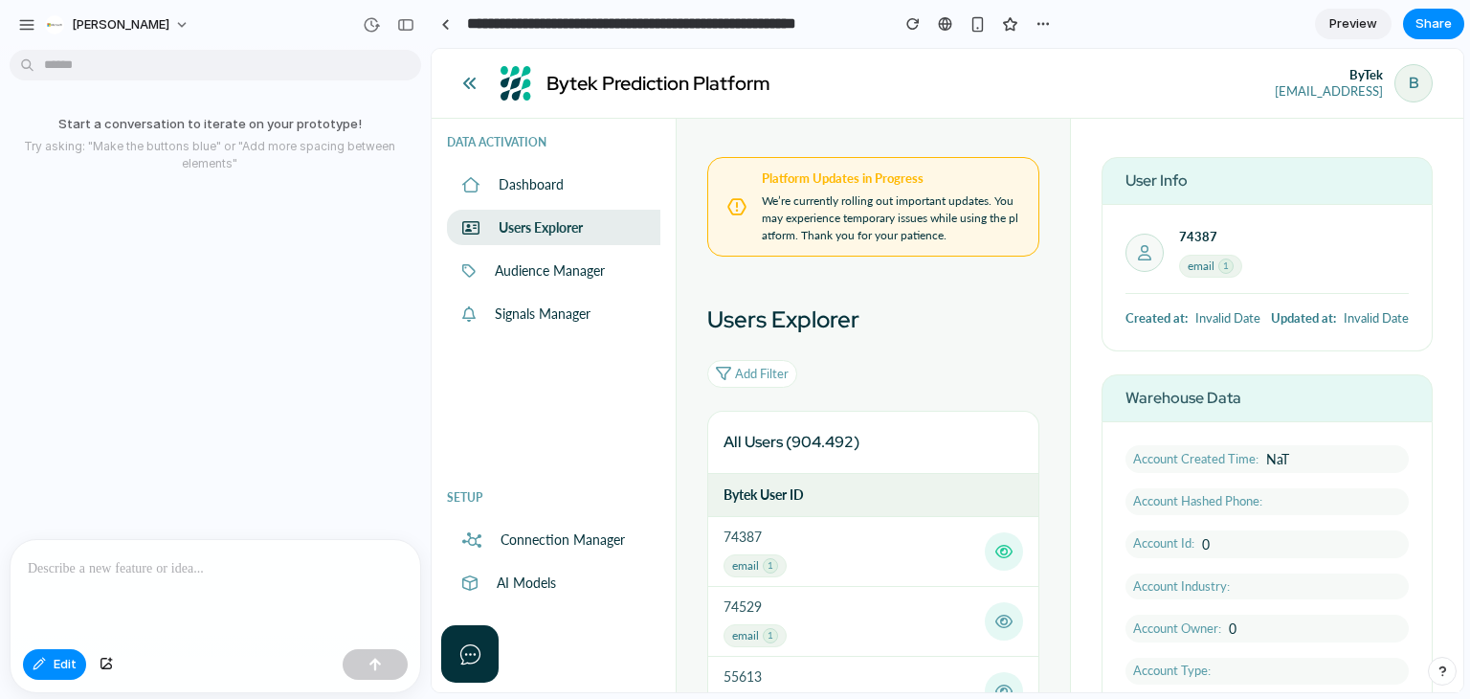
click at [119, 563] on p at bounding box center [215, 568] width 375 height 23
paste div
click at [256, 575] on div at bounding box center [216, 590] width 410 height 101
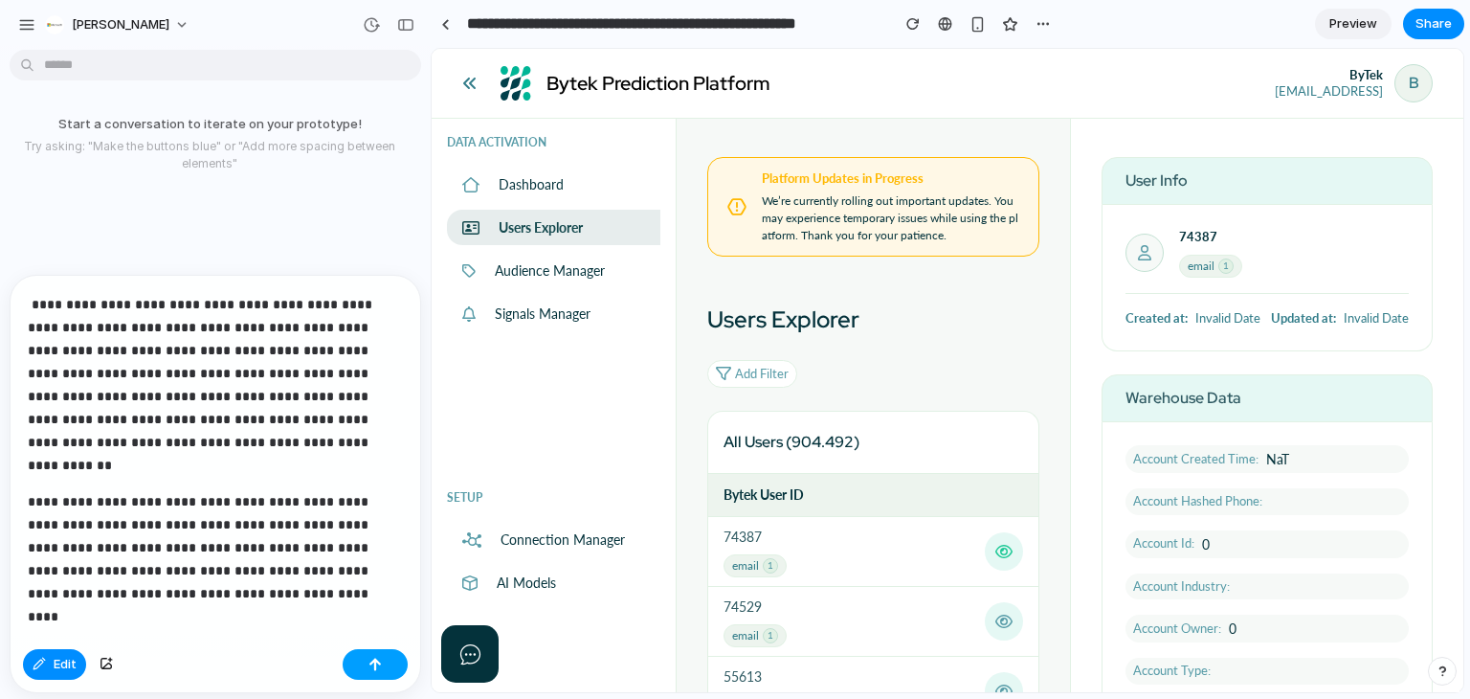
click at [394, 665] on button "button" at bounding box center [375, 664] width 65 height 31
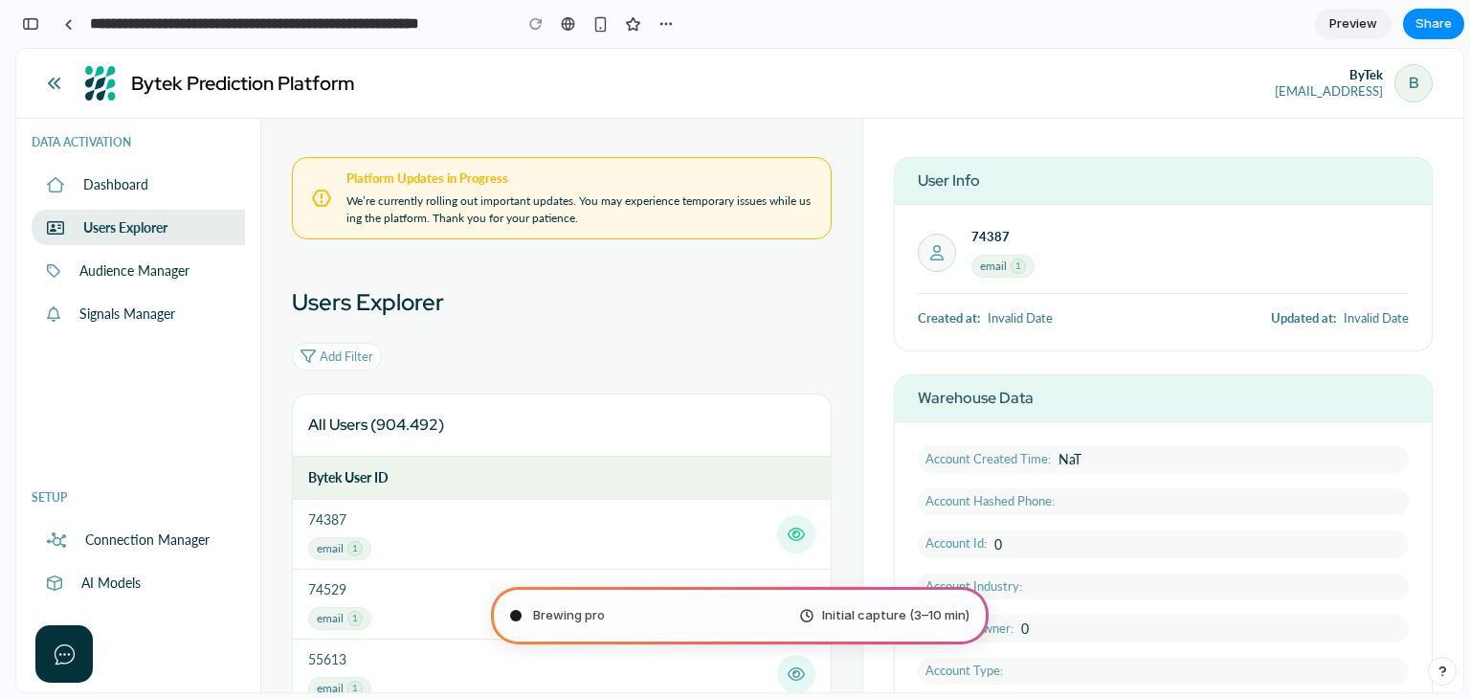
scroll to position [406, 0]
type input "**********"
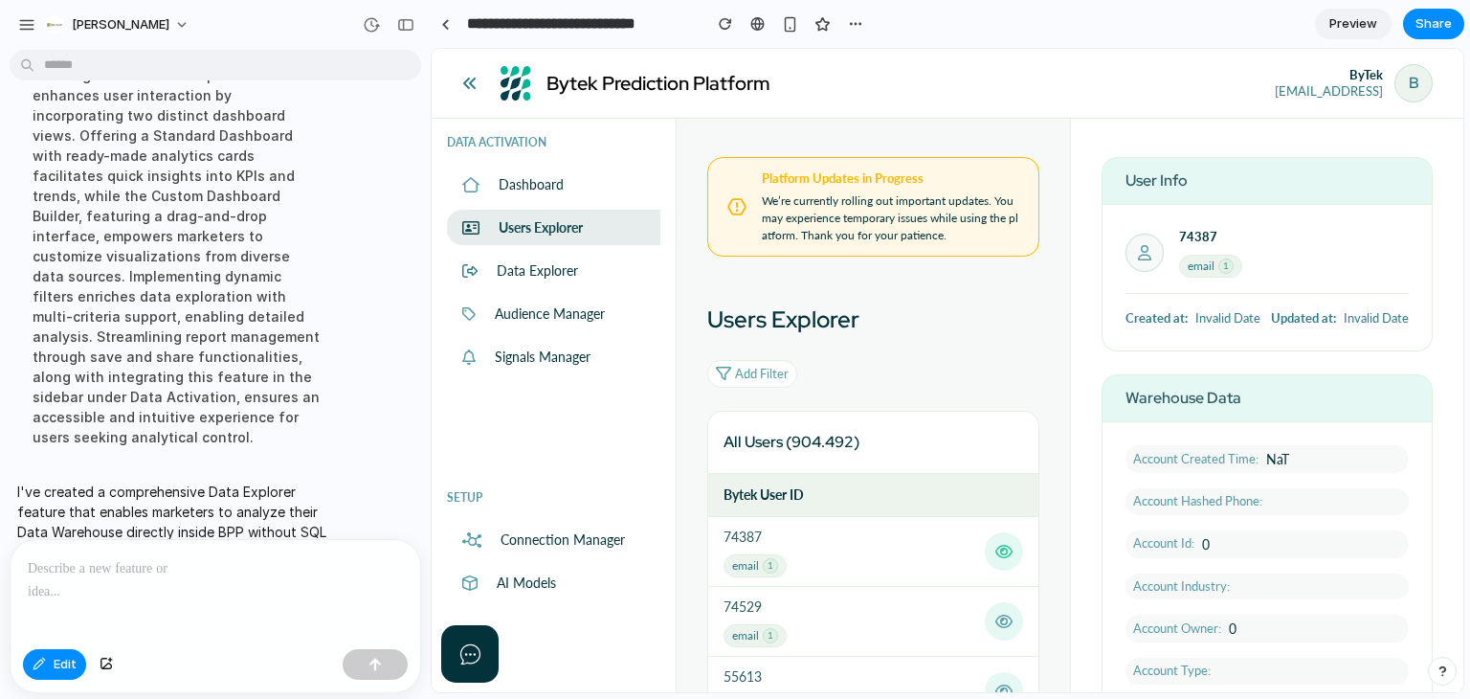
scroll to position [777, 0]
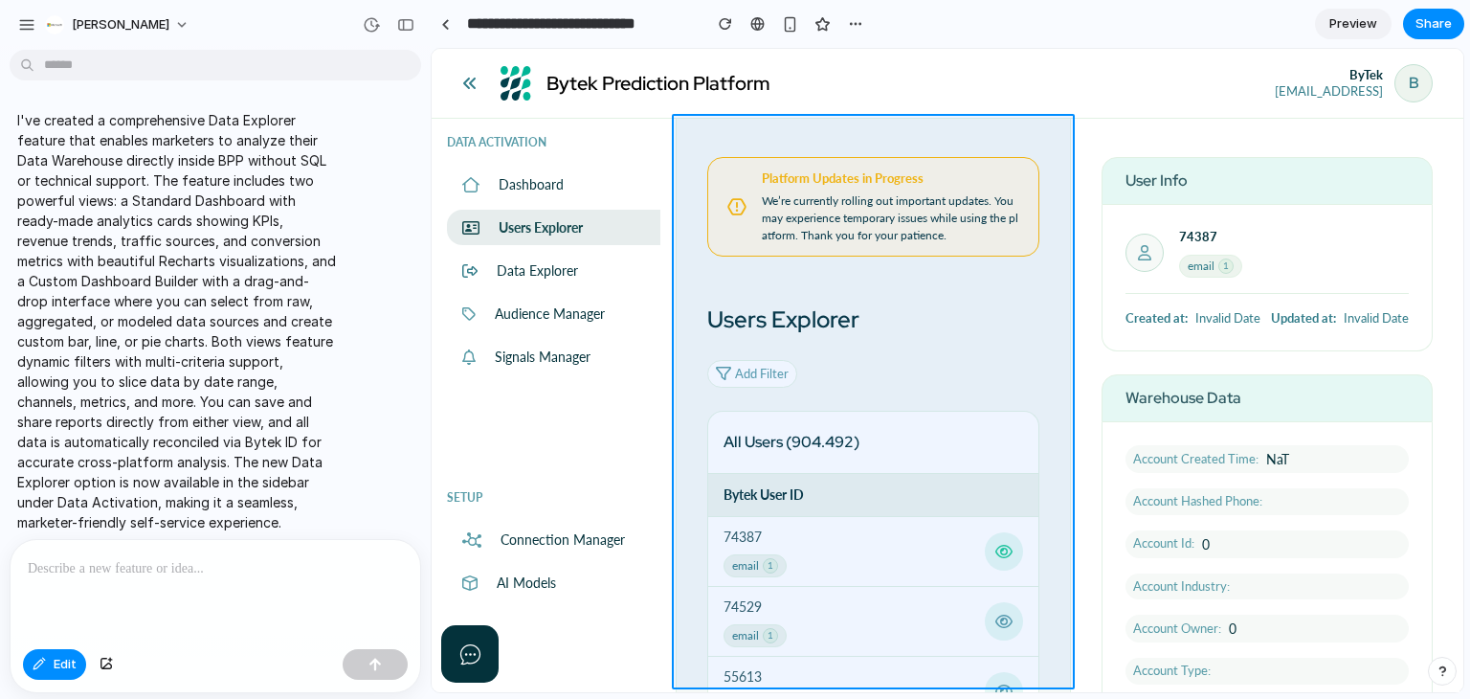
drag, startPoint x: 1062, startPoint y: 166, endPoint x: 1066, endPoint y: 223, distance: 57.6
click at [1061, 236] on div at bounding box center [948, 370] width 1032 height 643
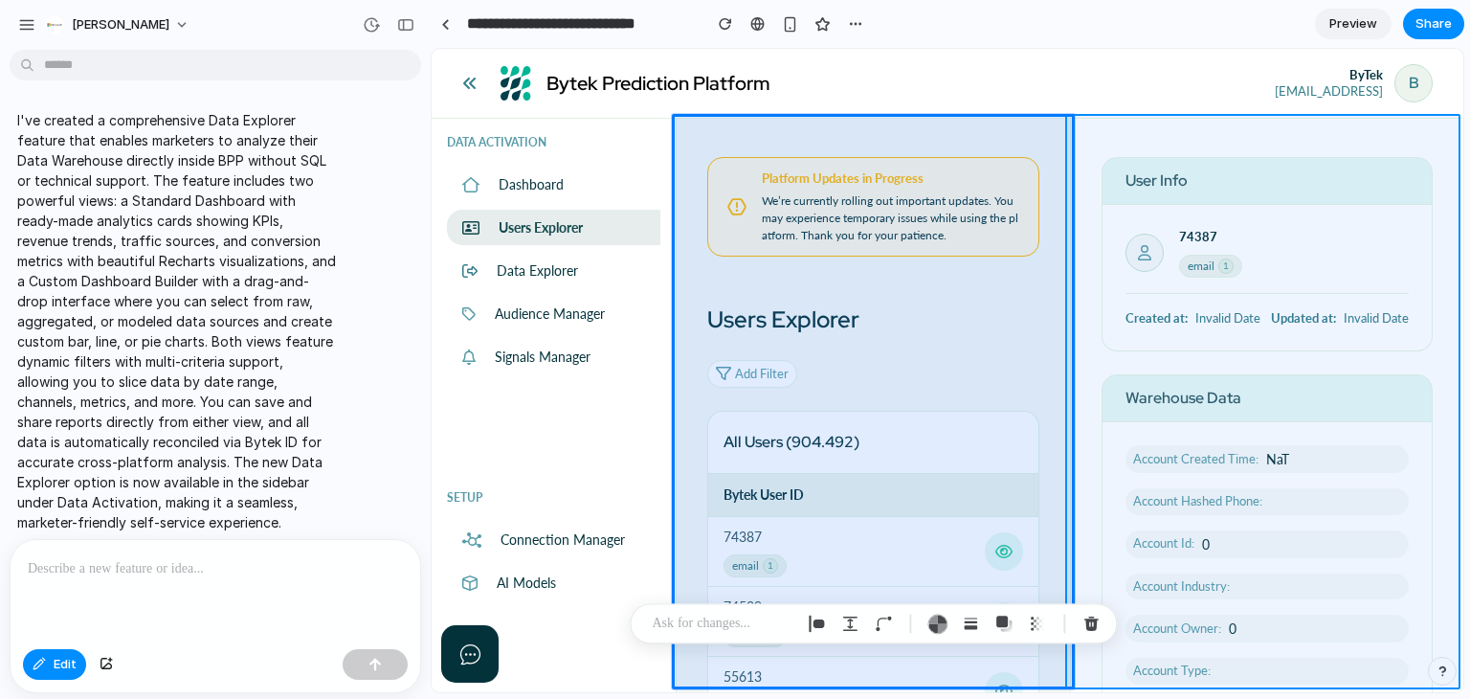
drag, startPoint x: 1454, startPoint y: 173, endPoint x: 1460, endPoint y: 192, distance: 20.0
click at [1460, 203] on div at bounding box center [948, 370] width 1032 height 643
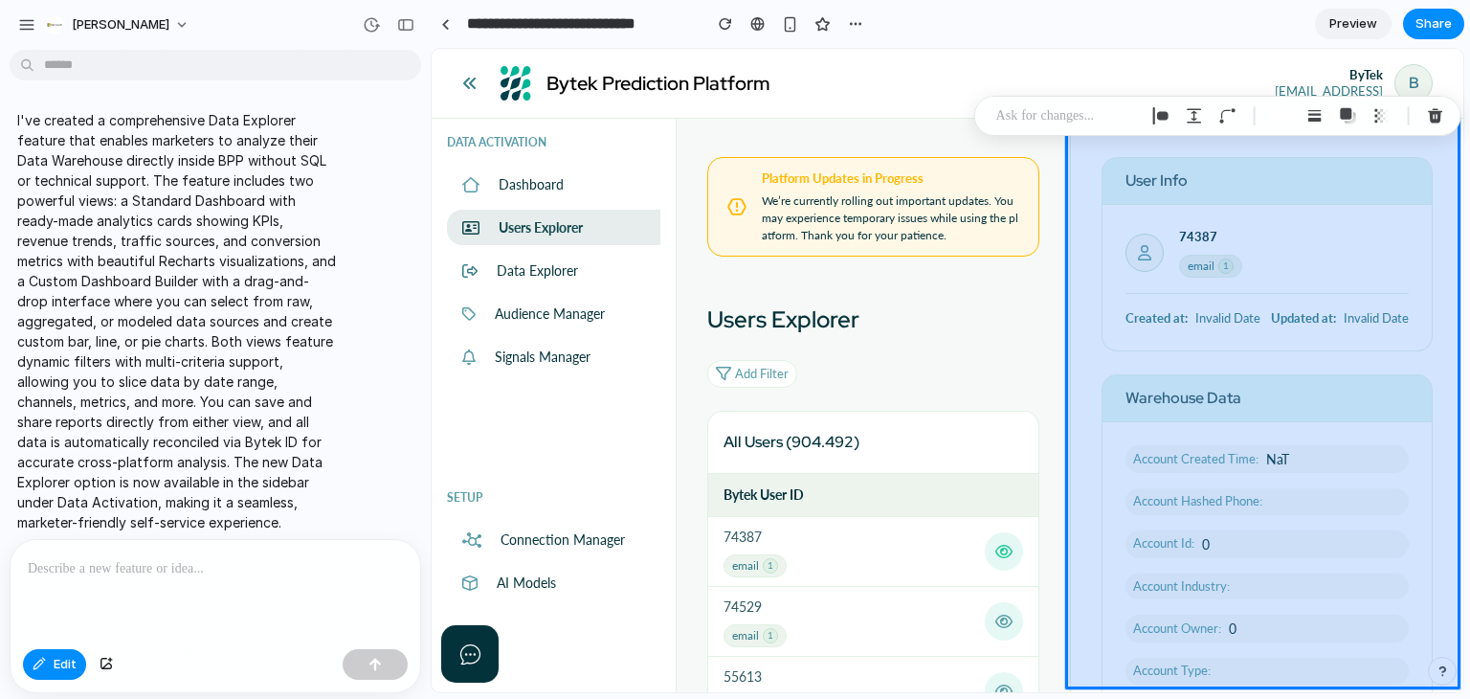
drag, startPoint x: 1451, startPoint y: 173, endPoint x: 1457, endPoint y: 193, distance: 20.9
click at [1457, 193] on div at bounding box center [948, 370] width 1032 height 643
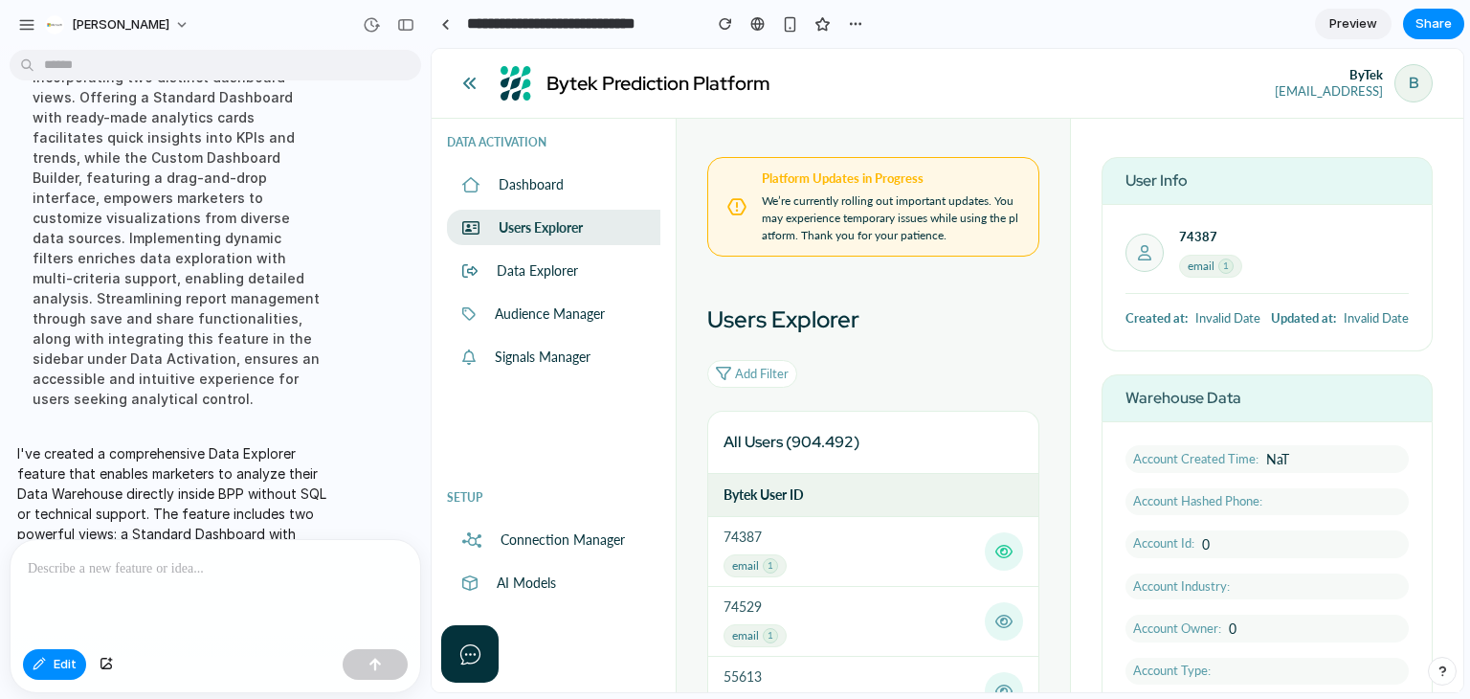
scroll to position [394, 0]
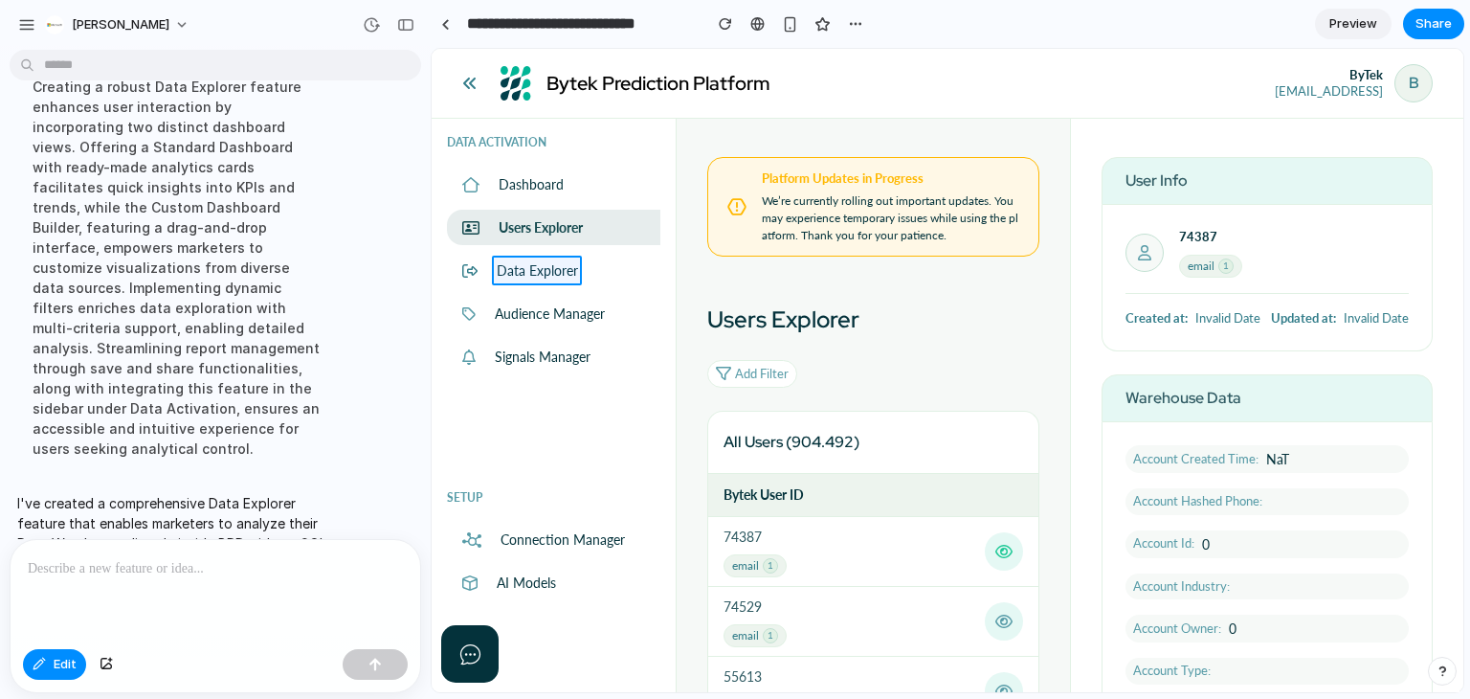
click at [547, 263] on div at bounding box center [948, 370] width 1032 height 643
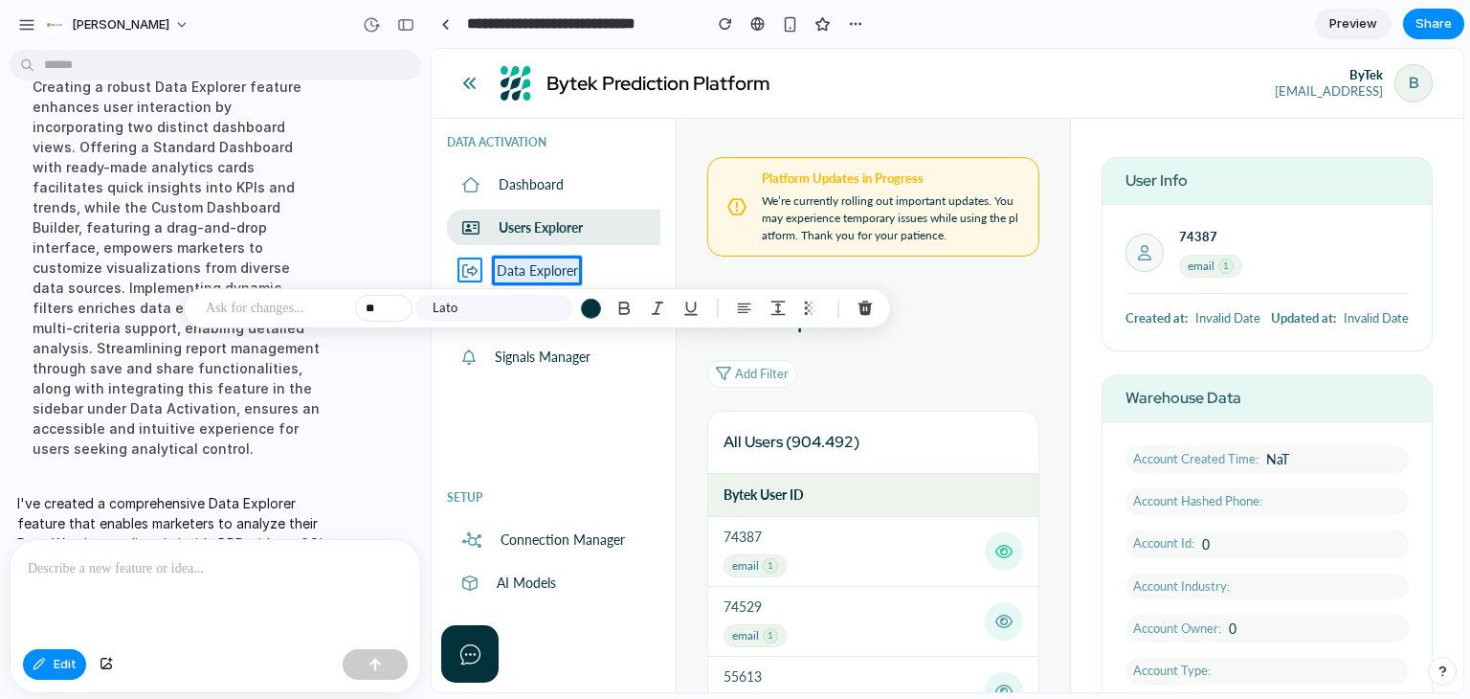
click at [472, 265] on div at bounding box center [948, 370] width 1032 height 643
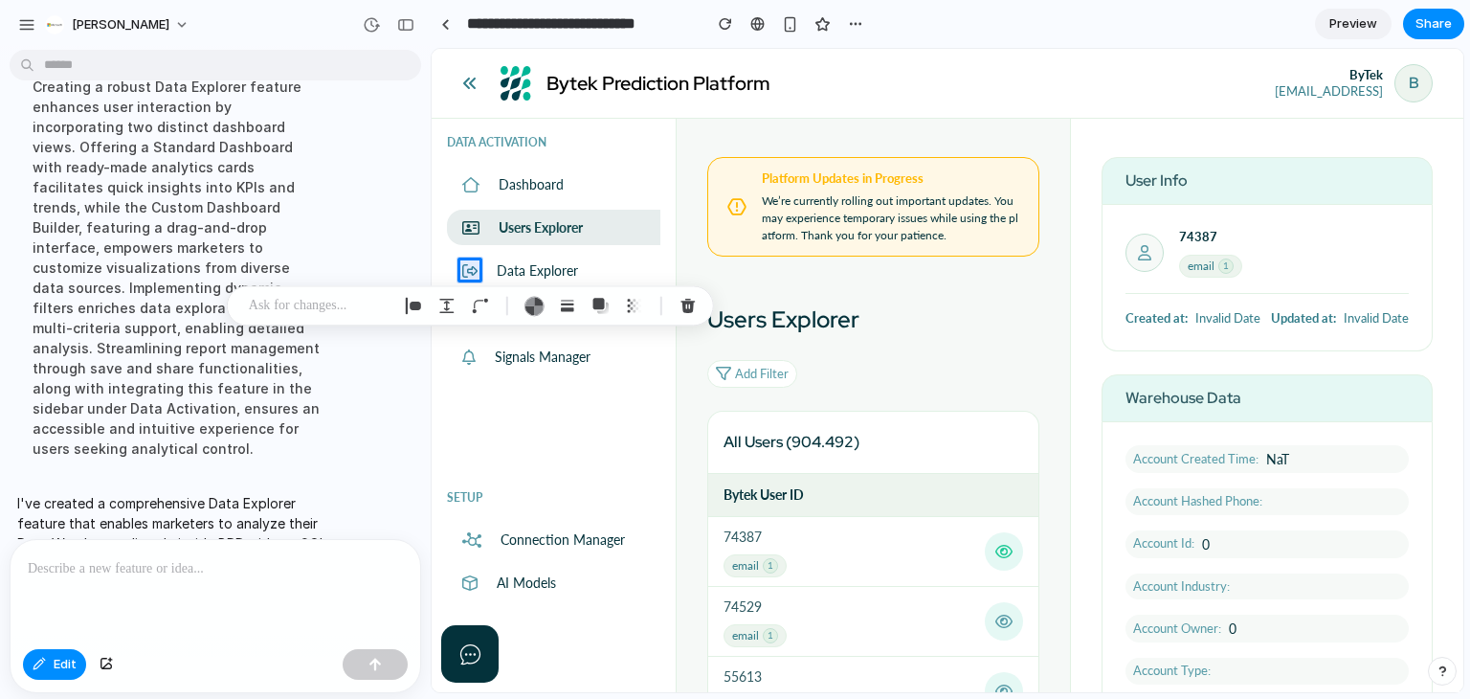
click at [303, 573] on div at bounding box center [216, 590] width 410 height 101
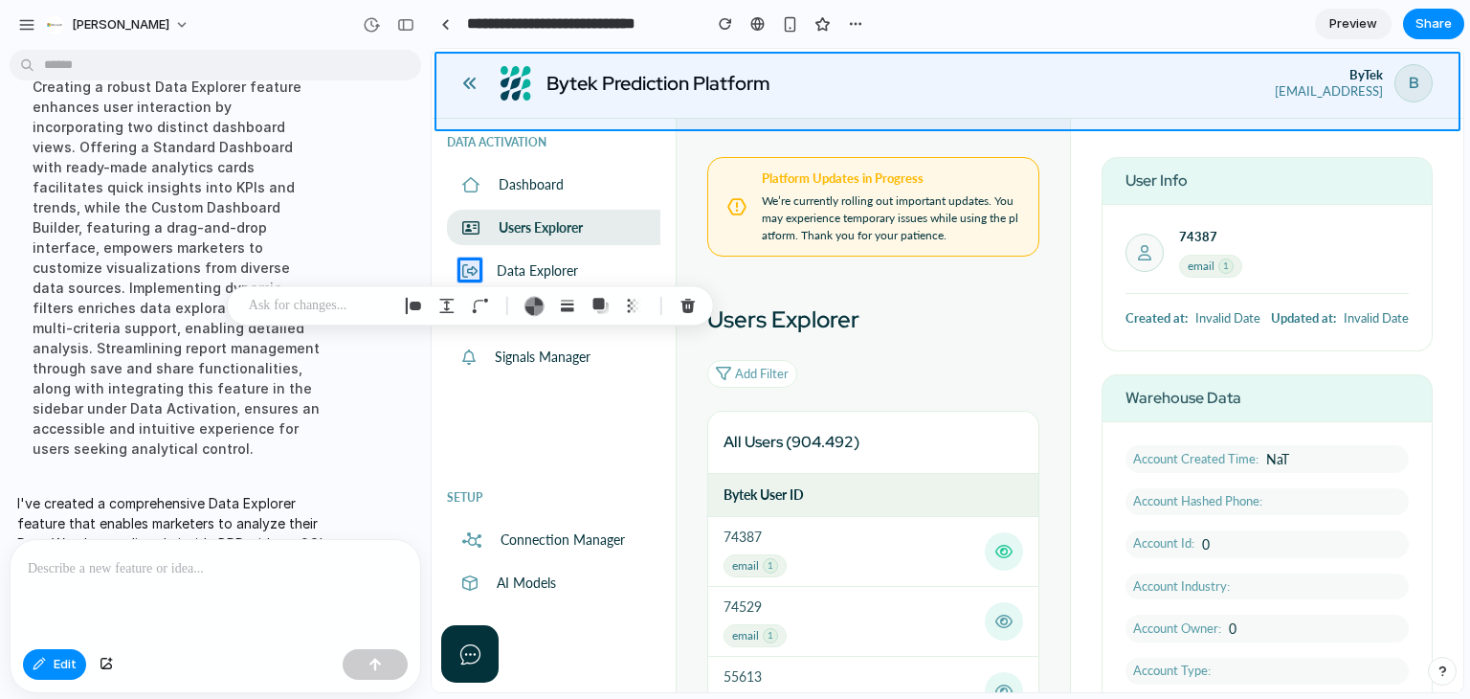
click at [1141, 74] on div at bounding box center [948, 370] width 1032 height 643
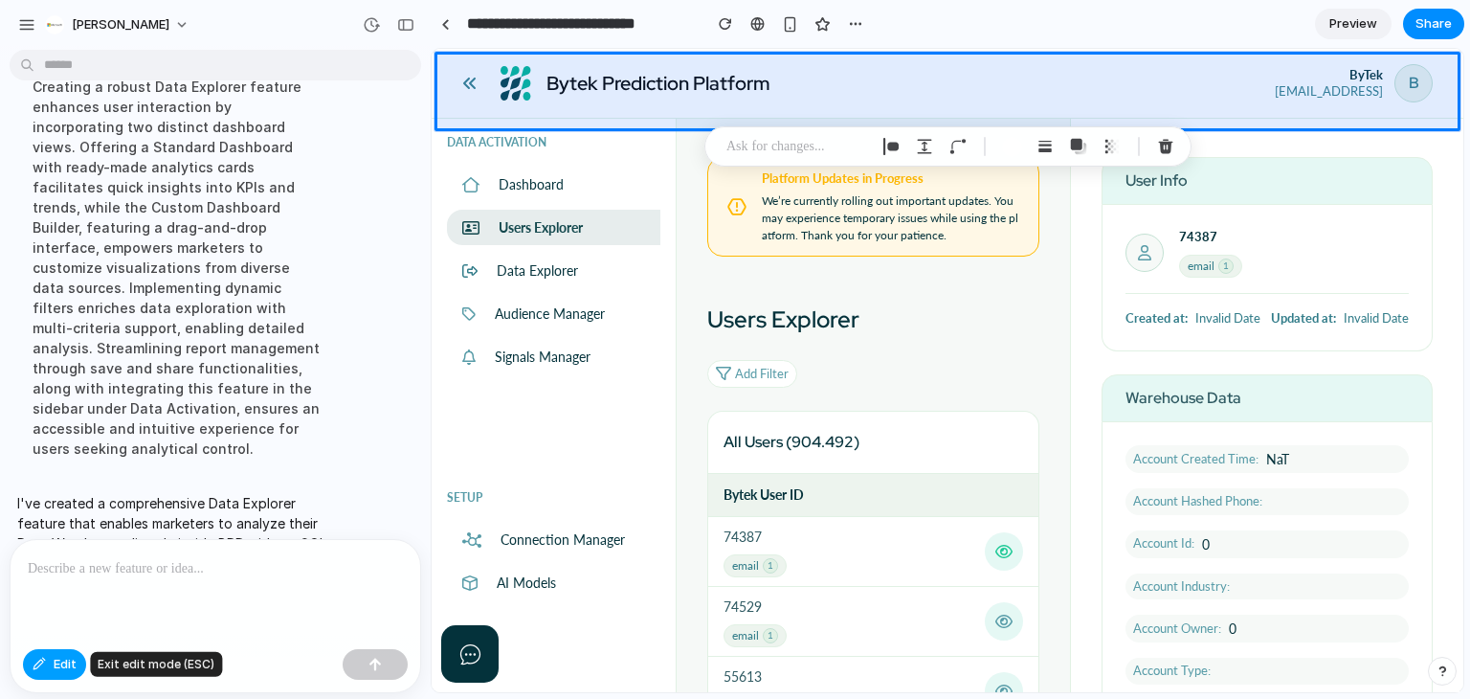
click at [80, 673] on button "Edit" at bounding box center [54, 664] width 63 height 31
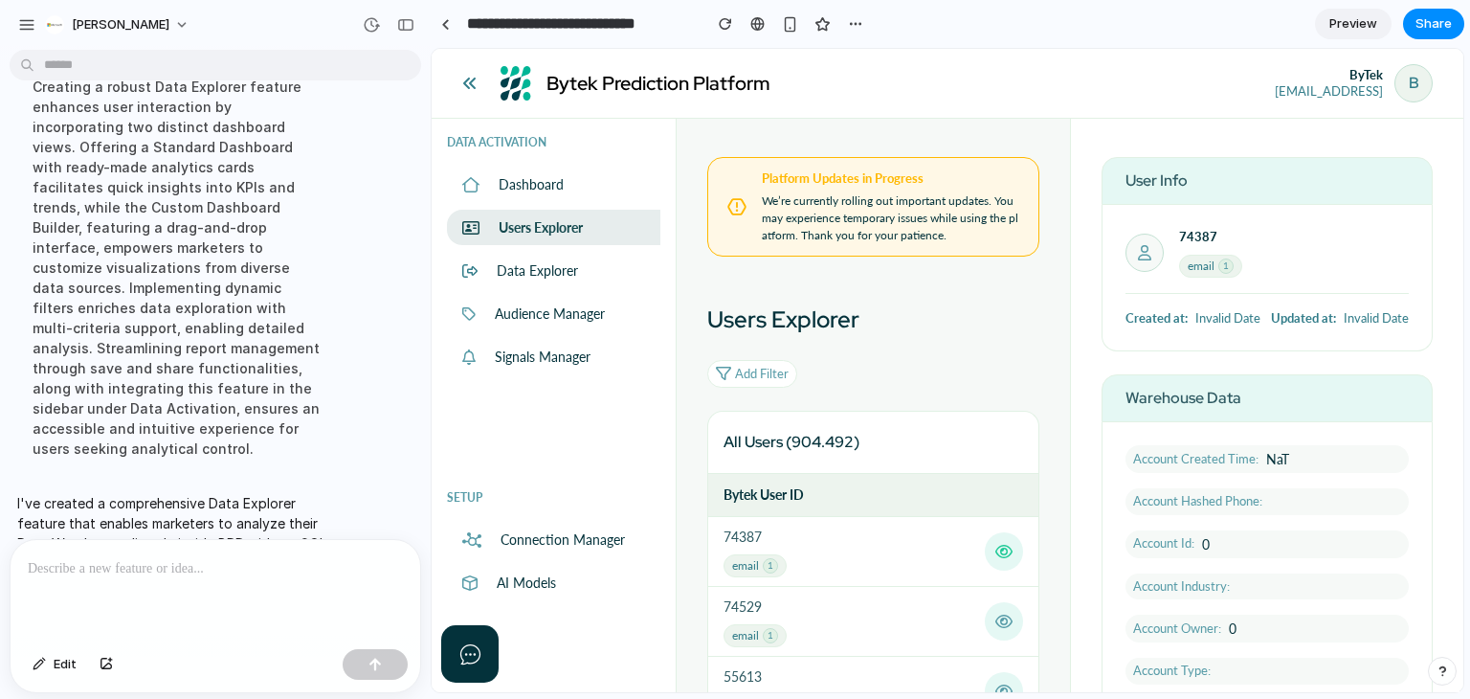
click at [500, 272] on p "Data Explorer" at bounding box center [537, 270] width 81 height 20
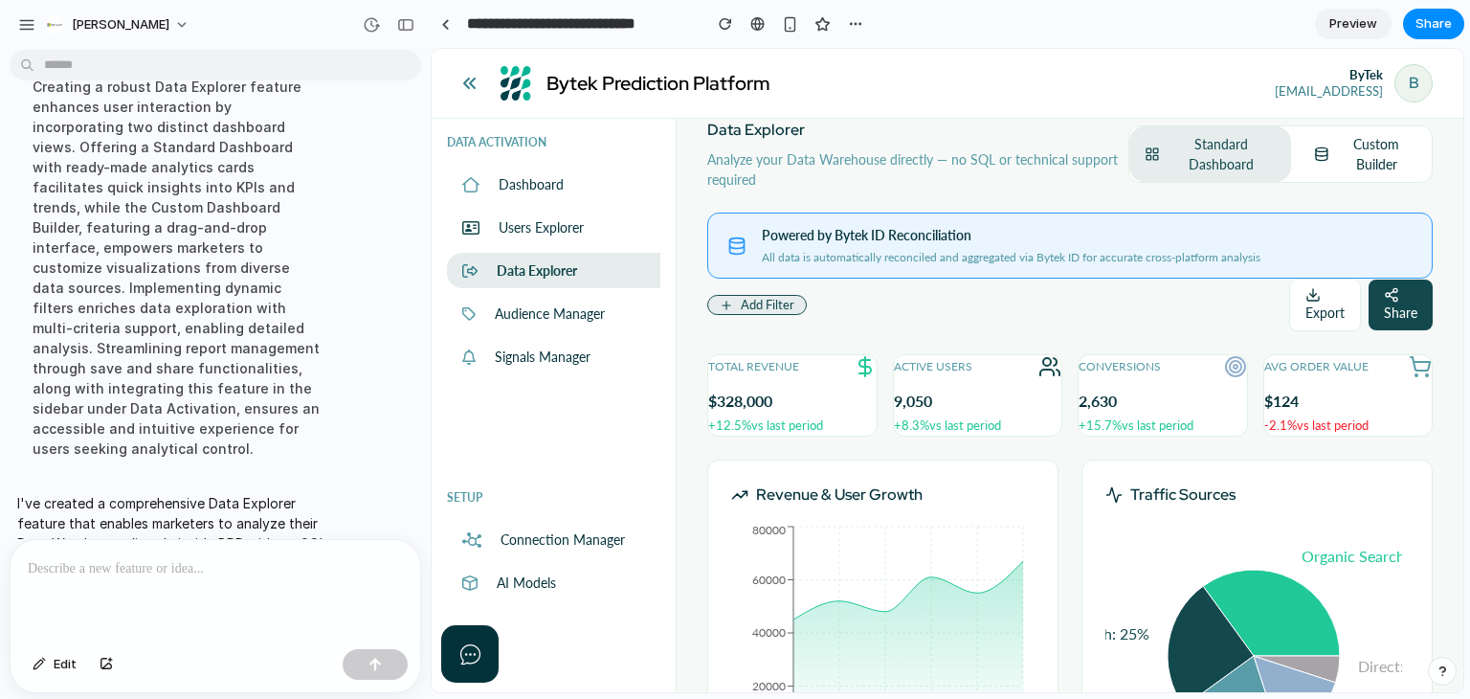
click at [1387, 148] on button "Custom Builder" at bounding box center [1365, 154] width 133 height 56
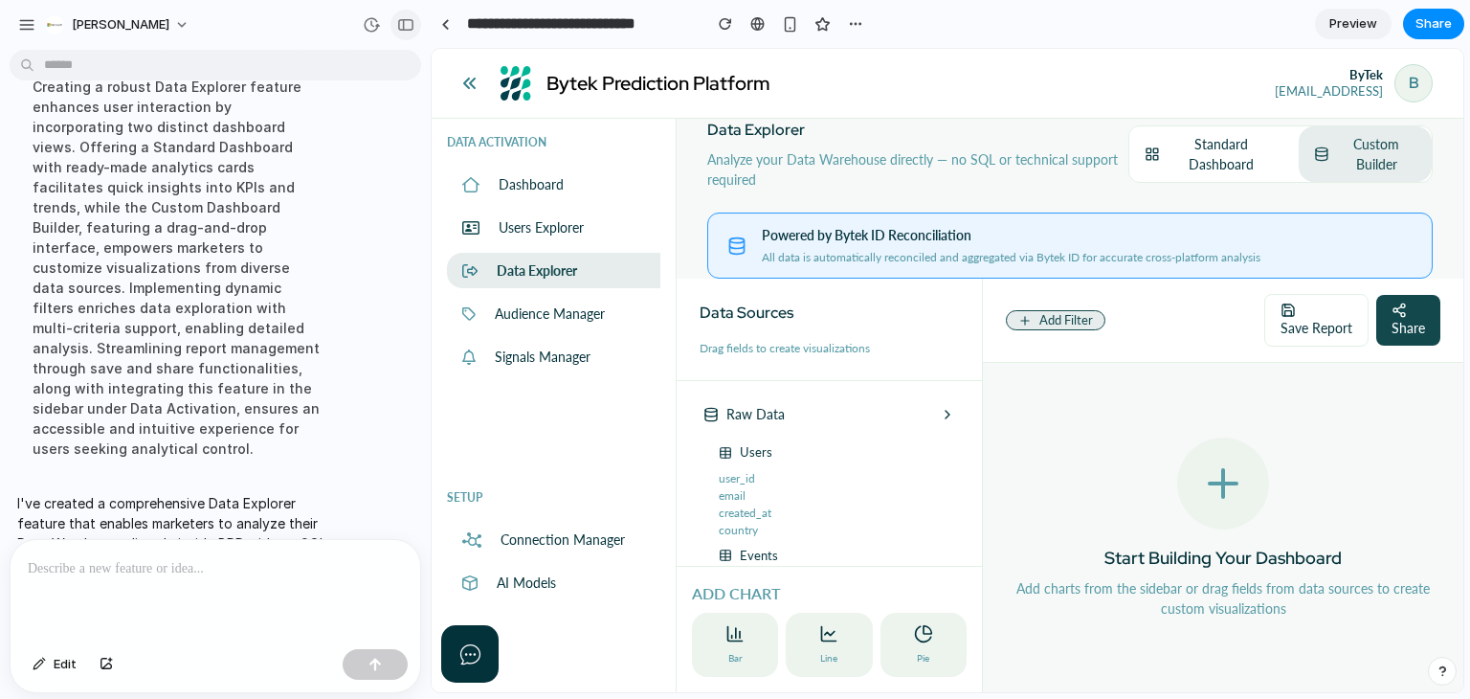
click at [402, 27] on div "button" at bounding box center [405, 24] width 17 height 13
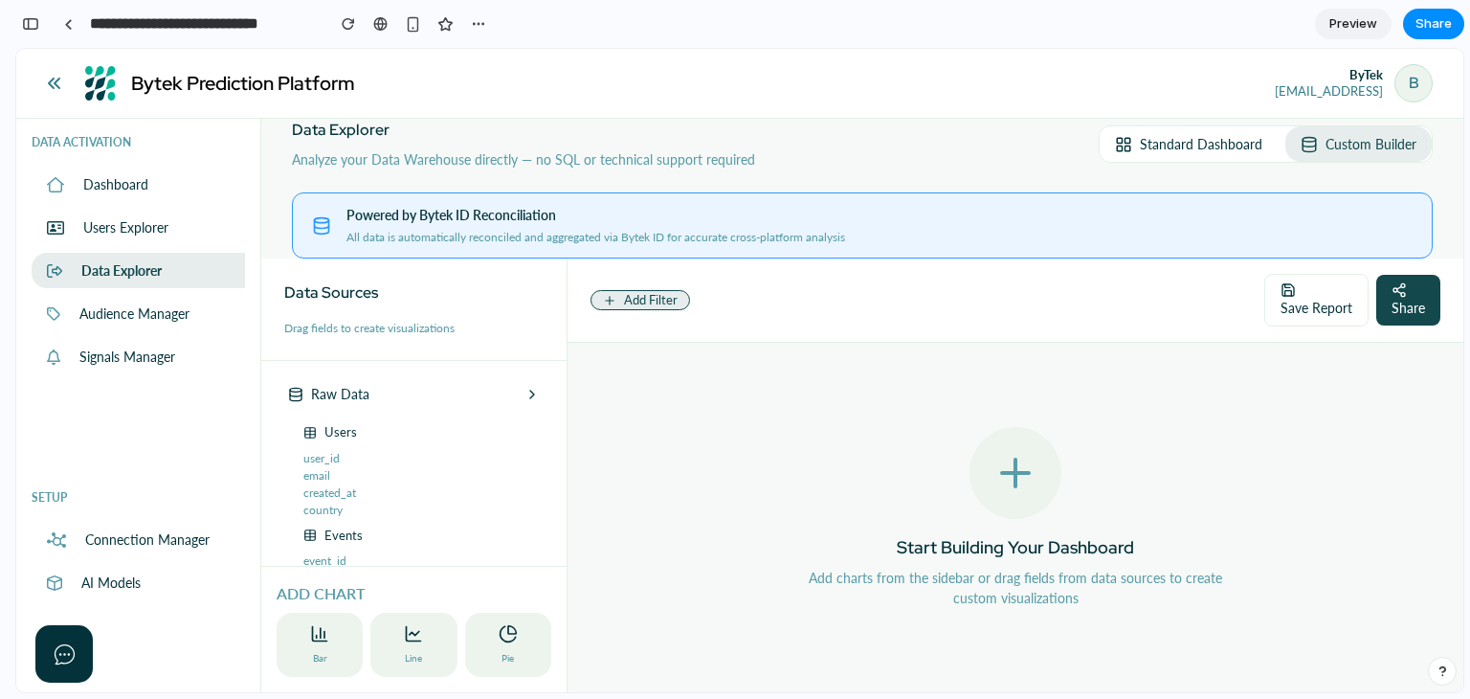
scroll to position [857, 0]
click at [65, 24] on div at bounding box center [68, 24] width 9 height 11
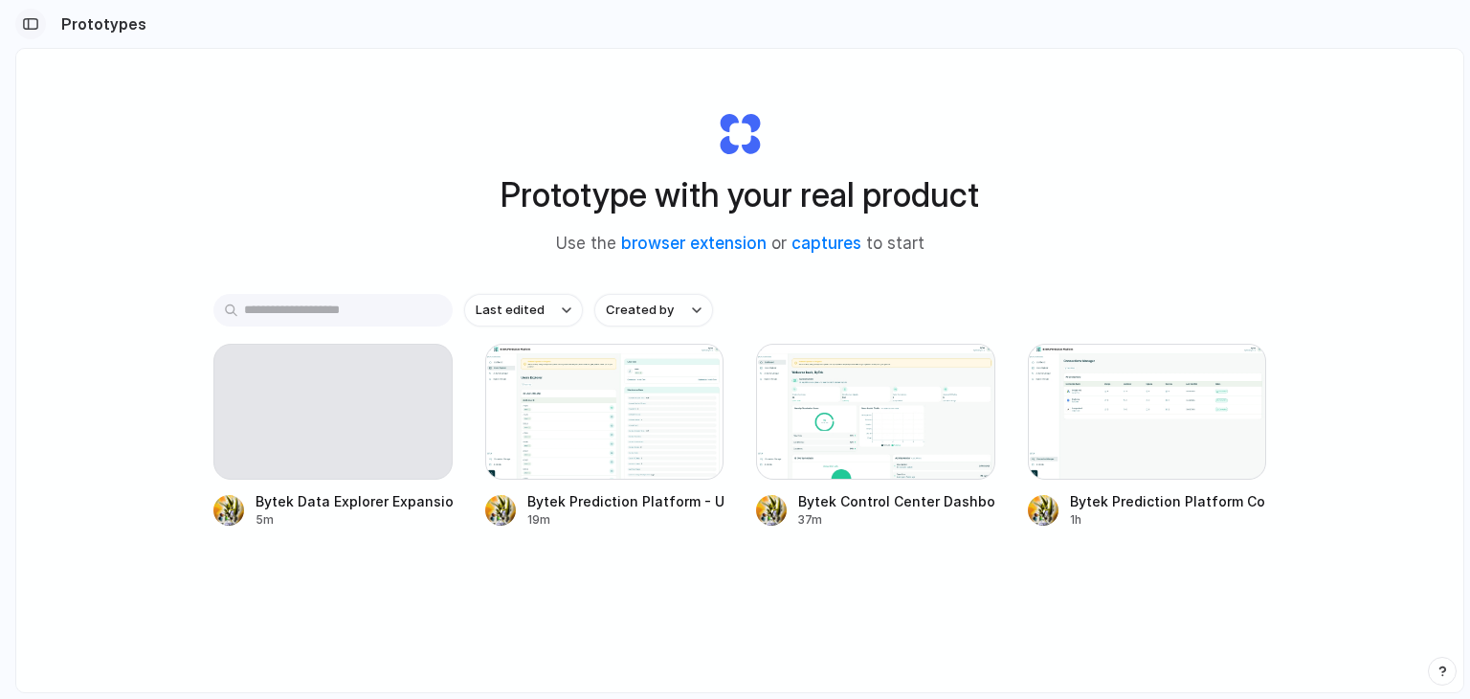
click at [31, 30] on div "button" at bounding box center [30, 23] width 17 height 13
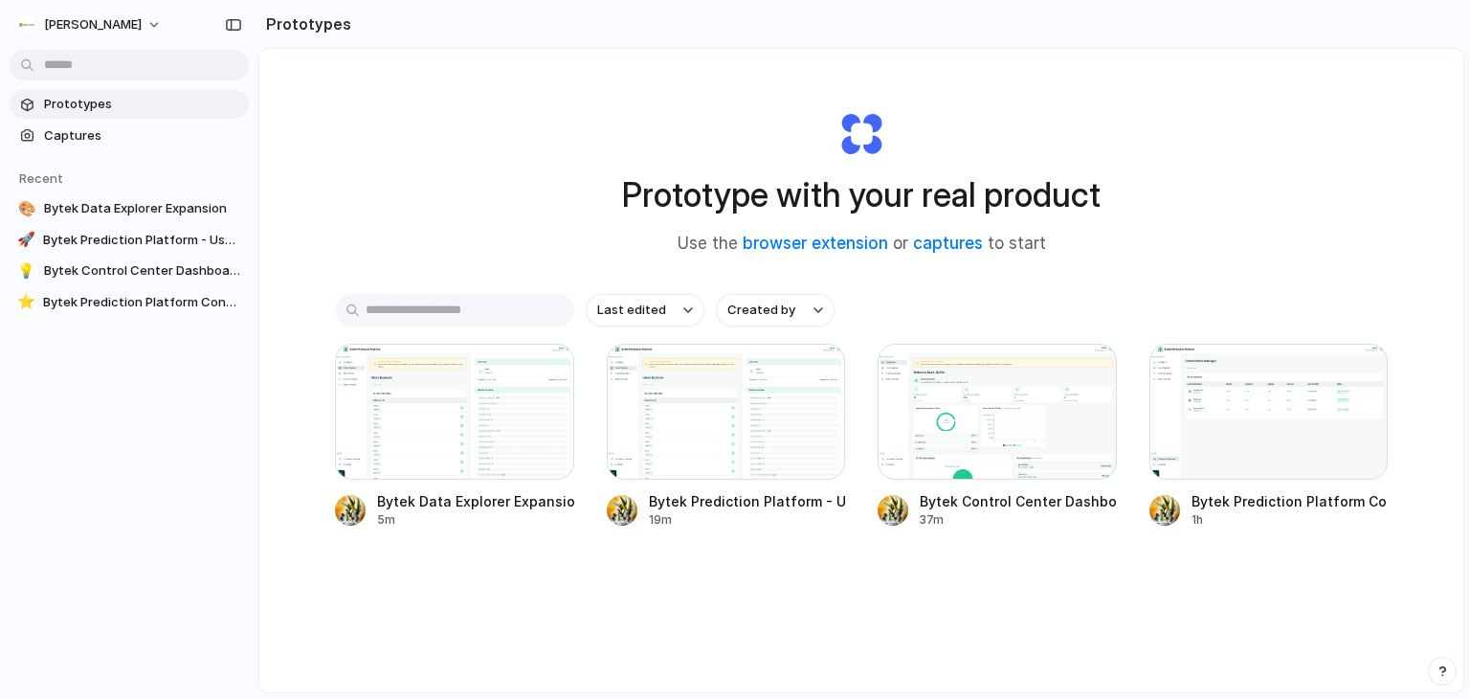
click at [77, 105] on span "Prototypes" at bounding box center [142, 104] width 197 height 19
click at [718, 413] on div at bounding box center [726, 412] width 239 height 136
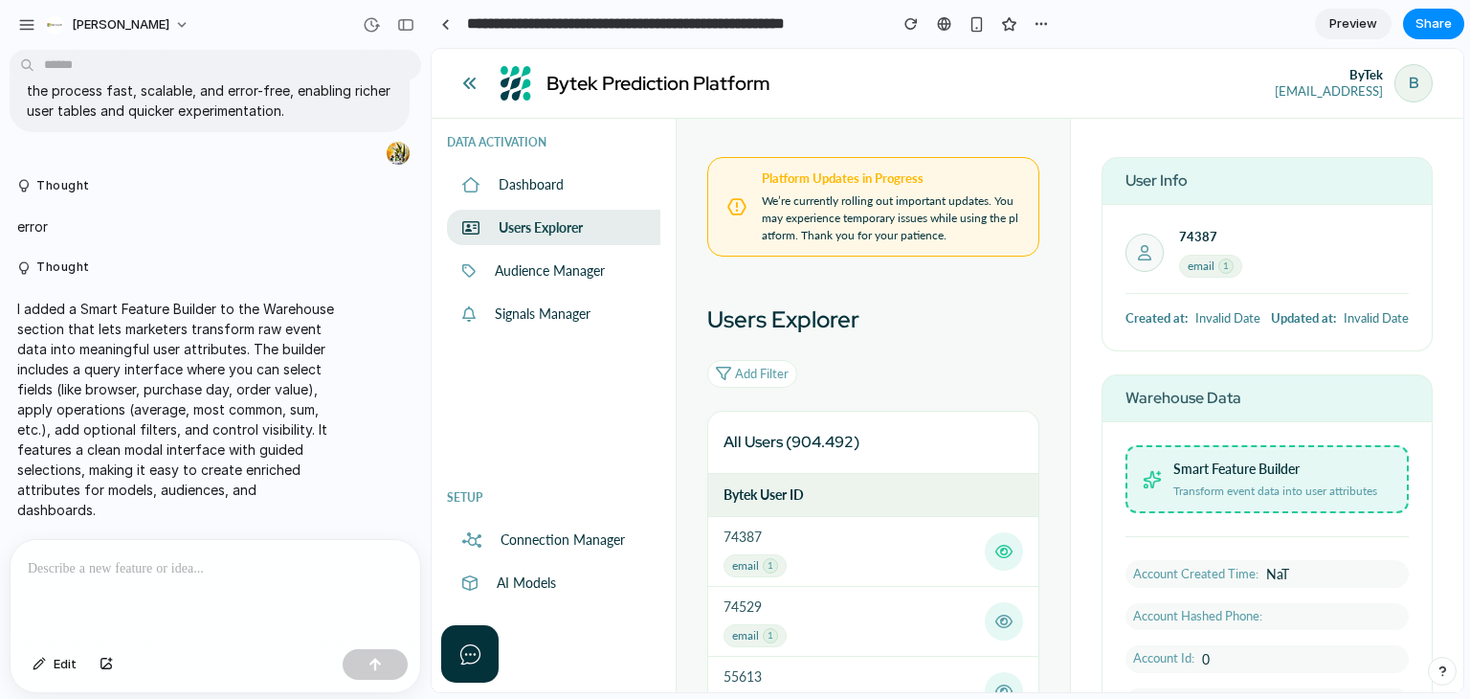
click at [1230, 479] on span "Smart Feature Builder" at bounding box center [1236, 468] width 126 height 20
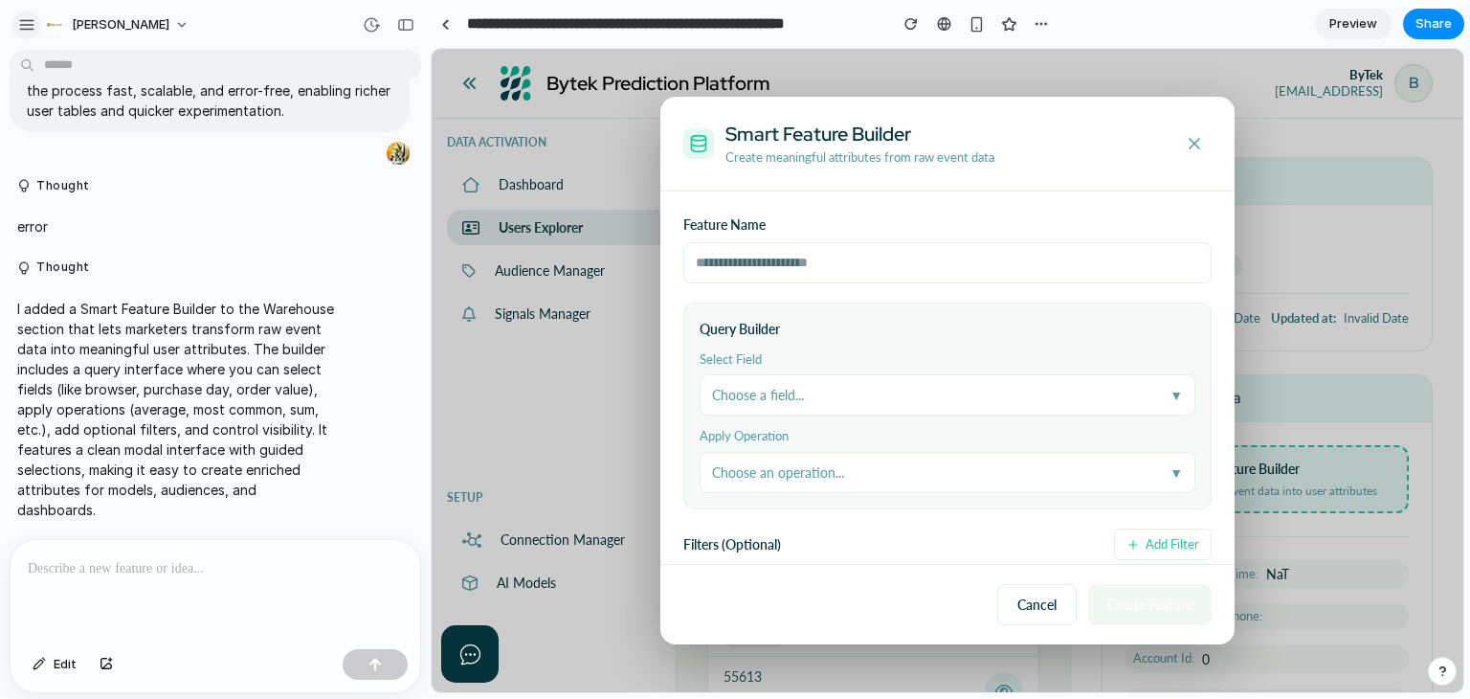
click at [18, 24] on div "button" at bounding box center [26, 24] width 17 height 17
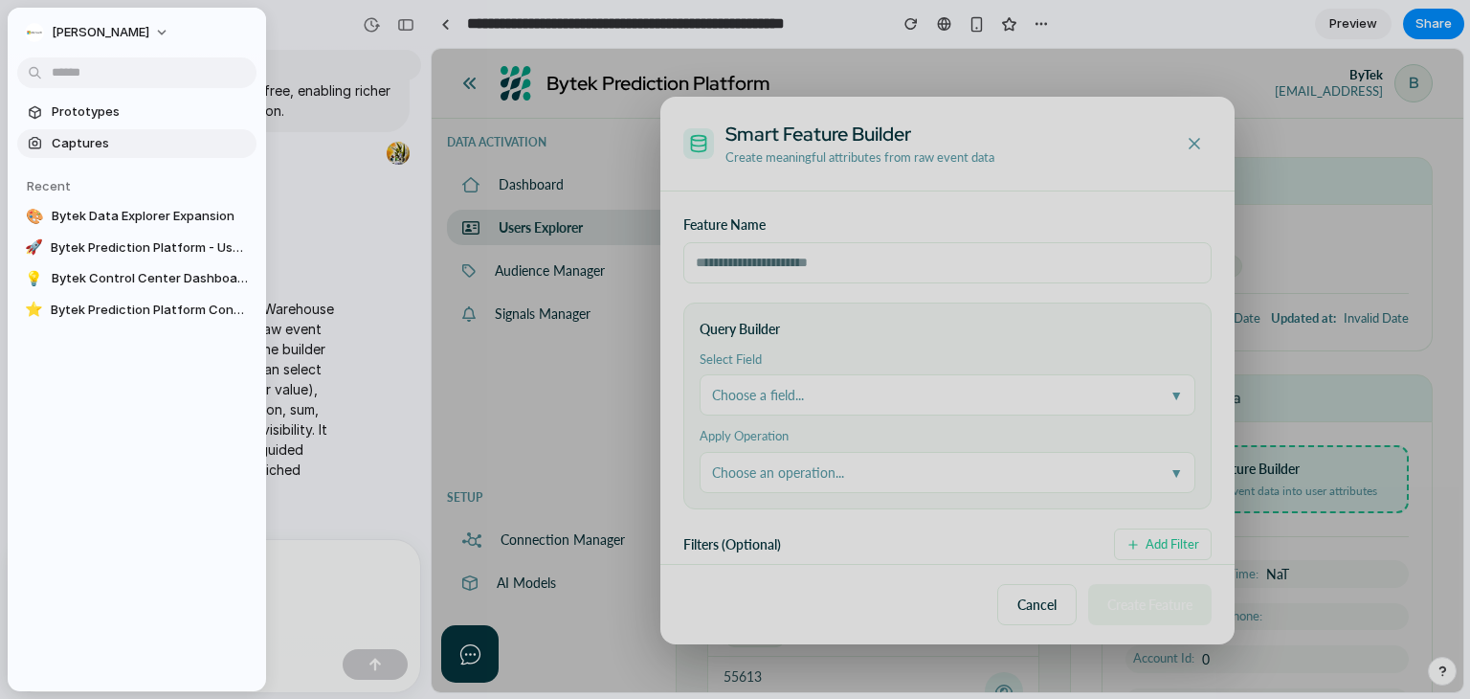
click at [85, 150] on span "Captures" at bounding box center [150, 143] width 197 height 19
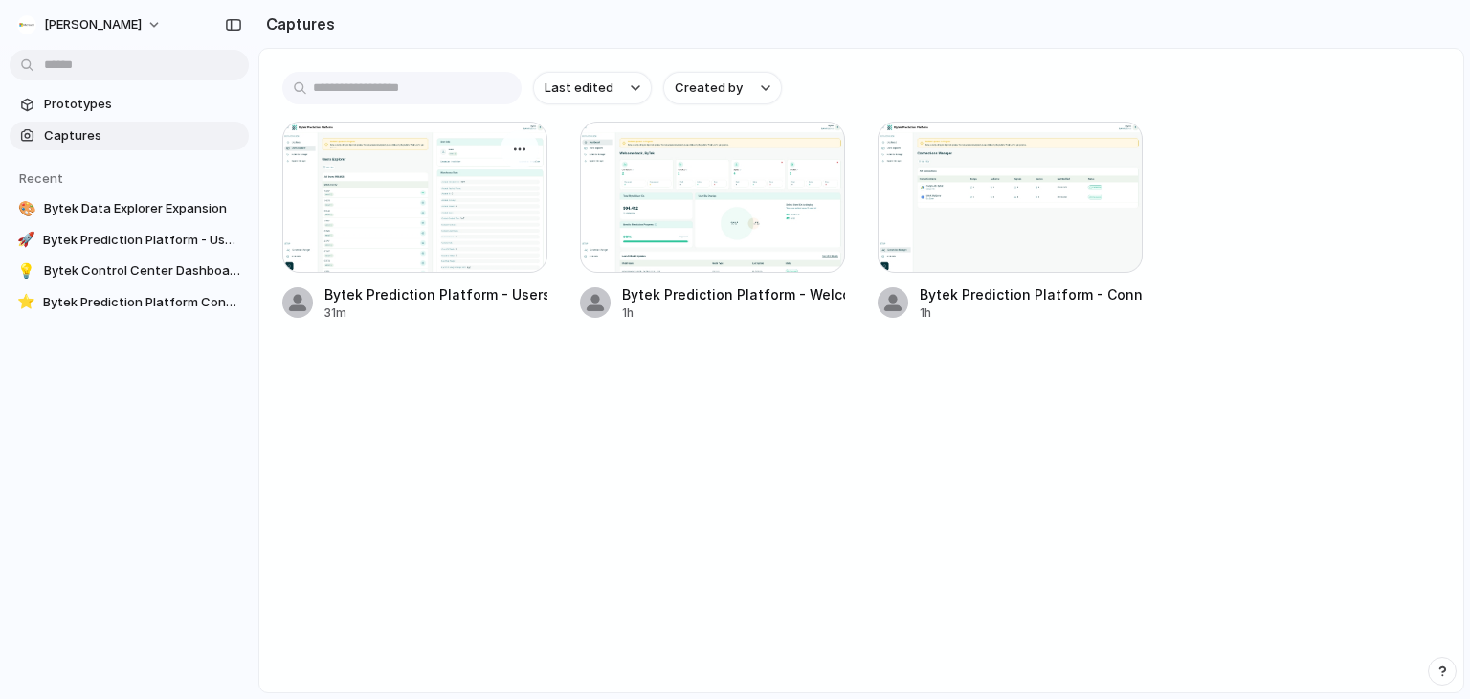
click at [452, 203] on div at bounding box center [414, 197] width 265 height 151
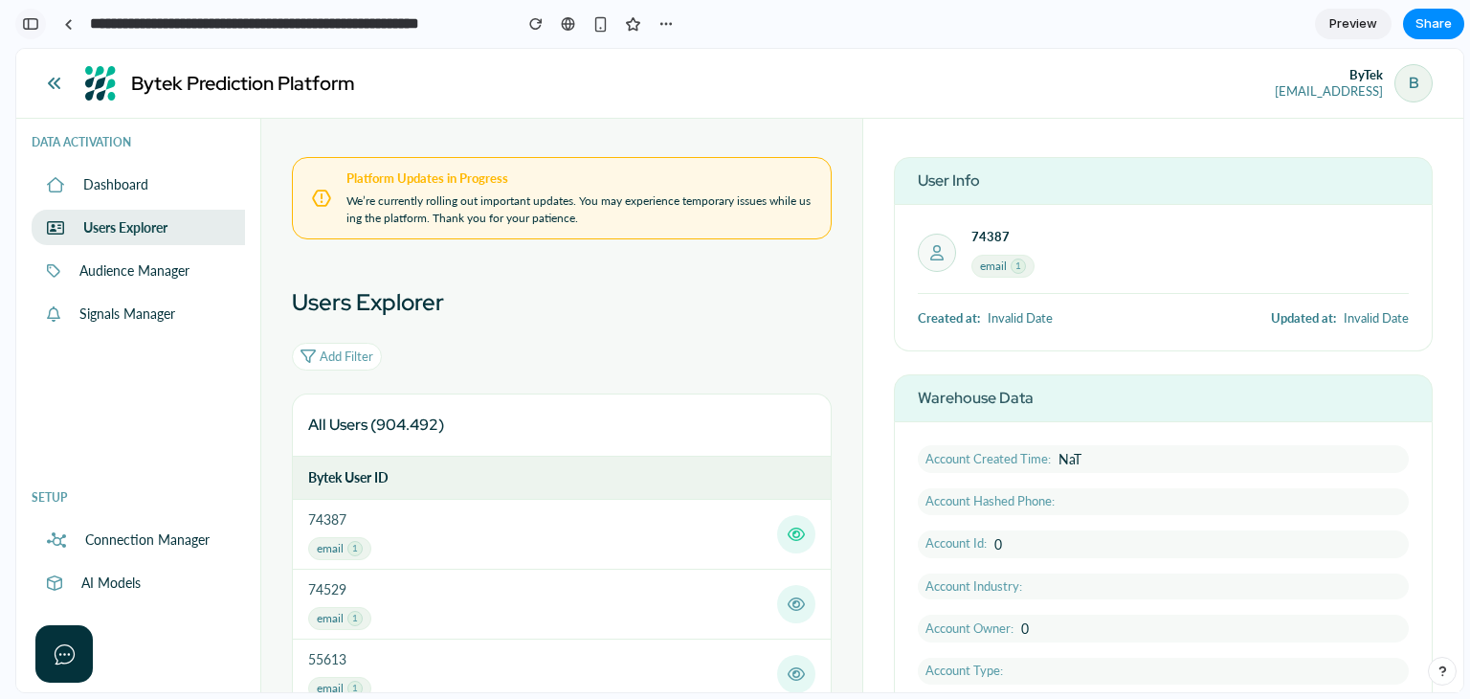
click at [31, 26] on div "button" at bounding box center [30, 23] width 17 height 13
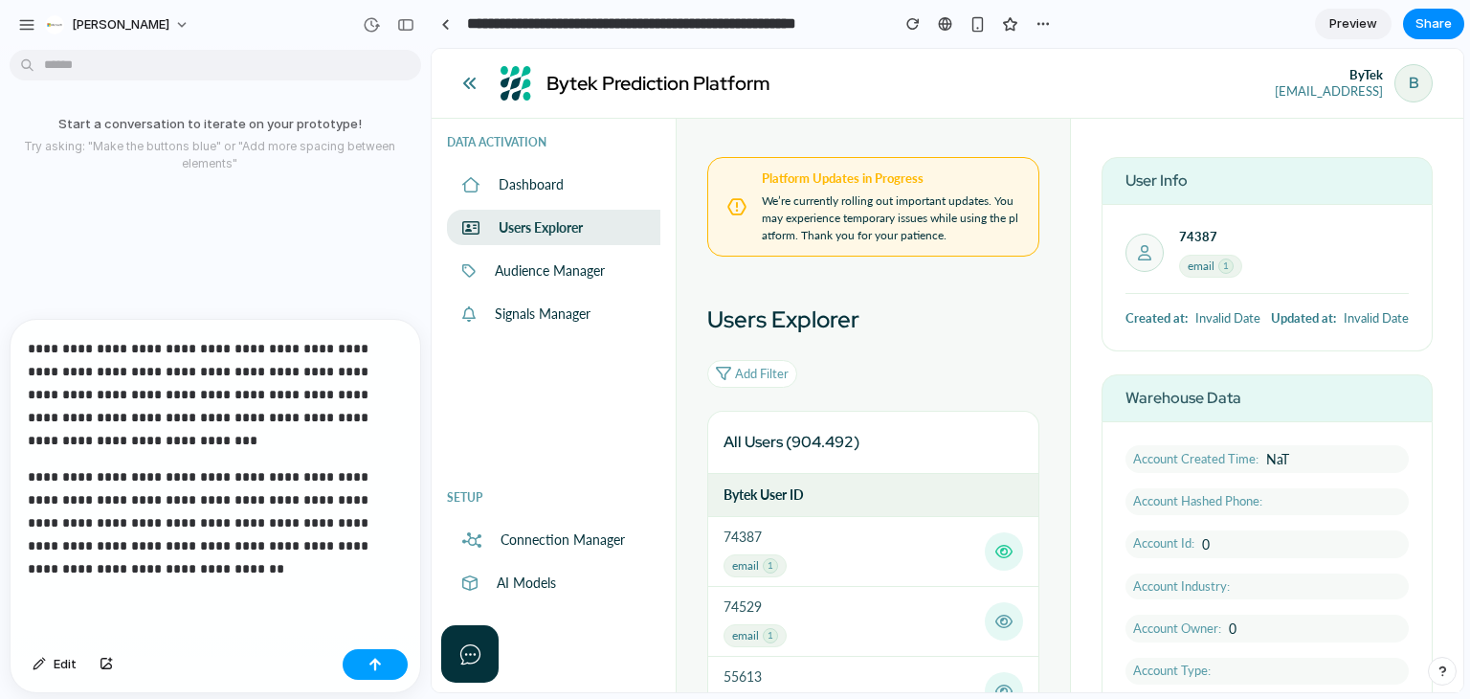
click at [383, 659] on button "button" at bounding box center [375, 664] width 65 height 31
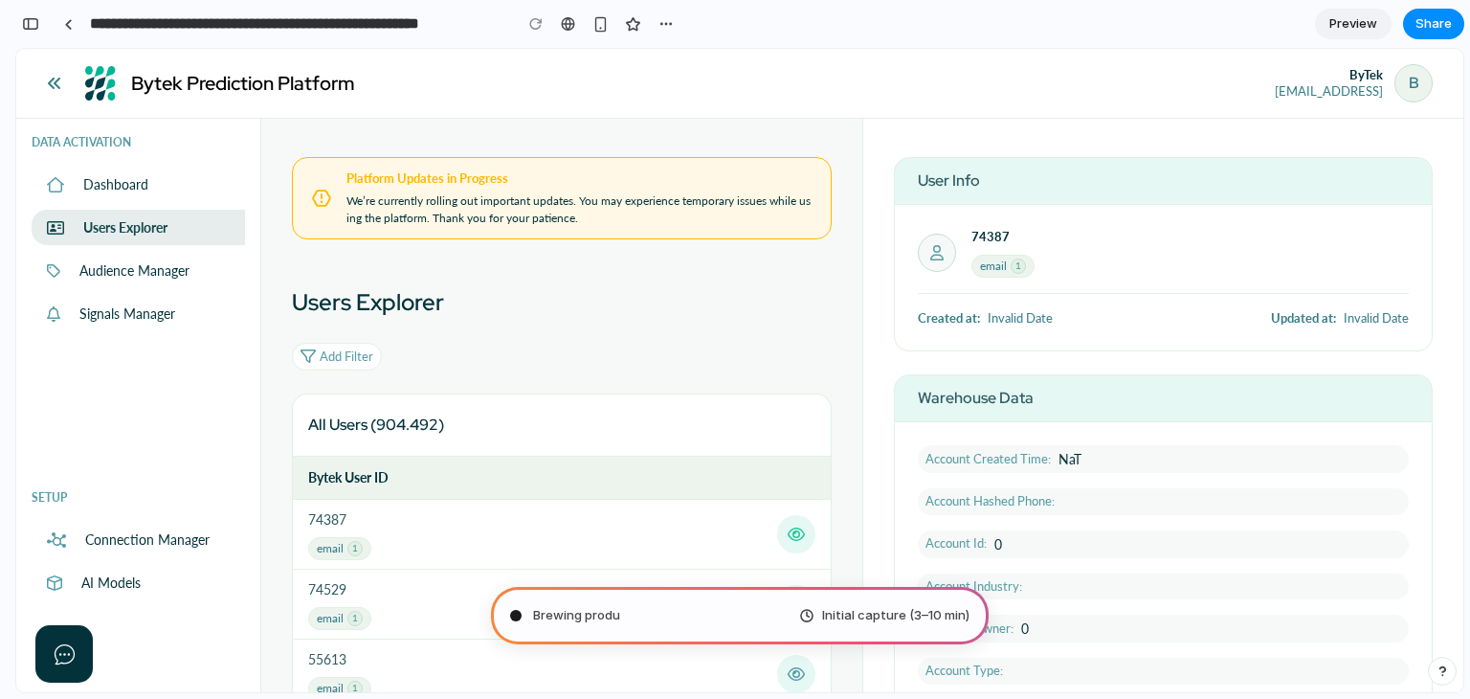
scroll to position [225, 0]
type input "**********"
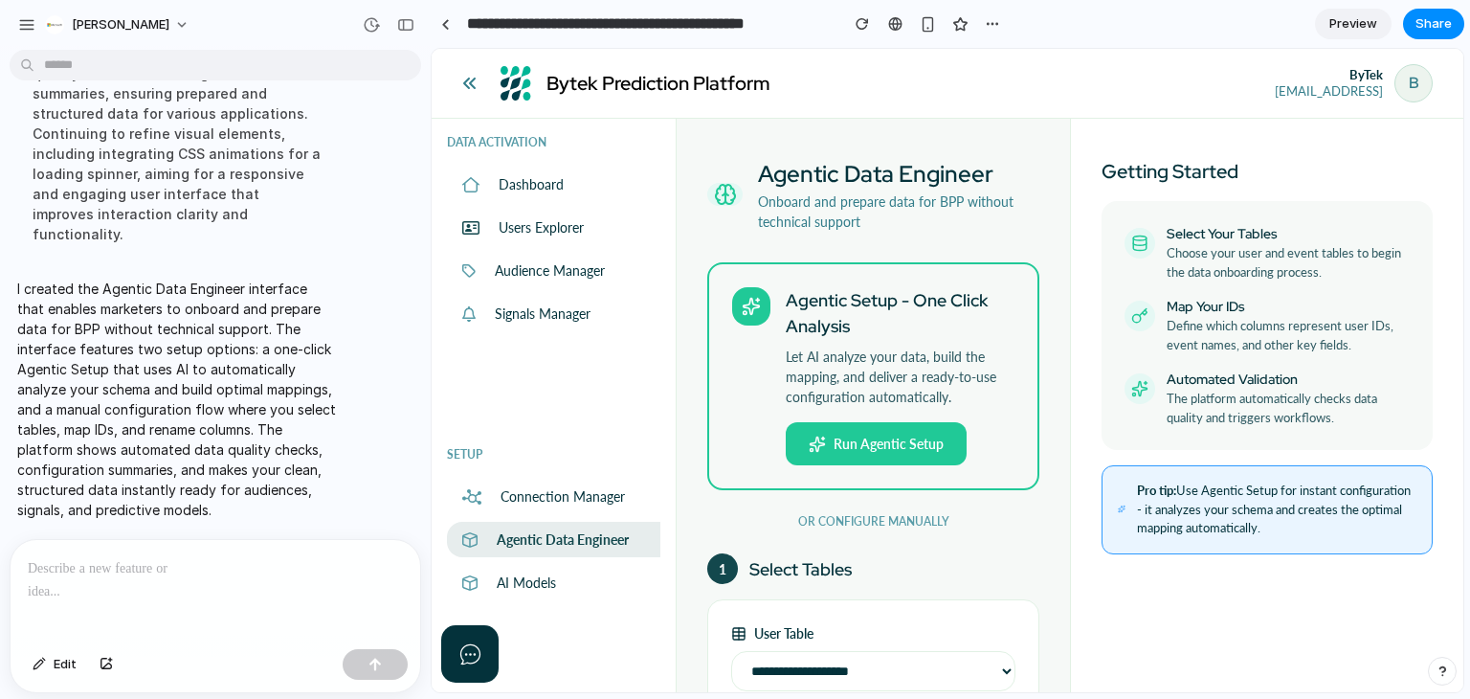
scroll to position [536, 0]
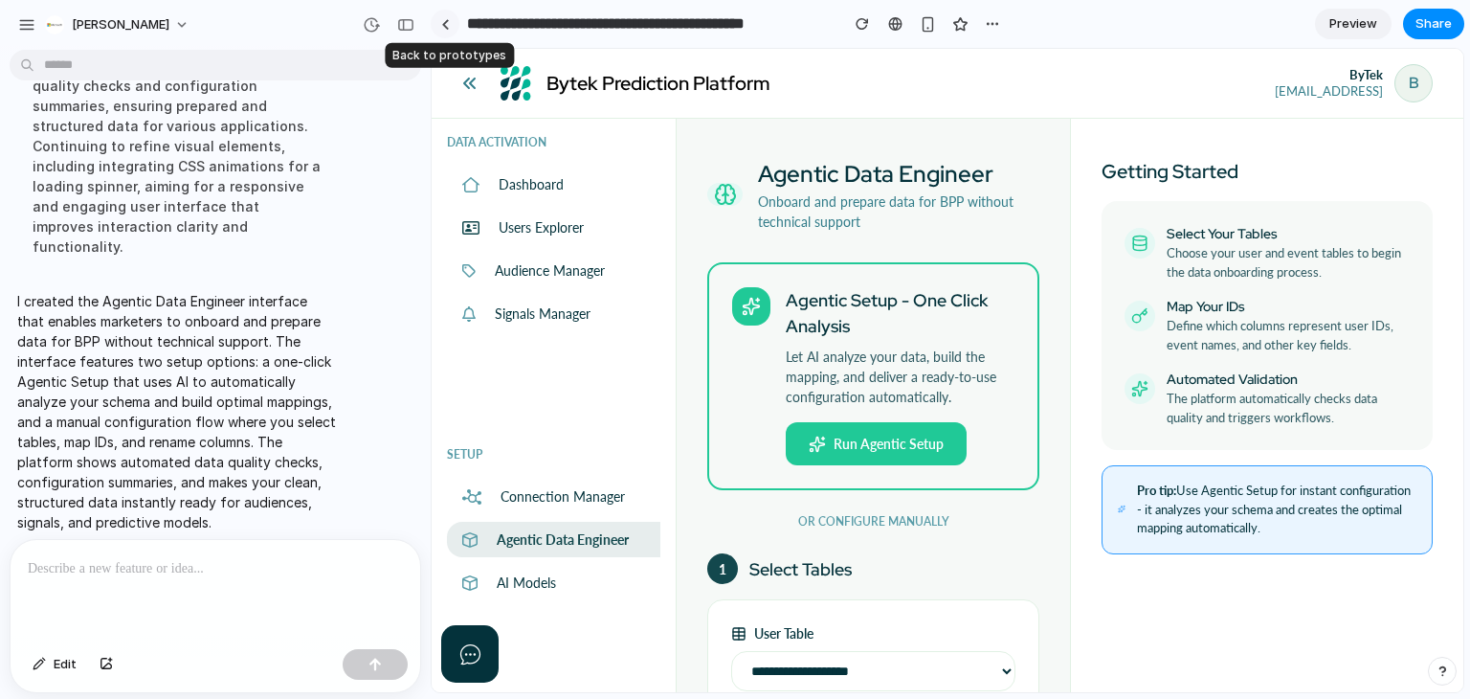
click at [442, 30] on link at bounding box center [445, 24] width 29 height 29
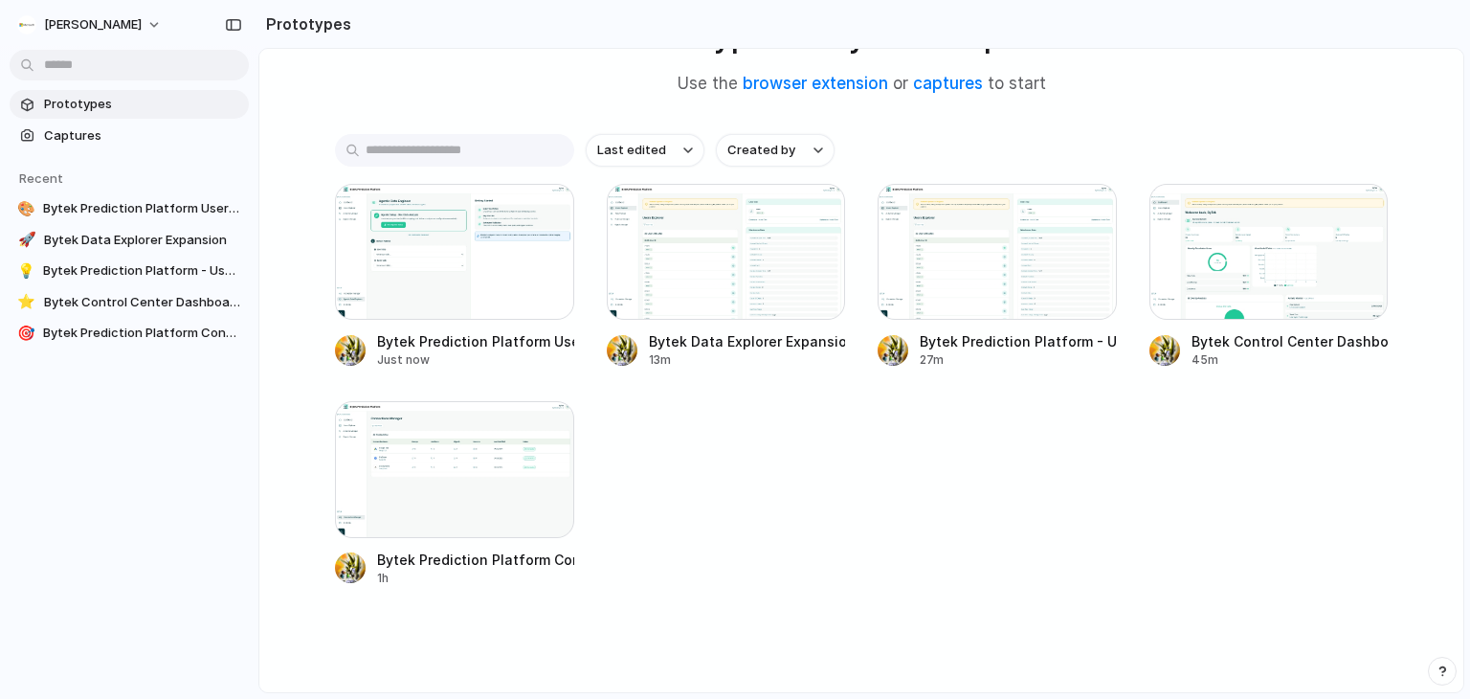
scroll to position [171, 0]
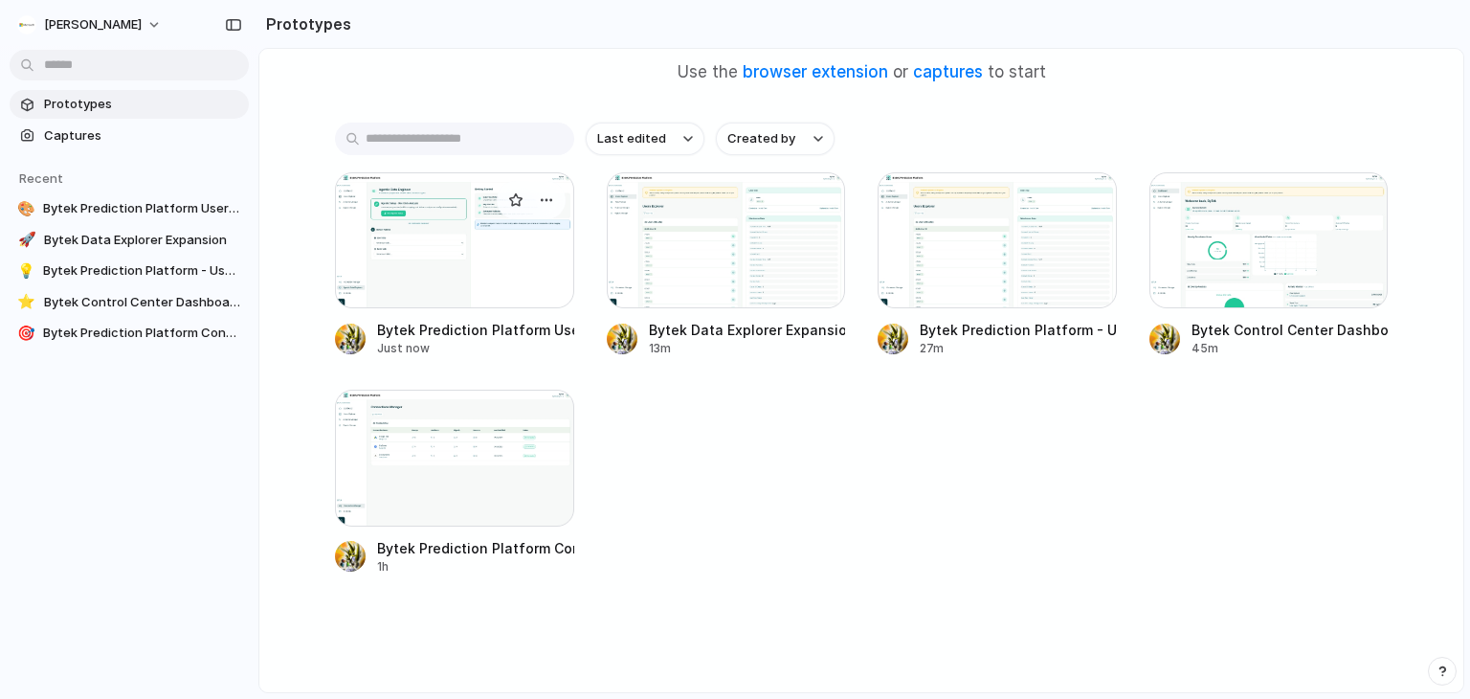
click at [457, 254] on div at bounding box center [454, 240] width 239 height 136
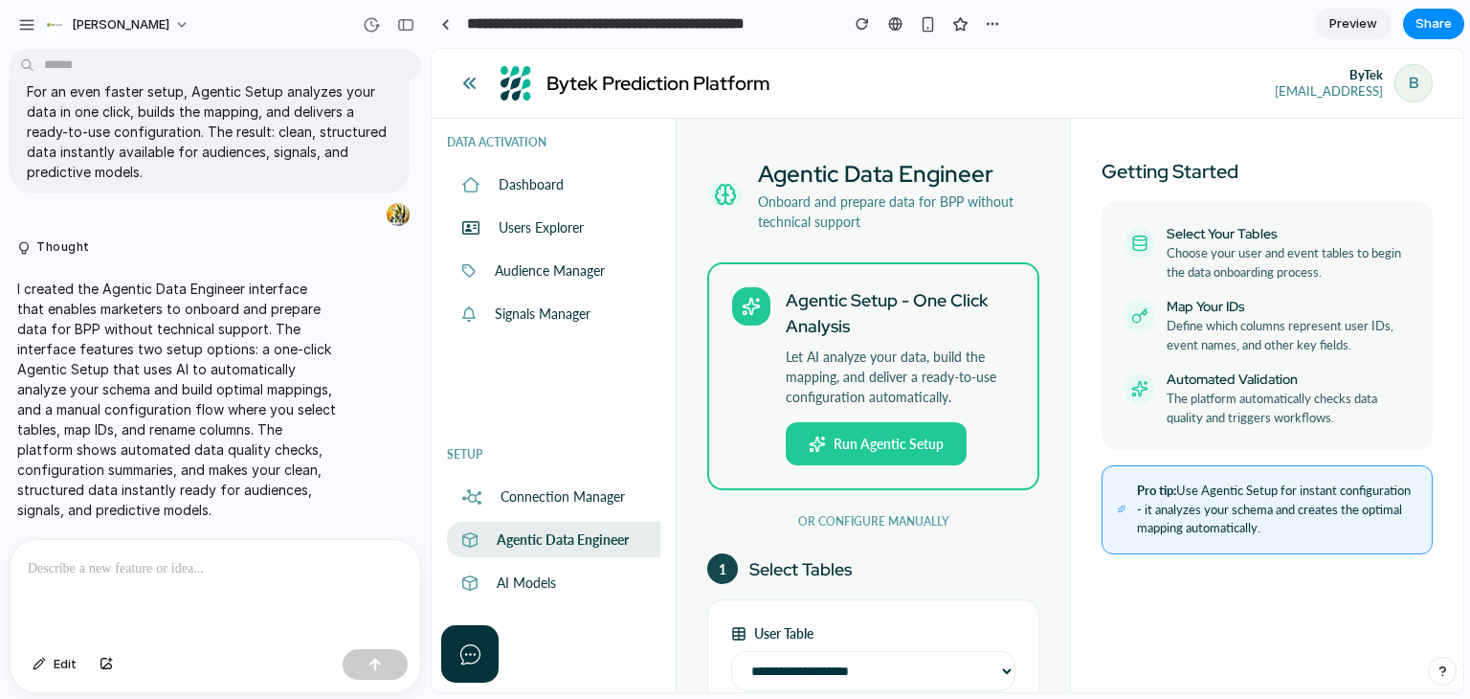
drag, startPoint x: 410, startPoint y: 16, endPoint x: 418, endPoint y: 43, distance: 28.1
click at [411, 18] on div "button" at bounding box center [405, 24] width 17 height 13
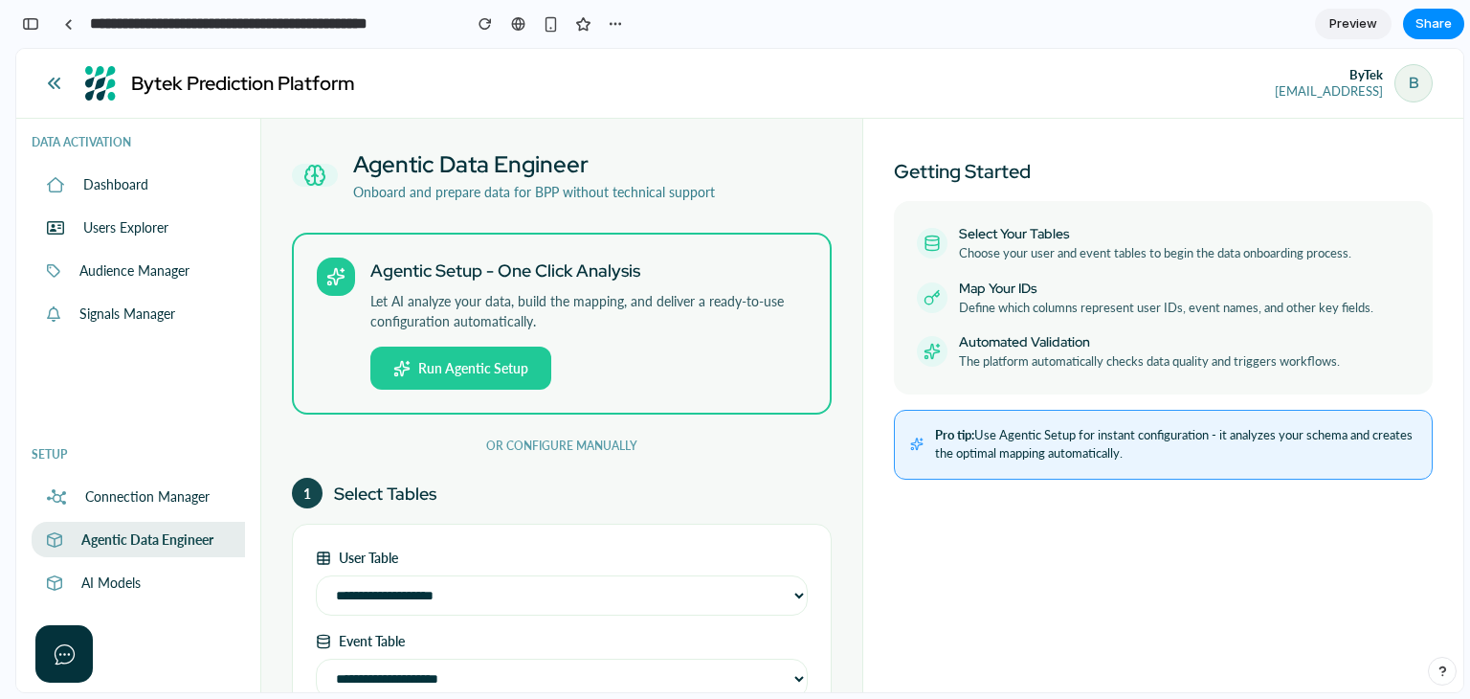
scroll to position [22, 0]
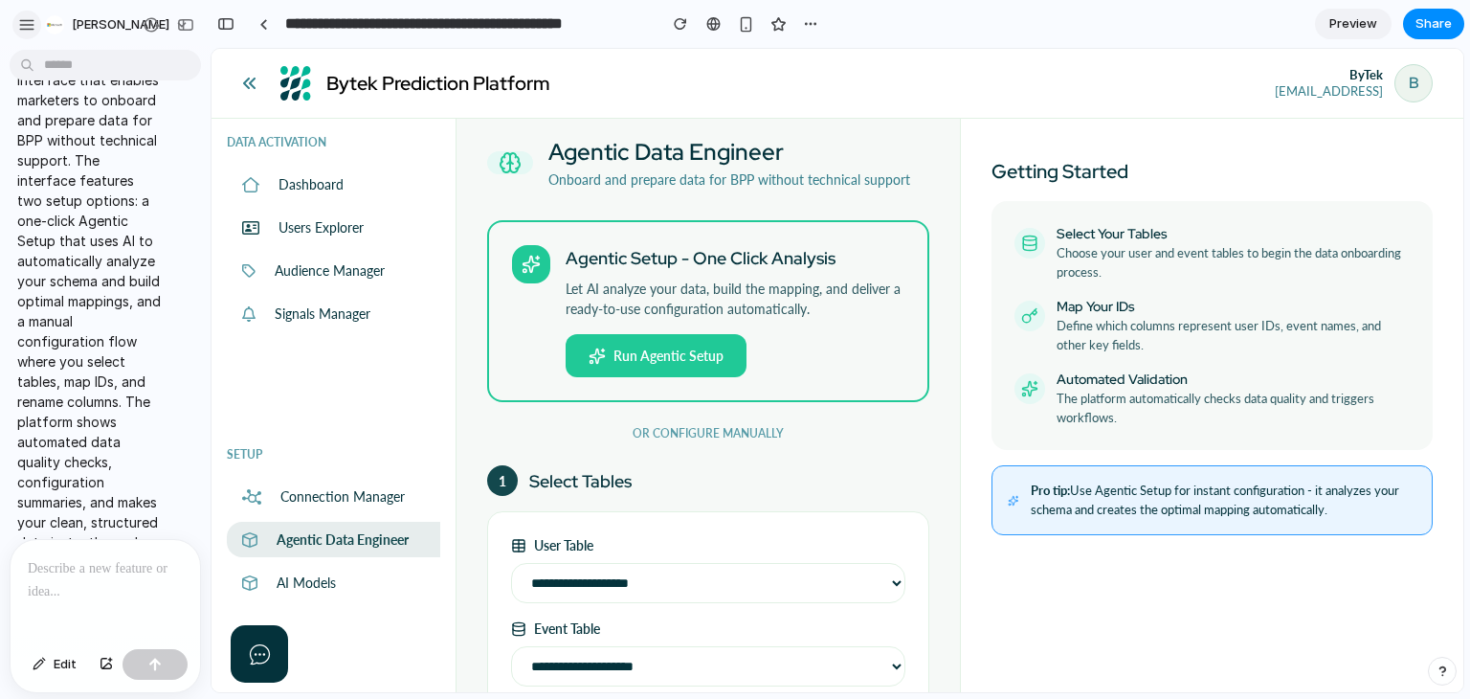
click at [26, 30] on div "button" at bounding box center [26, 24] width 17 height 17
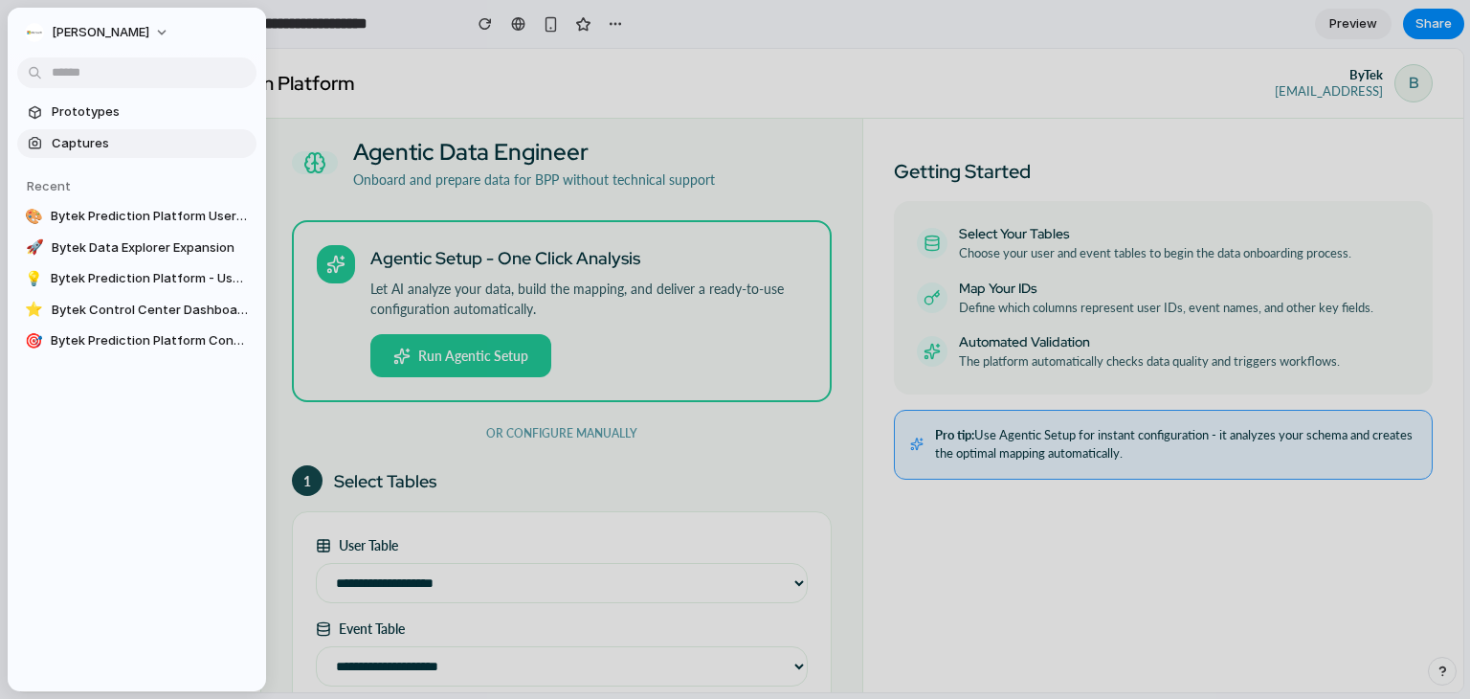
click at [88, 151] on span "Captures" at bounding box center [150, 143] width 197 height 19
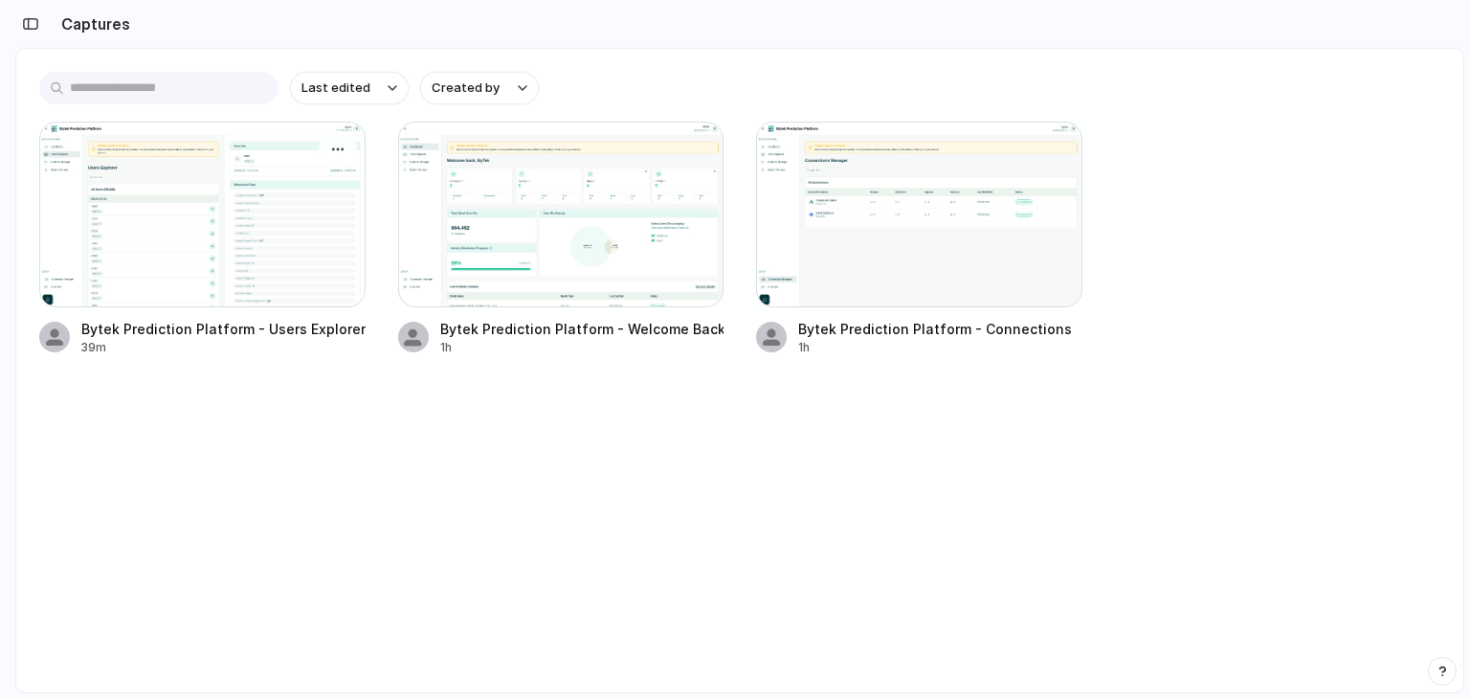
click at [201, 202] on div at bounding box center [202, 215] width 326 height 186
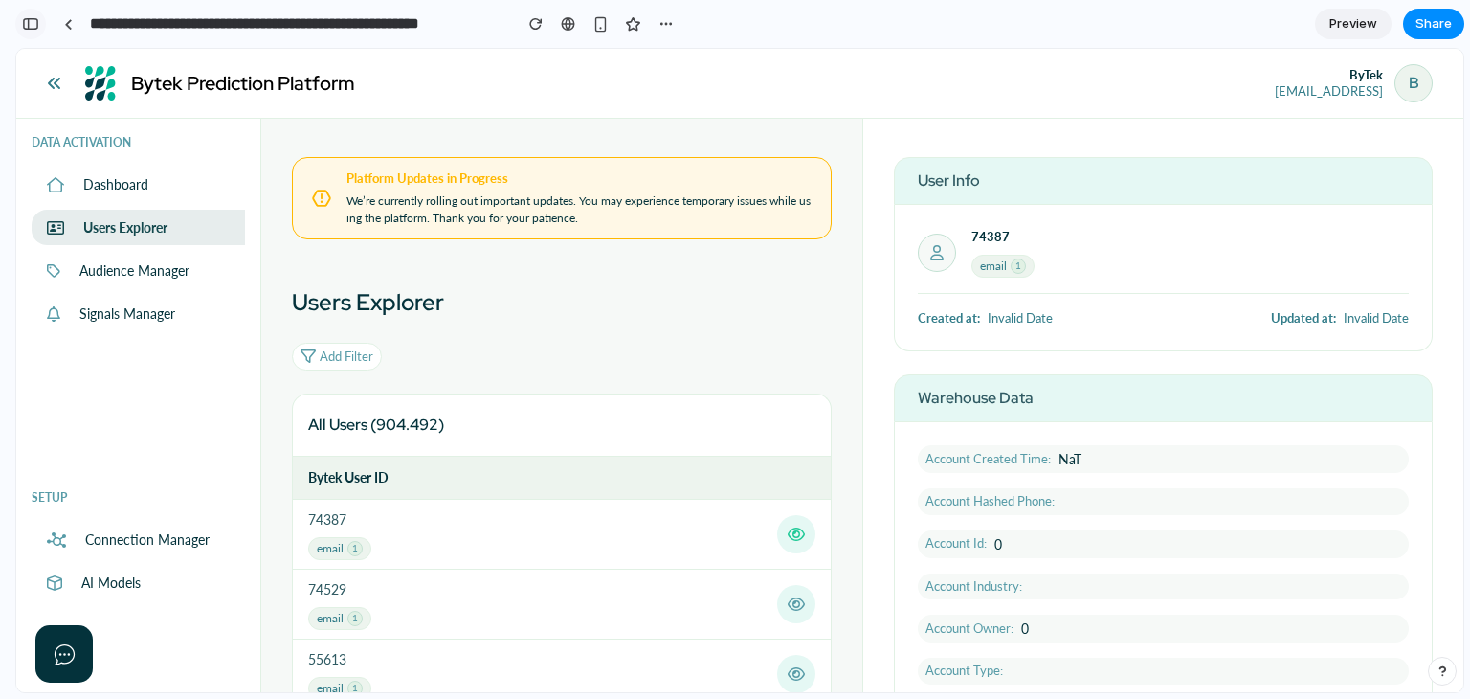
click at [33, 17] on div "button" at bounding box center [30, 23] width 17 height 13
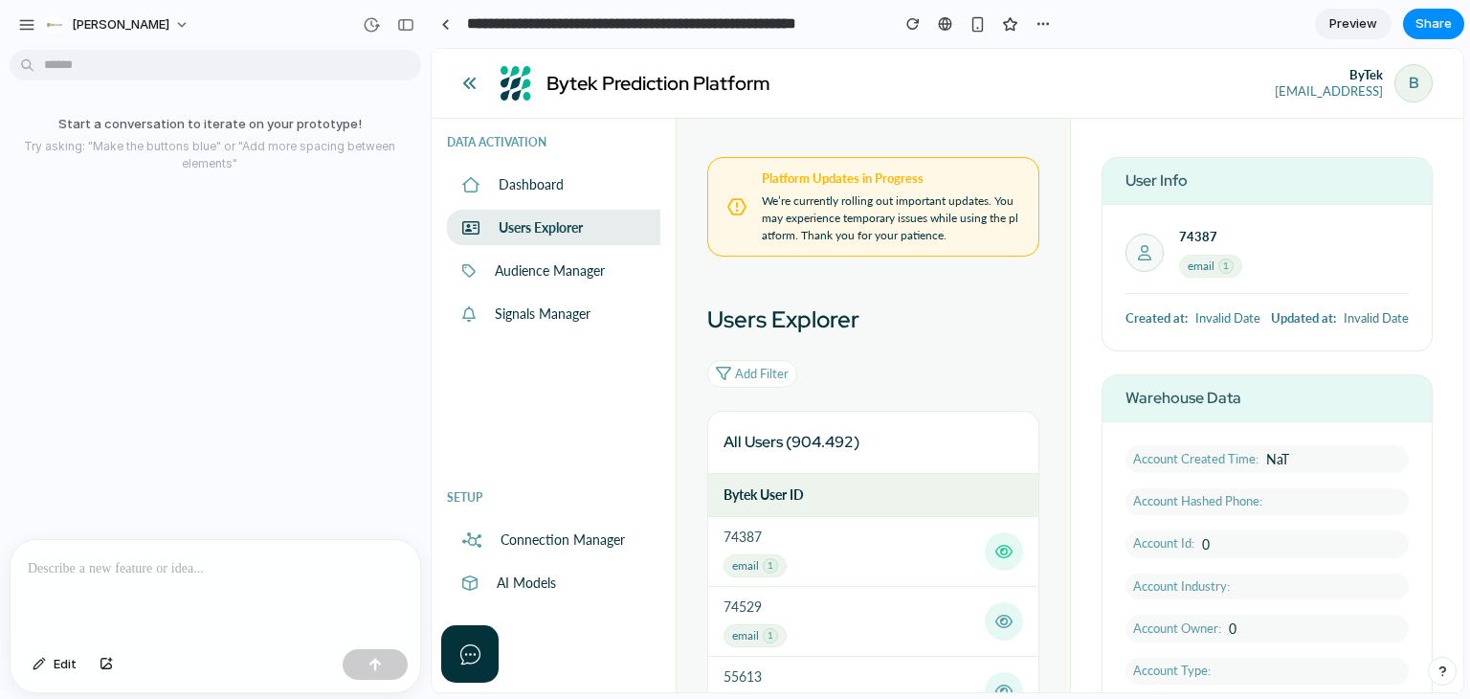
click at [239, 561] on p at bounding box center [215, 568] width 375 height 23
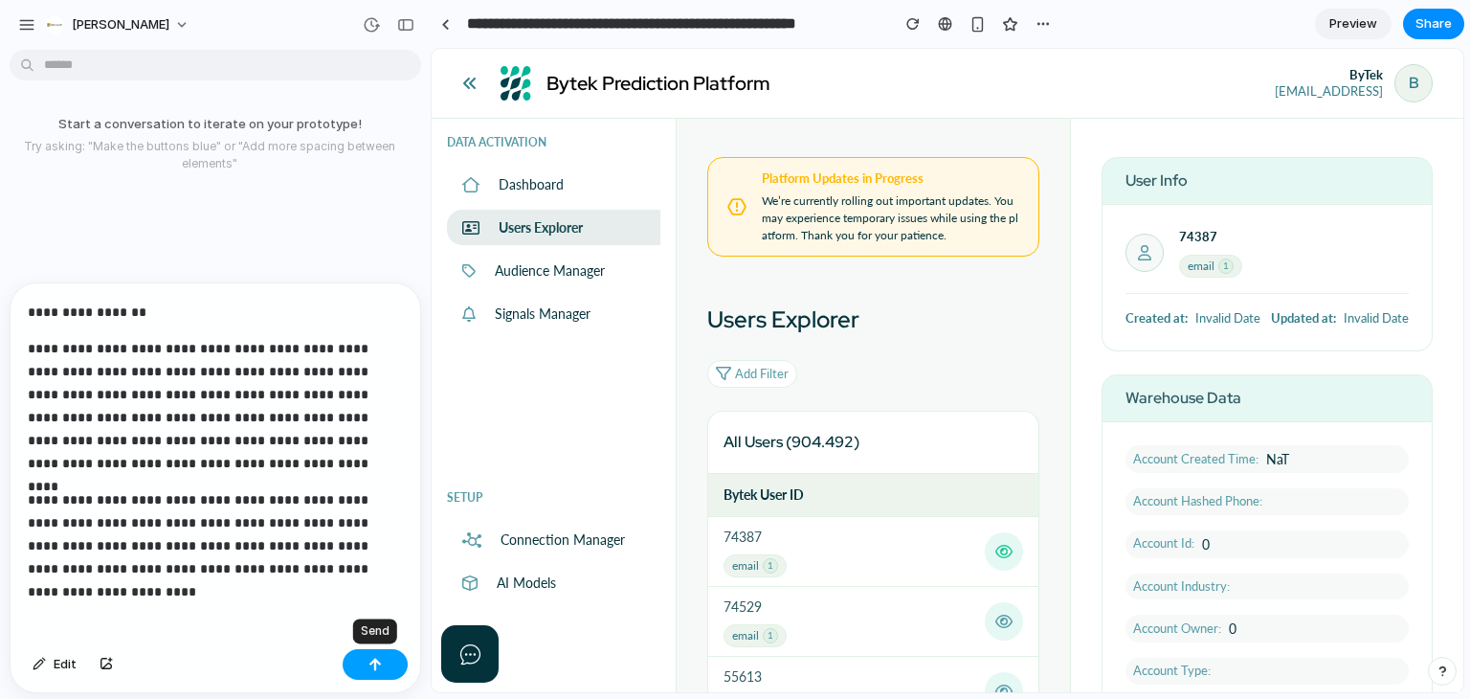
click at [372, 664] on div "button" at bounding box center [374, 664] width 13 height 13
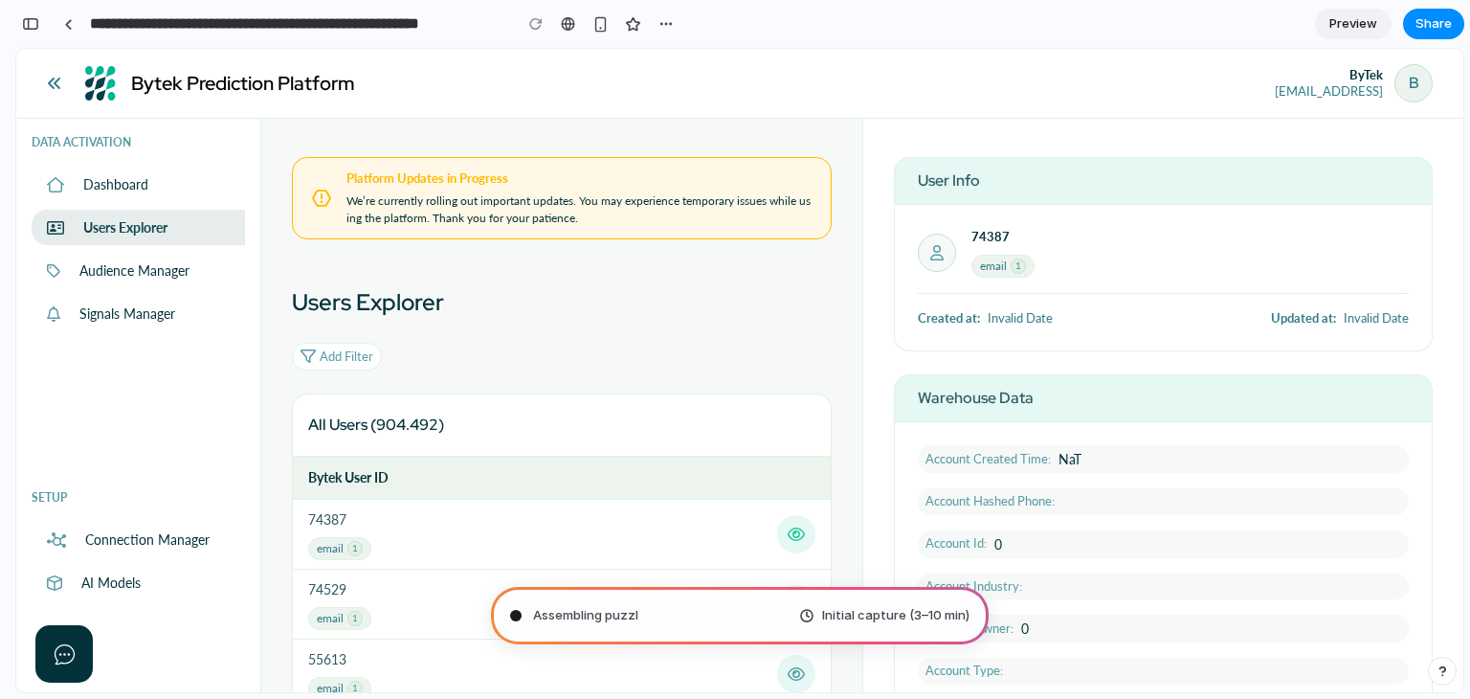
scroll to position [311, 0]
type input "**********"
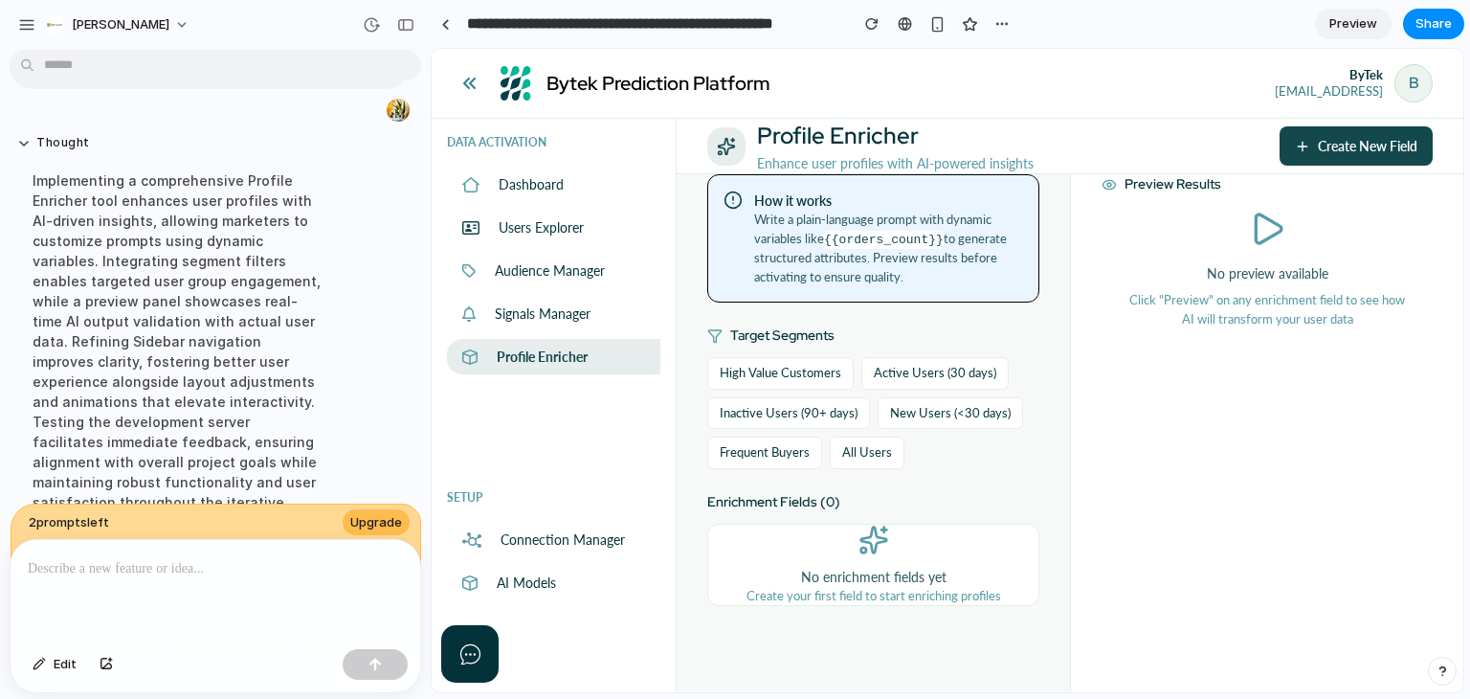
scroll to position [622, 0]
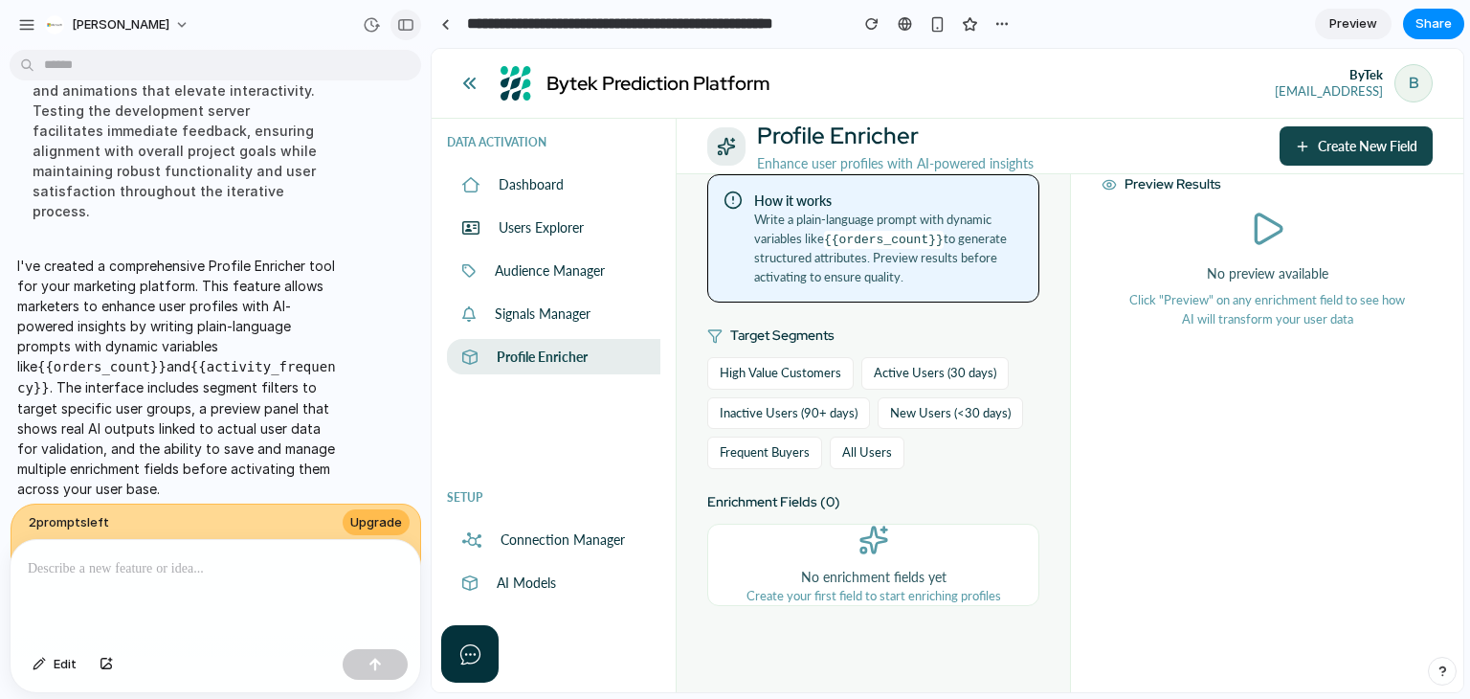
click at [408, 32] on button "button" at bounding box center [405, 25] width 31 height 31
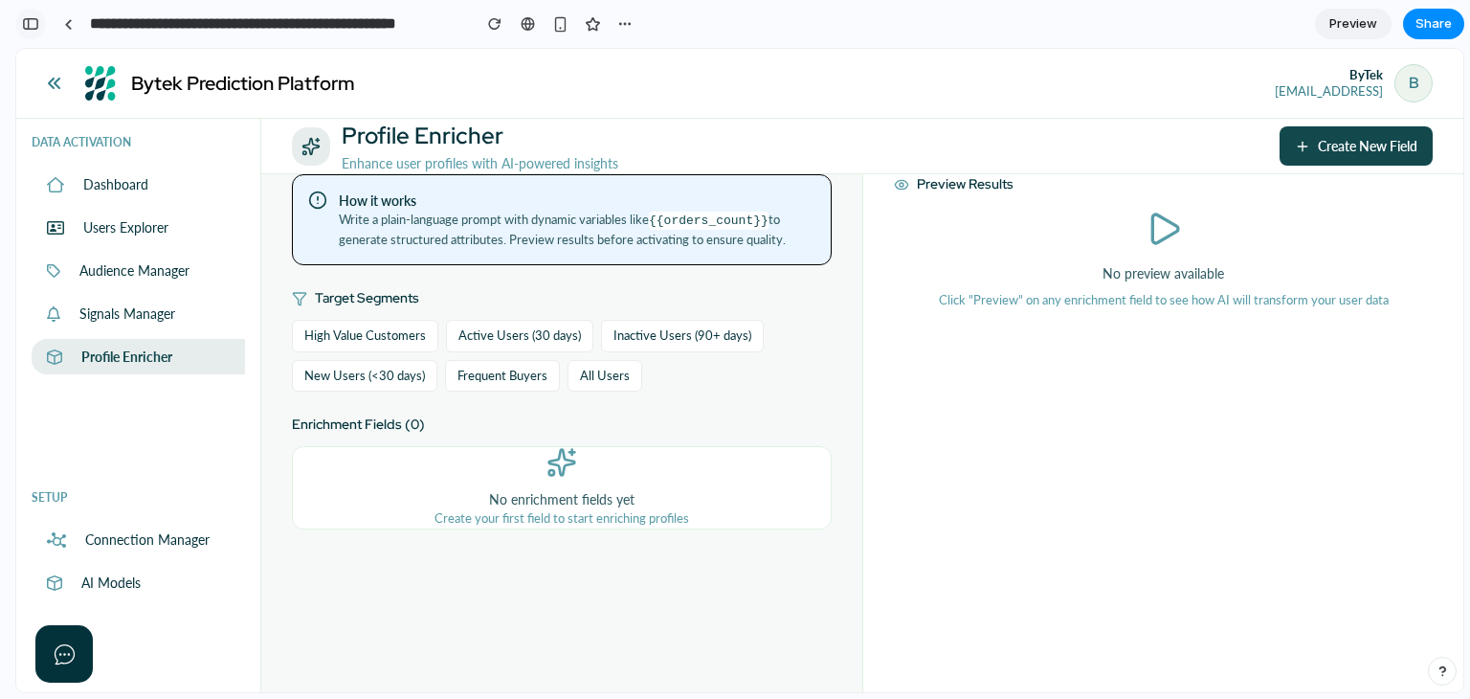
click at [28, 24] on div "button" at bounding box center [30, 23] width 17 height 13
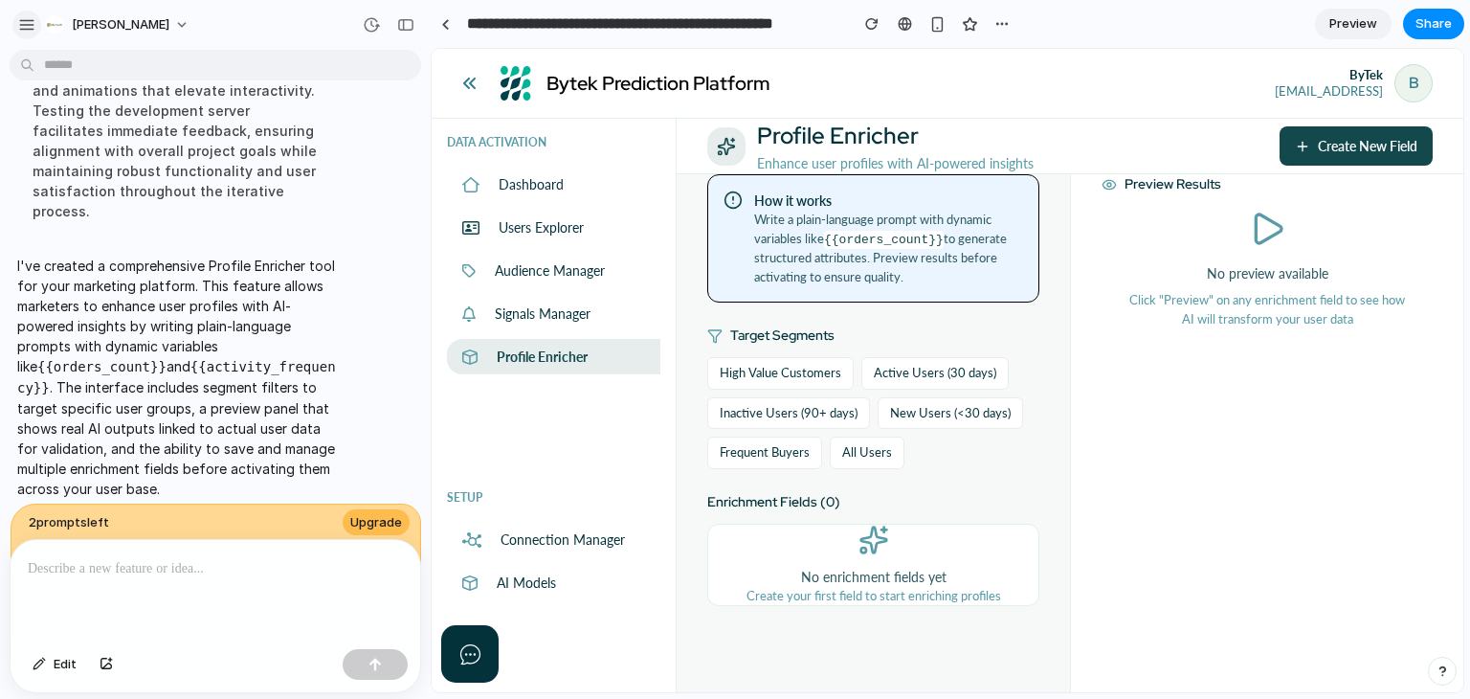
click at [35, 21] on button "button" at bounding box center [26, 25] width 29 height 29
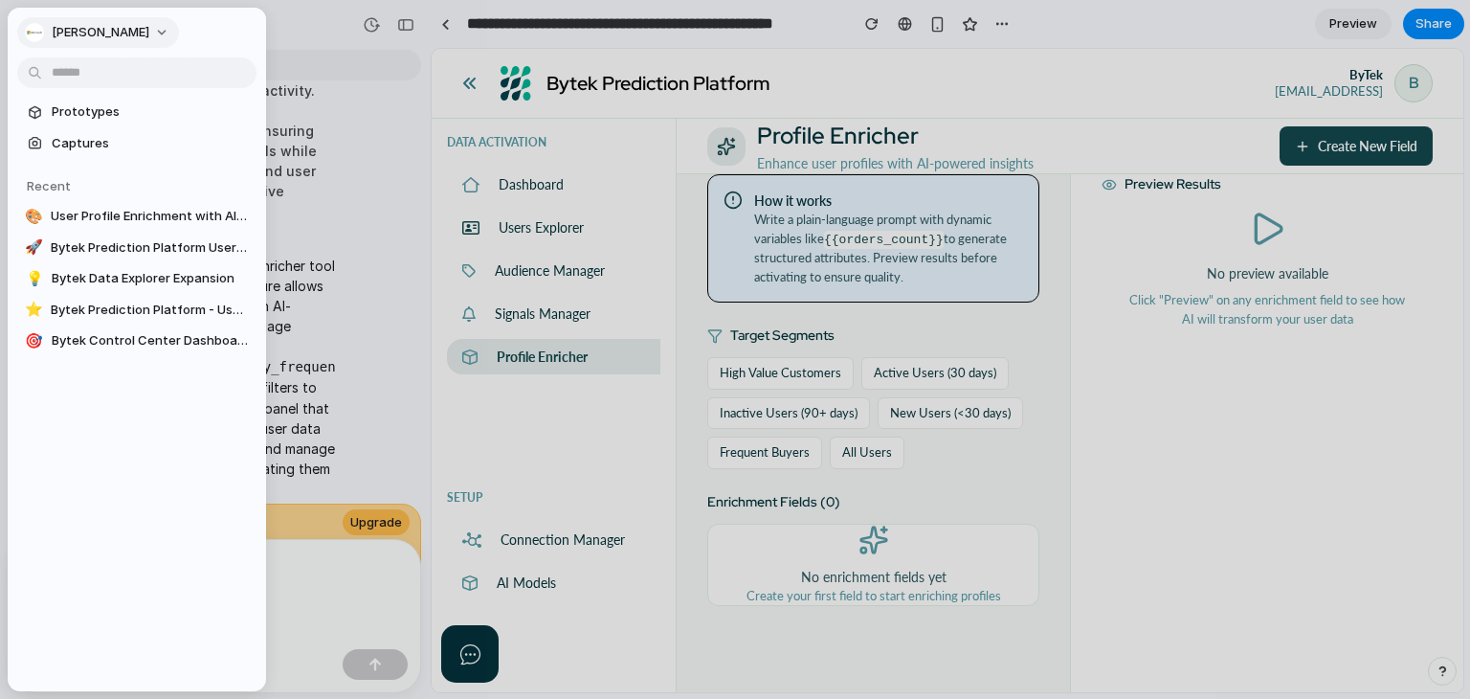
click at [78, 28] on span "[PERSON_NAME]" at bounding box center [101, 32] width 98 height 19
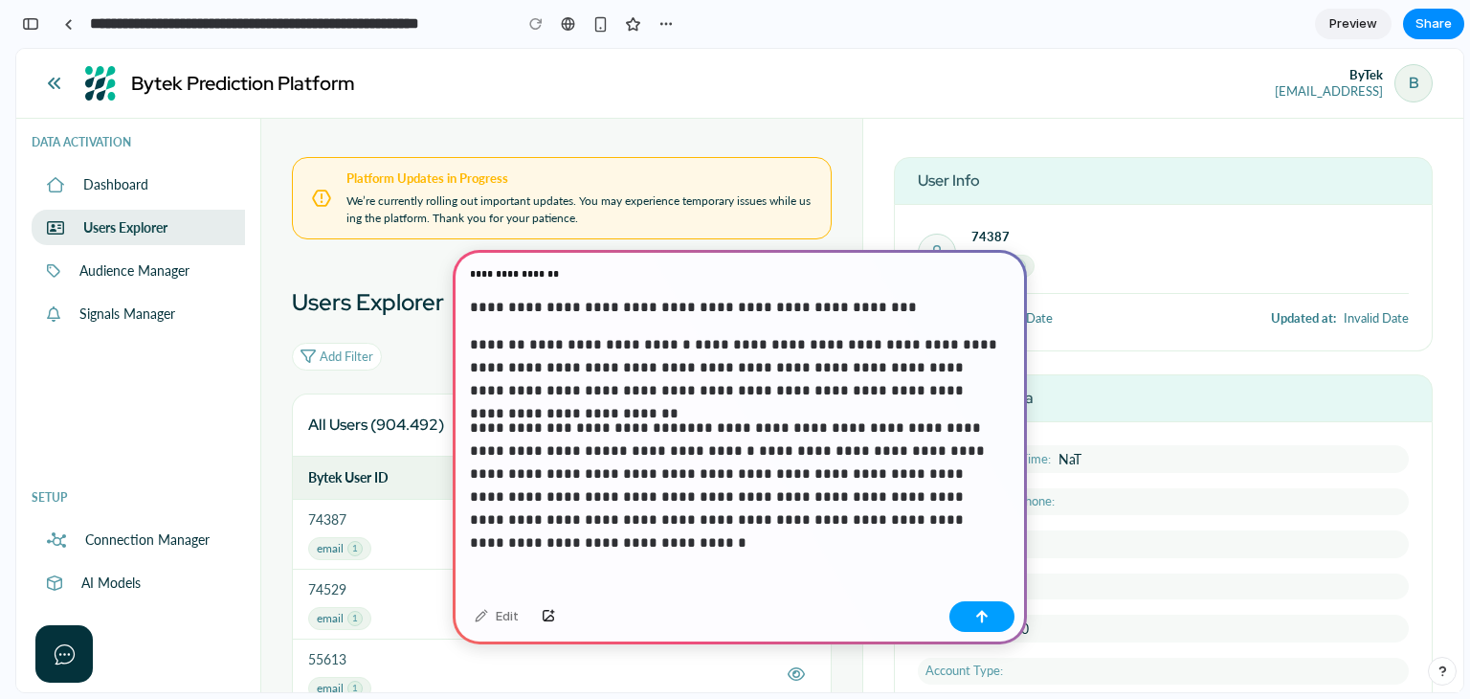
click at [993, 613] on button "button" at bounding box center [981, 616] width 65 height 31
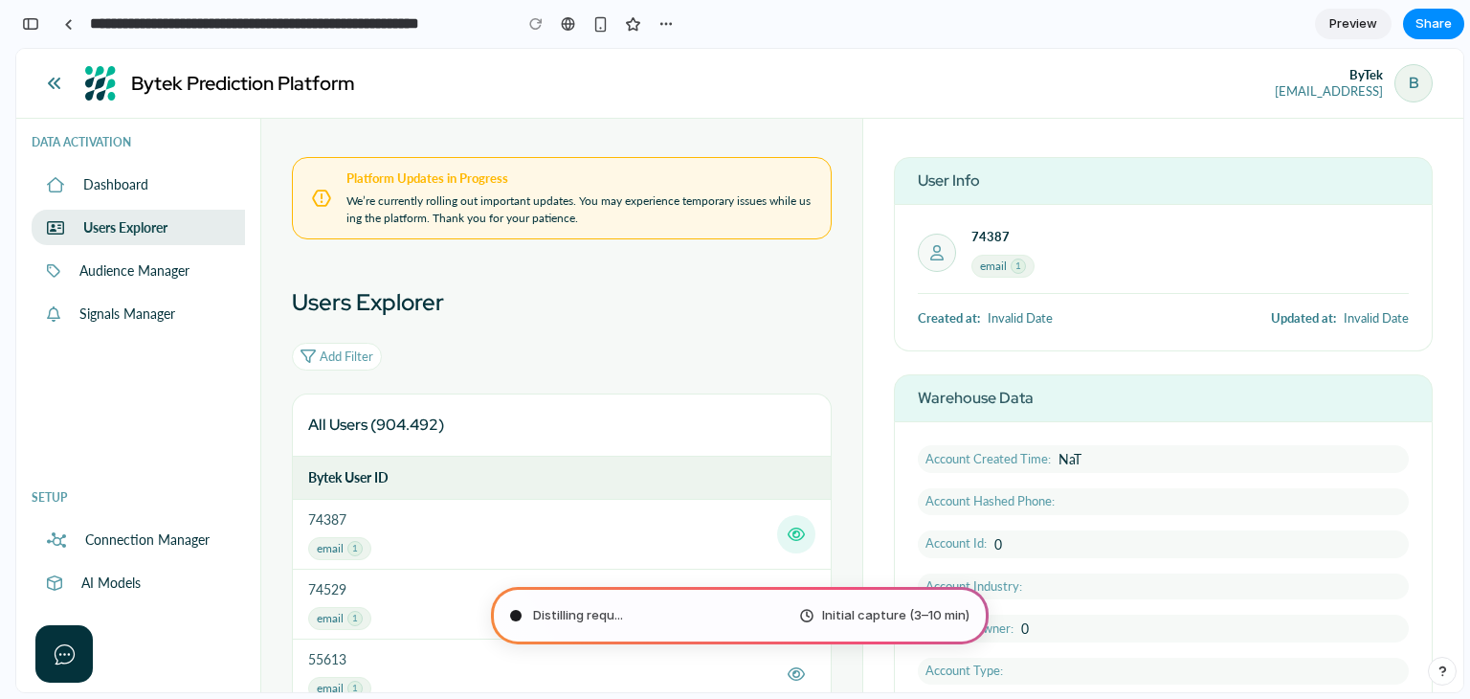
type input "**********"
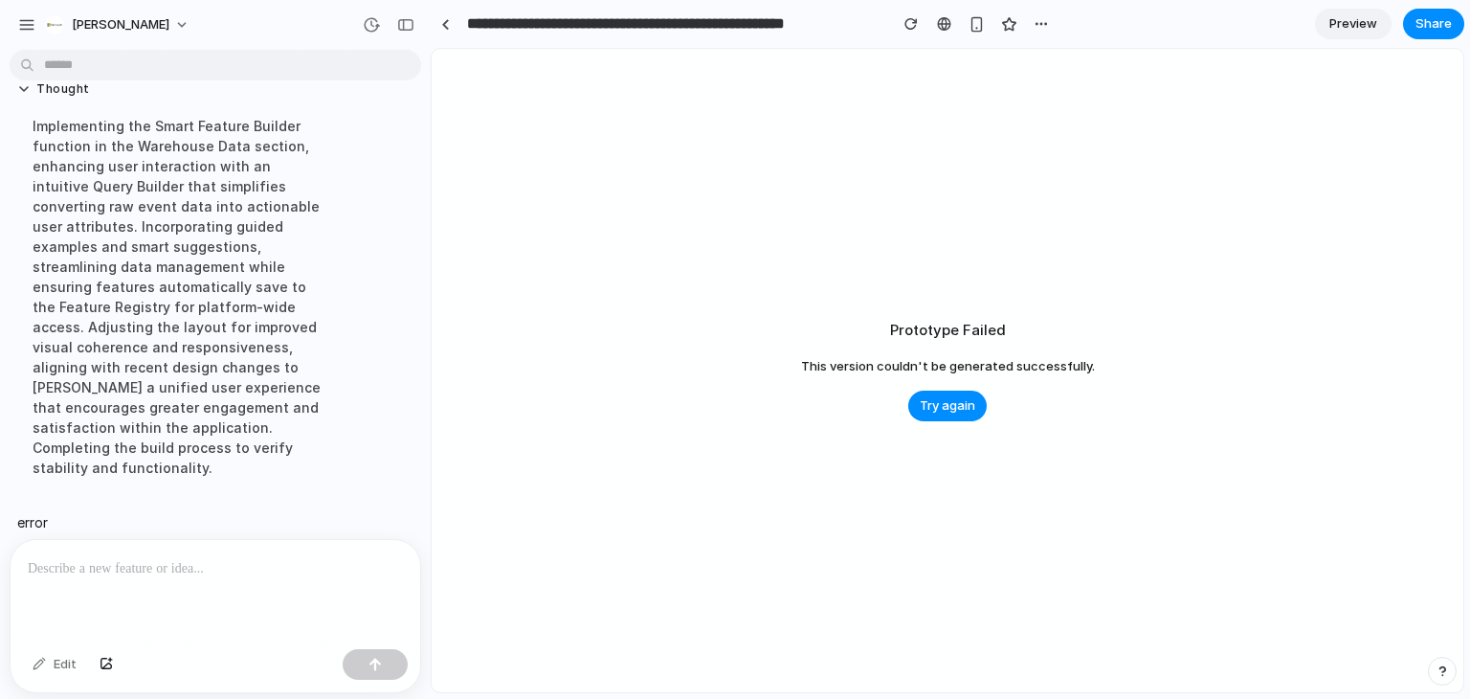
scroll to position [0, 0]
drag, startPoint x: 974, startPoint y: 409, endPoint x: 1206, endPoint y: 384, distance: 232.9
click at [973, 409] on span "Try again" at bounding box center [948, 405] width 56 height 19
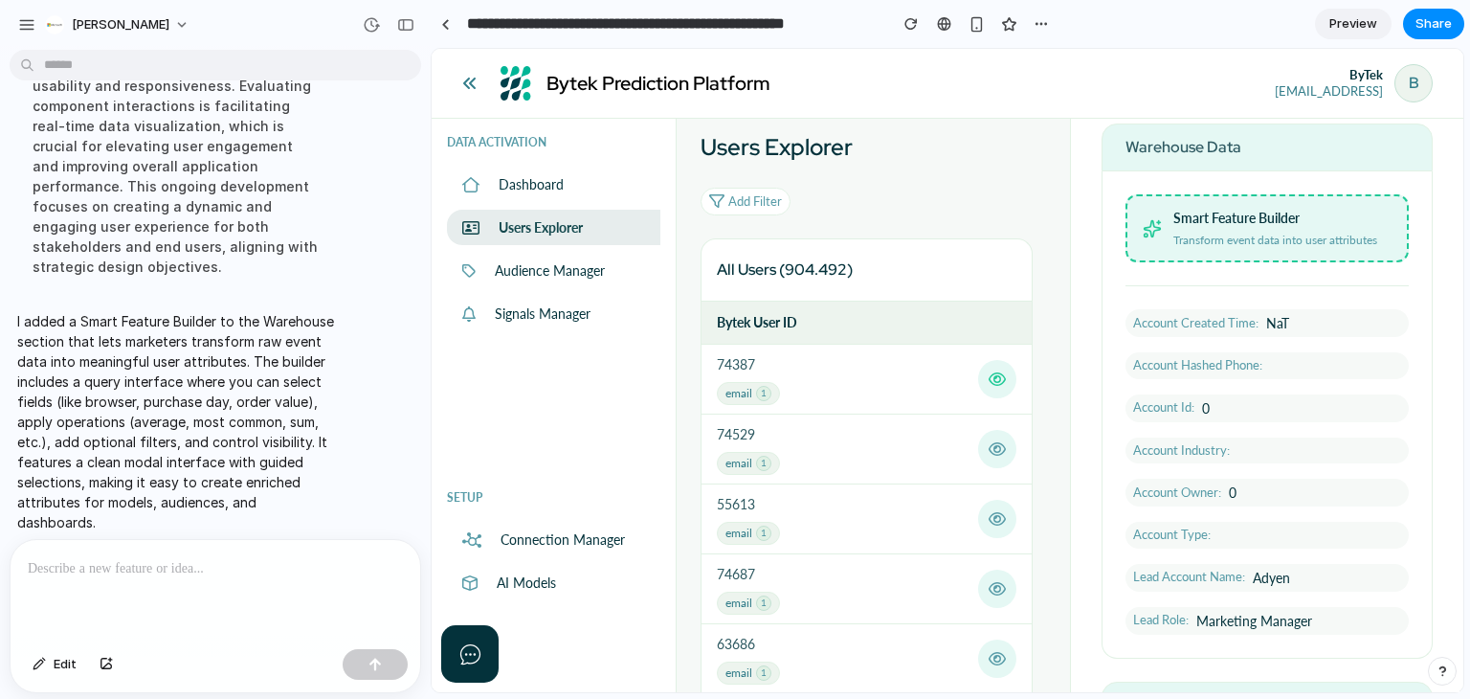
scroll to position [263, 0]
